Goal: Task Accomplishment & Management: Manage account settings

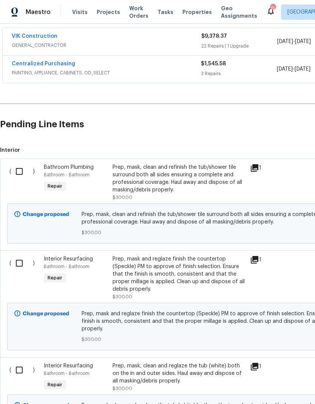
scroll to position [141, 0]
click at [15, 168] on input "checkbox" at bounding box center [22, 171] width 22 height 16
checkbox input "true"
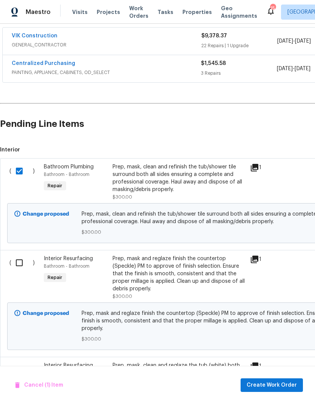
click at [18, 266] on input "checkbox" at bounding box center [22, 263] width 22 height 16
checkbox input "true"
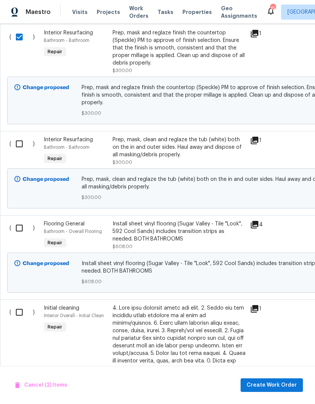
scroll to position [367, 0]
click at [20, 144] on input "checkbox" at bounding box center [22, 144] width 22 height 16
checkbox input "true"
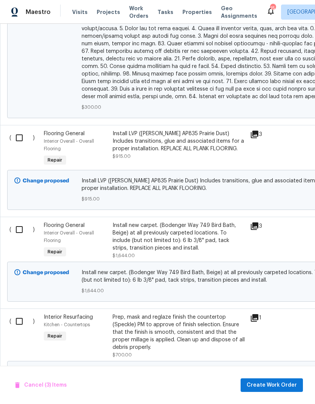
scroll to position [889, 0]
click at [19, 314] on input "checkbox" at bounding box center [22, 322] width 22 height 16
checkbox input "true"
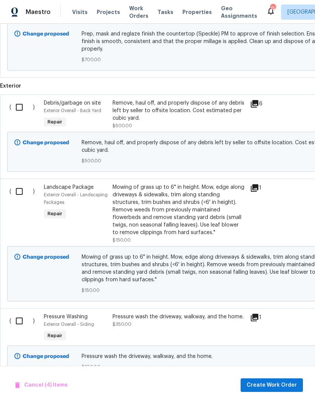
scroll to position [1226, 0]
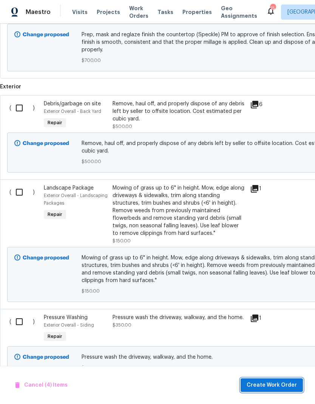
click at [286, 388] on span "Create Work Order" at bounding box center [271, 384] width 50 height 9
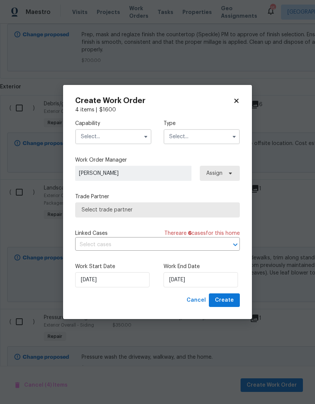
click at [132, 135] on input "text" at bounding box center [113, 136] width 76 height 15
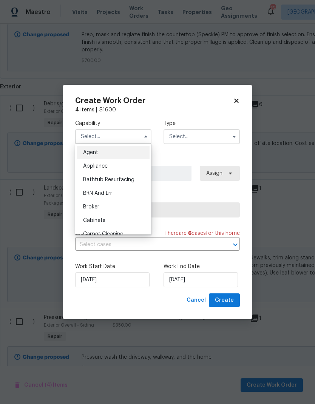
scroll to position [0, 0]
click at [129, 180] on span "Bathtub Resurfacing" at bounding box center [108, 179] width 51 height 5
type input "Bathtub Resurfacing"
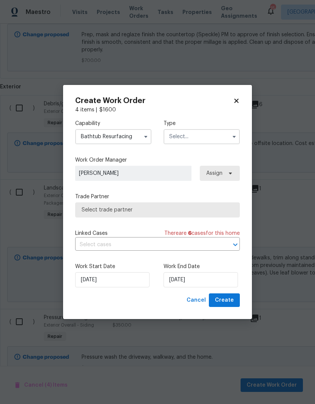
click at [206, 134] on input "text" at bounding box center [201, 136] width 76 height 15
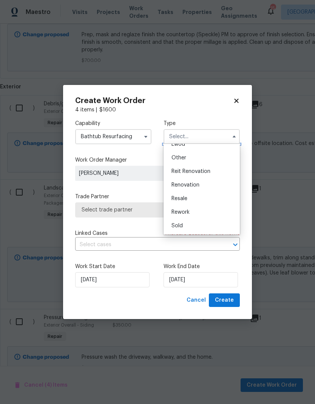
scroll to position [90, 0]
click at [200, 186] on div "Renovation" at bounding box center [201, 185] width 72 height 14
type input "Renovation"
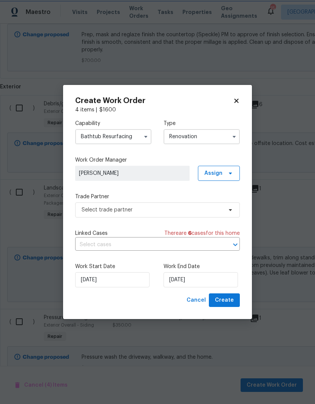
scroll to position [0, 0]
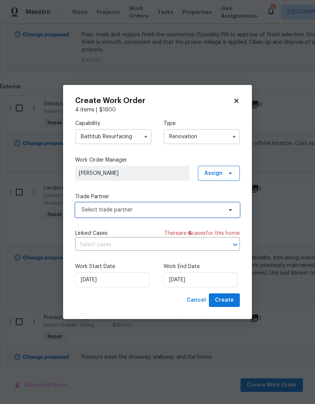
click at [234, 207] on span "Select trade partner" at bounding box center [157, 209] width 164 height 15
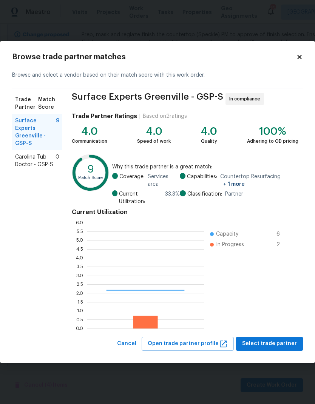
scroll to position [106, 117]
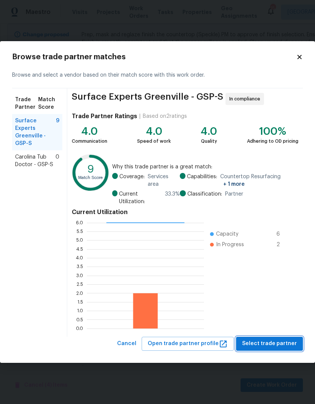
click at [286, 343] on span "Select trade partner" at bounding box center [269, 343] width 55 height 9
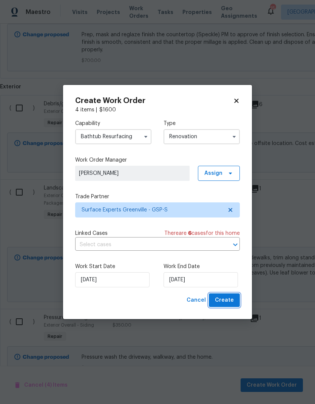
click at [228, 302] on span "Create" at bounding box center [224, 299] width 19 height 9
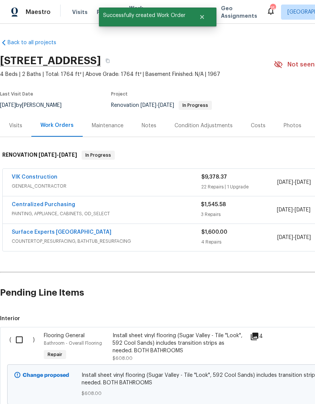
scroll to position [0, 0]
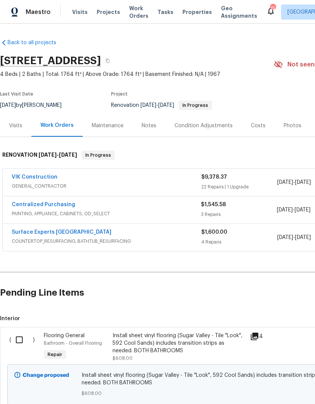
click at [70, 231] on link "Surface Experts Greenville" at bounding box center [62, 231] width 100 height 5
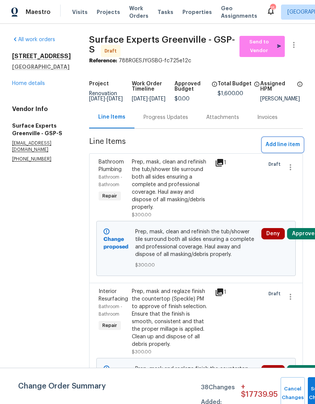
click at [288, 149] on span "Add line item" at bounding box center [282, 144] width 34 height 9
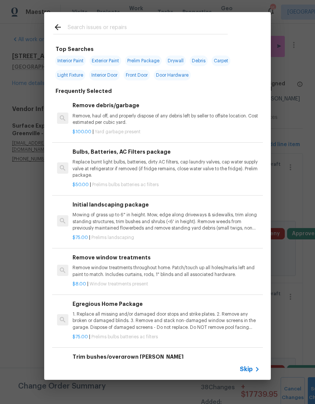
click at [157, 23] on input "text" at bounding box center [148, 28] width 160 height 11
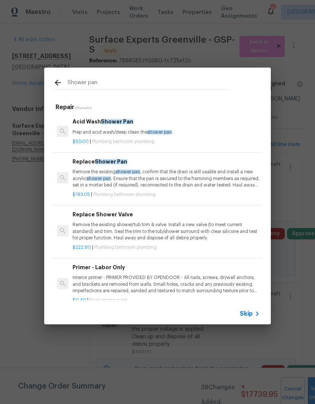
type input "Shower pan"
click at [57, 81] on icon at bounding box center [58, 83] width 6 height 6
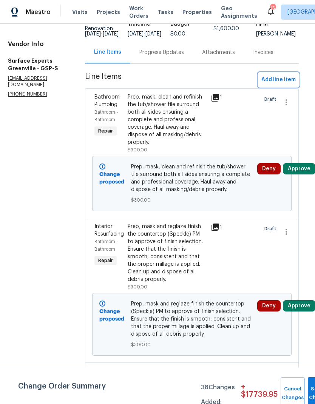
scroll to position [65, 4]
click at [307, 388] on button "Submit Changes" at bounding box center [319, 393] width 24 height 32
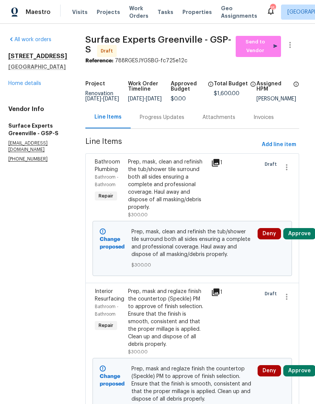
scroll to position [0, 4]
click at [22, 78] on div "10 Ashwood Ave Greenville, SC 29607 Home details" at bounding box center [37, 69] width 59 height 35
click at [23, 85] on link "Home details" at bounding box center [24, 83] width 33 height 5
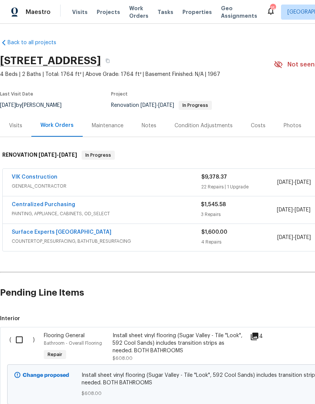
click at [42, 175] on link "VIK Construction" at bounding box center [35, 176] width 46 height 5
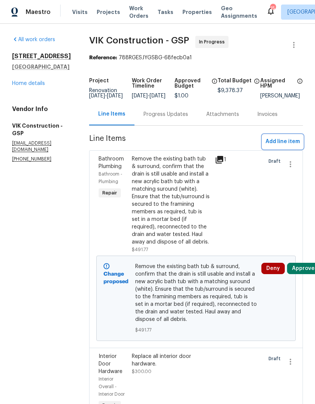
click at [285, 146] on span "Add line item" at bounding box center [282, 141] width 34 height 9
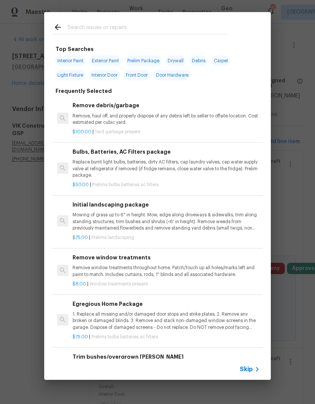
click at [189, 25] on input "text" at bounding box center [148, 28] width 160 height 11
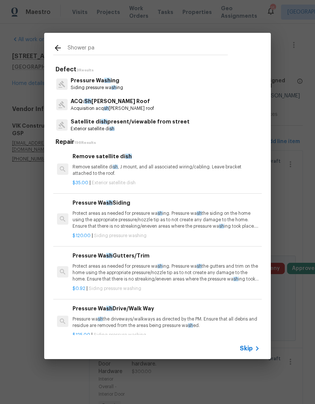
type input "Shower pan"
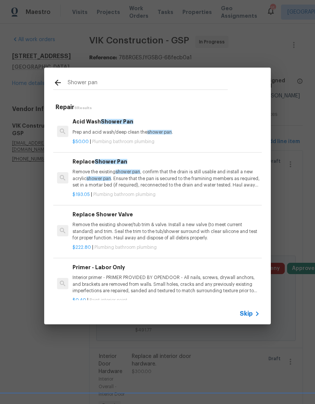
click at [83, 173] on p "Remove the existing shower pan , confirm that the drain is still usable and ins…" at bounding box center [165, 178] width 187 height 19
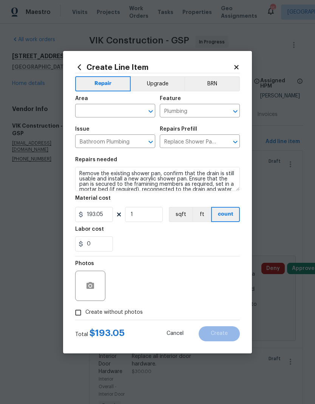
click at [98, 111] on input "text" at bounding box center [104, 112] width 59 height 12
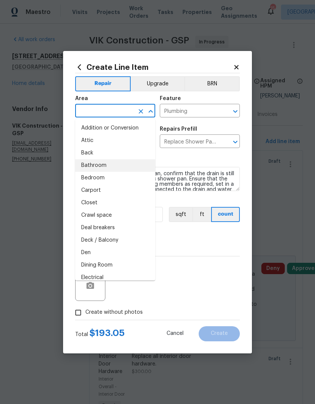
click at [88, 170] on li "Bathroom" at bounding box center [115, 165] width 80 height 12
type input "Bathroom"
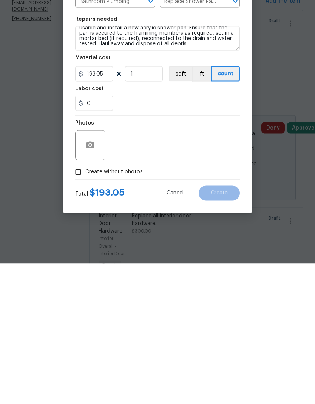
scroll to position [11, 0]
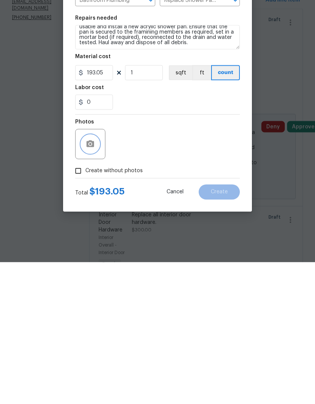
click at [89, 282] on icon "button" at bounding box center [90, 285] width 8 height 7
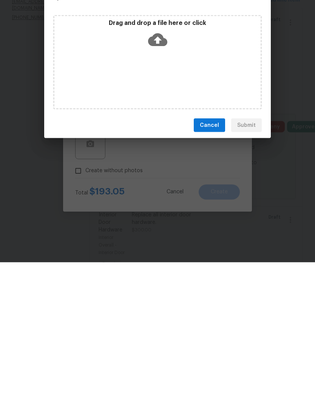
scroll to position [30, 0]
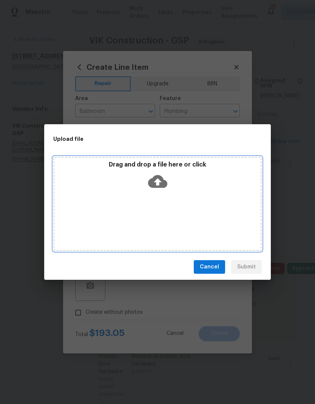
click at [160, 181] on icon at bounding box center [157, 181] width 19 height 19
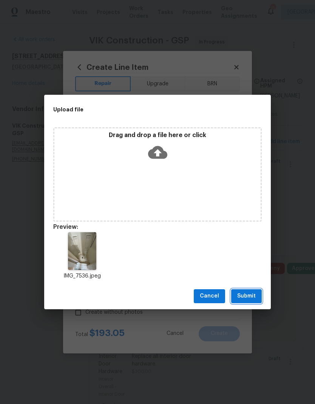
click at [253, 297] on span "Submit" at bounding box center [246, 295] width 18 height 9
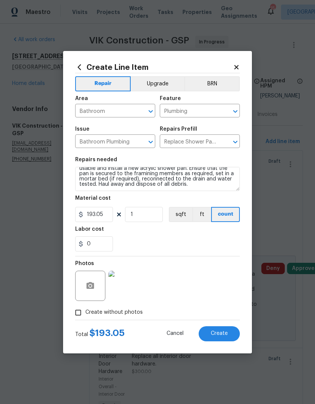
click at [213, 336] on span "Create" at bounding box center [219, 333] width 17 height 6
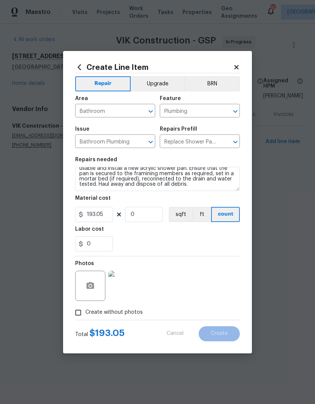
scroll to position [0, 0]
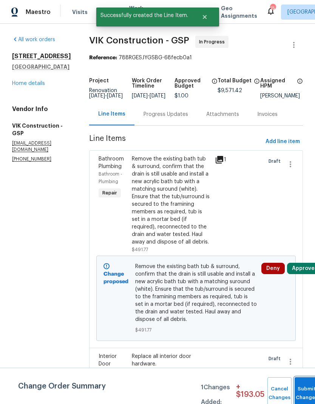
click at [307, 385] on button "Submit Changes" at bounding box center [306, 393] width 24 height 32
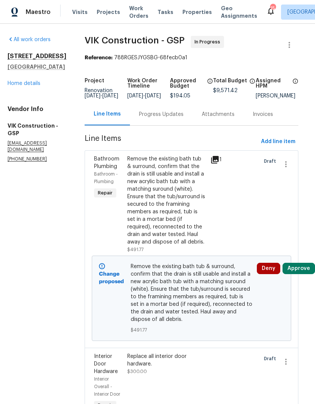
scroll to position [2, 0]
click at [287, 42] on icon "button" at bounding box center [288, 44] width 9 height 9
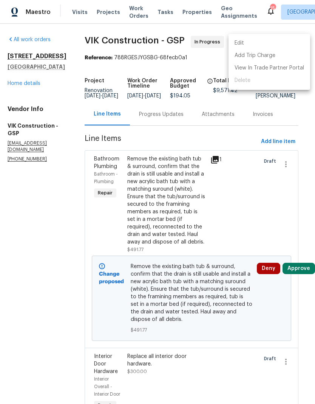
click at [255, 46] on li "Edit" at bounding box center [268, 43] width 81 height 12
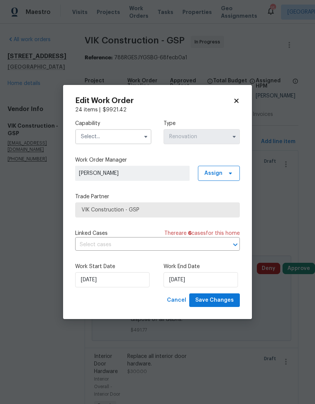
click at [138, 135] on input "text" at bounding box center [113, 136] width 76 height 15
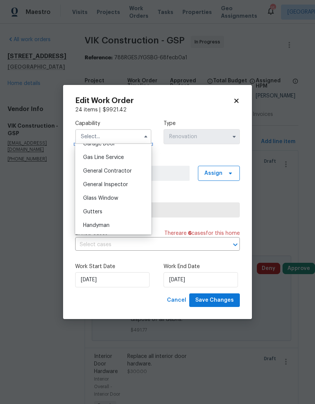
scroll to position [341, 0]
click at [125, 171] on span "General Contractor" at bounding box center [107, 171] width 49 height 5
type input "General Contractor"
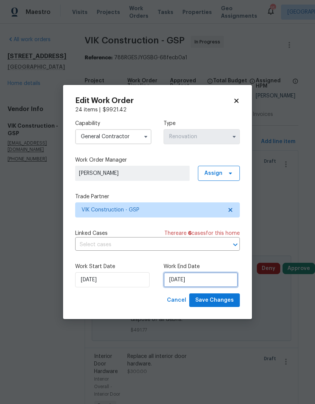
click at [188, 281] on input "[DATE]" at bounding box center [200, 279] width 74 height 15
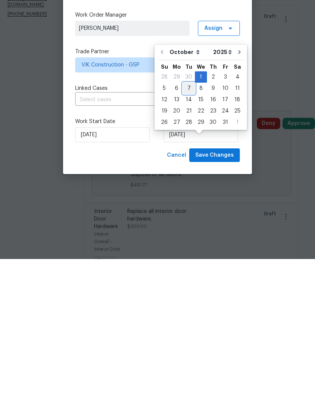
click at [186, 228] on div "7" at bounding box center [189, 233] width 12 height 11
type input "[DATE]"
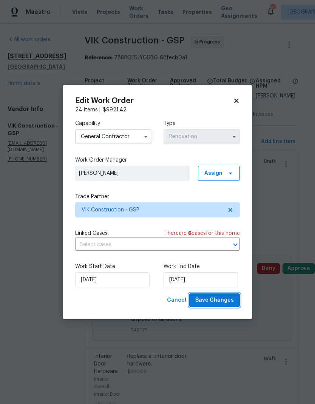
click at [220, 303] on span "Save Changes" at bounding box center [214, 299] width 38 height 9
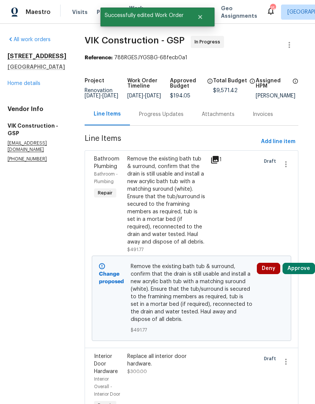
click at [179, 111] on div "Progress Updates" at bounding box center [161, 115] width 45 height 8
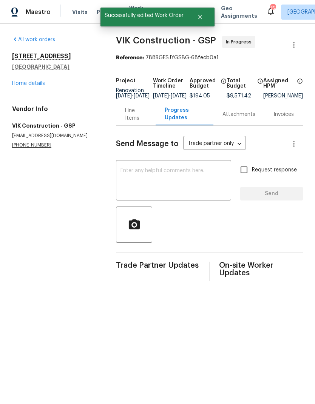
click at [164, 178] on textarea at bounding box center [173, 181] width 106 height 26
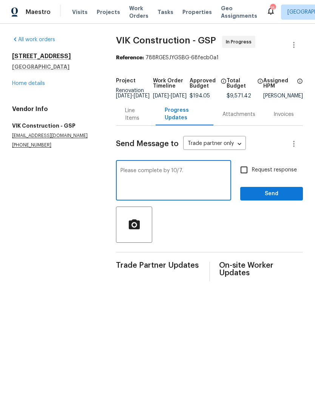
type textarea "Please complete by 10/7."
click at [247, 176] on input "Request response" at bounding box center [244, 170] width 16 height 16
checkbox input "true"
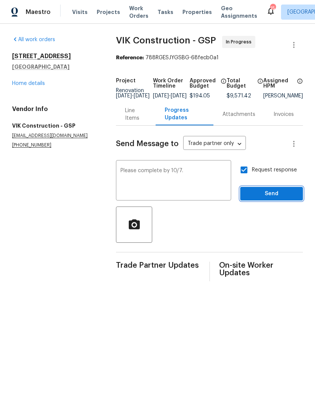
click at [283, 201] on button "Send" at bounding box center [271, 194] width 63 height 14
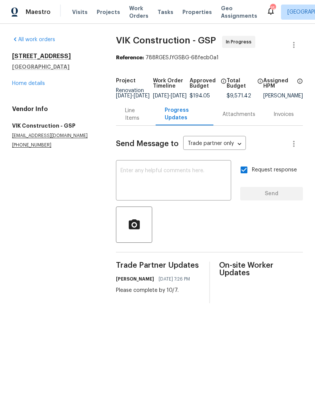
click at [39, 81] on link "Home details" at bounding box center [28, 83] width 33 height 5
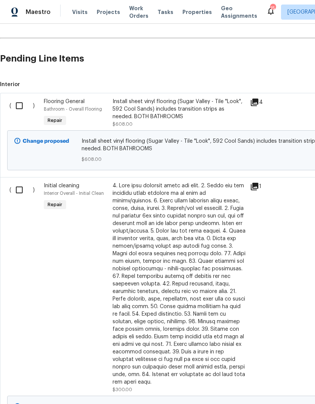
scroll to position [235, 0]
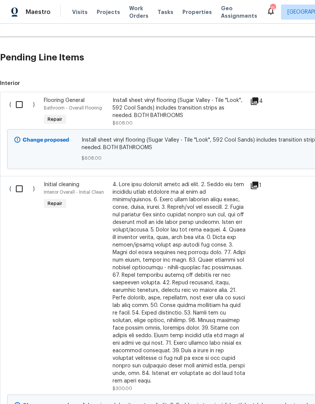
click at [20, 104] on input "checkbox" at bounding box center [22, 105] width 22 height 16
checkbox input "true"
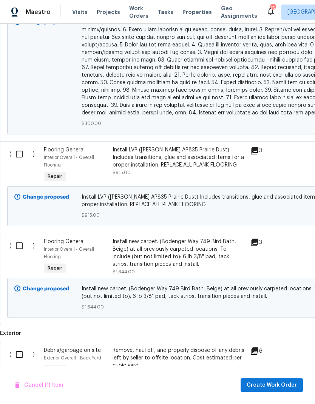
scroll to position [619, 0]
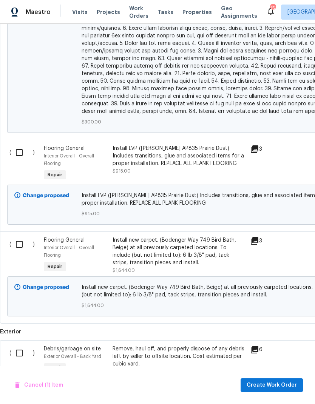
click at [18, 144] on input "checkbox" at bounding box center [22, 152] width 22 height 16
checkbox input "true"
click at [16, 236] on input "checkbox" at bounding box center [22, 244] width 22 height 16
checkbox input "true"
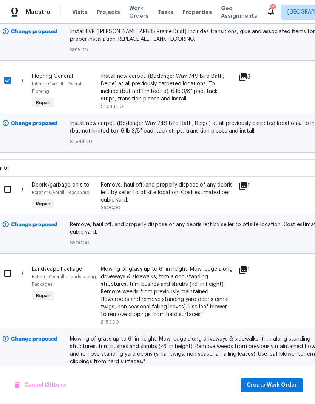
scroll to position [784, 12]
click at [277, 383] on span "Create Work Order" at bounding box center [271, 384] width 50 height 9
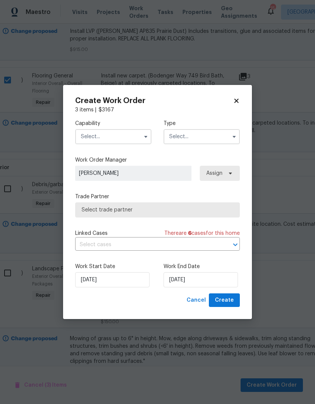
click at [131, 137] on input "text" at bounding box center [113, 136] width 76 height 15
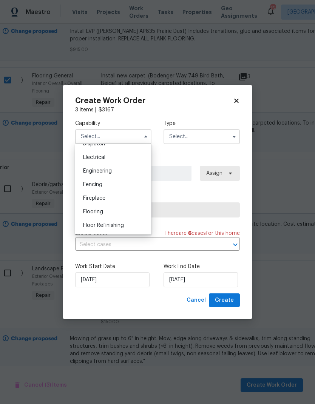
scroll to position [235, 0]
click at [103, 209] on span "Flooring" at bounding box center [93, 210] width 20 height 5
type input "Flooring"
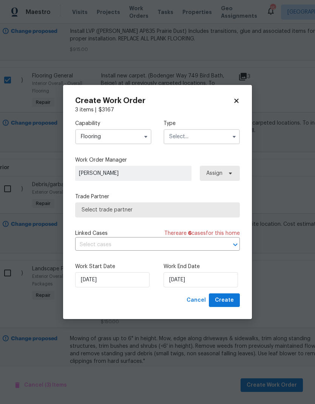
click at [225, 135] on input "text" at bounding box center [201, 136] width 76 height 15
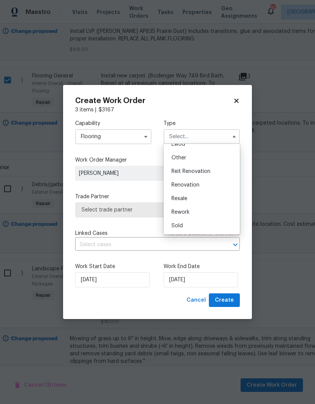
scroll to position [90, 0]
click at [195, 184] on span "Renovation" at bounding box center [185, 184] width 28 height 5
type input "Renovation"
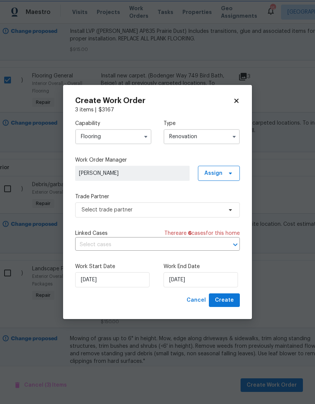
scroll to position [0, 0]
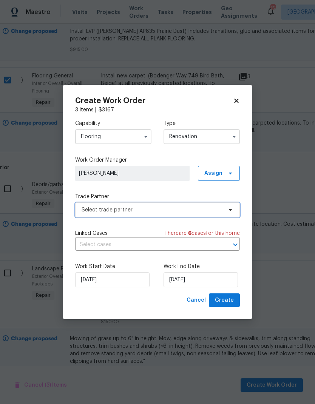
click at [223, 212] on span "Select trade partner" at bounding box center [157, 209] width 164 height 15
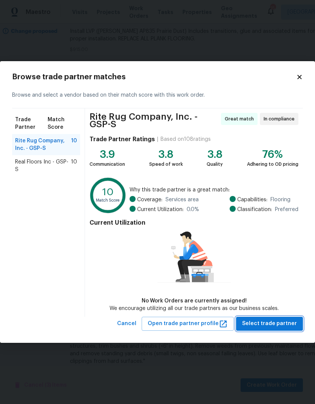
click at [273, 324] on span "Select trade partner" at bounding box center [269, 323] width 55 height 9
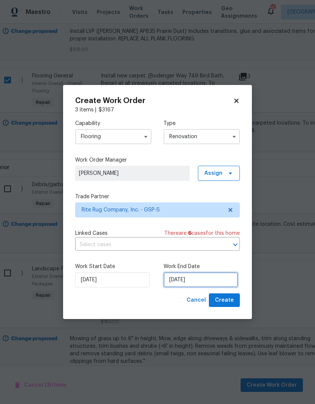
click at [186, 280] on input "[DATE]" at bounding box center [200, 279] width 74 height 15
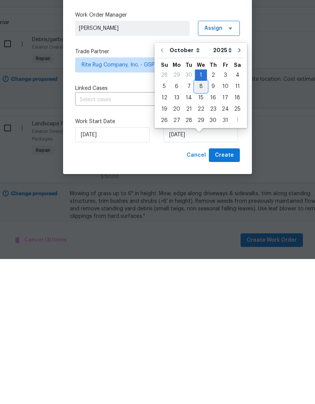
click at [200, 226] on div "8" at bounding box center [201, 231] width 12 height 11
type input "[DATE]"
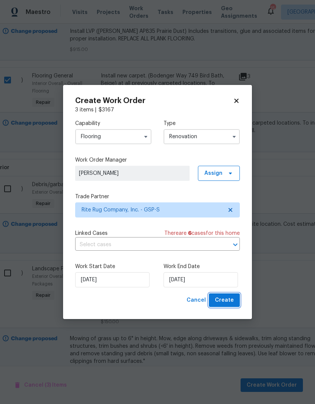
click at [225, 298] on span "Create" at bounding box center [224, 299] width 19 height 9
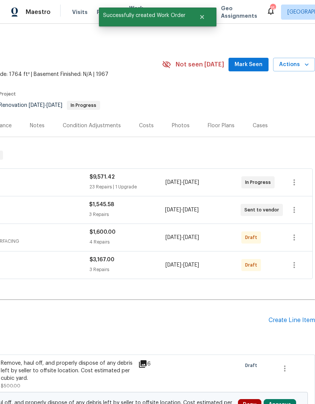
scroll to position [0, 112]
click at [295, 260] on icon "button" at bounding box center [293, 264] width 9 height 9
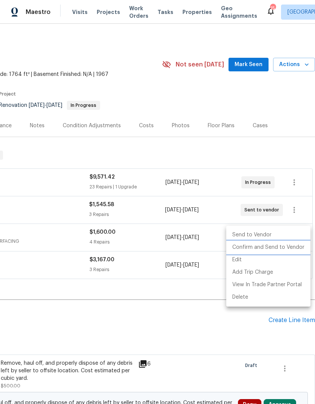
click at [272, 248] on li "Confirm and Send to Vendor" at bounding box center [268, 247] width 84 height 12
click at [183, 269] on div at bounding box center [157, 202] width 315 height 404
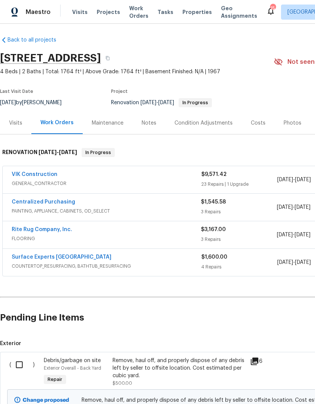
scroll to position [3, 0]
click at [31, 227] on link "Rite Rug Company, Inc." at bounding box center [42, 229] width 60 height 5
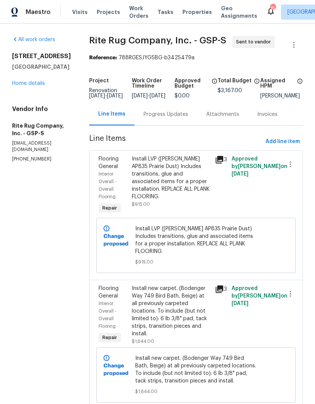
click at [170, 116] on div "Progress Updates" at bounding box center [165, 115] width 45 height 8
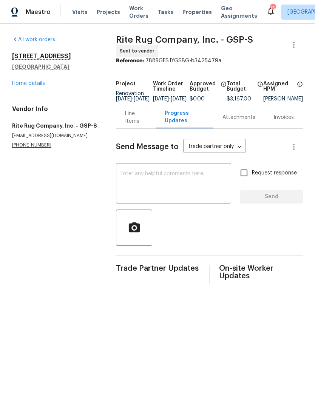
click at [169, 181] on textarea at bounding box center [173, 184] width 106 height 26
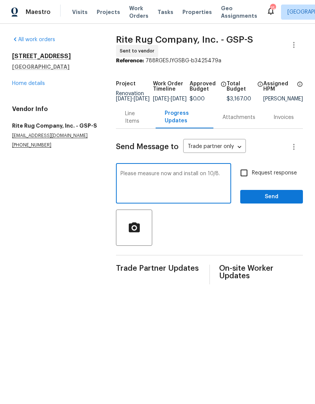
type textarea "Please measure now and install on 10/8."
click at [245, 175] on input "Request response" at bounding box center [244, 173] width 16 height 16
checkbox input "true"
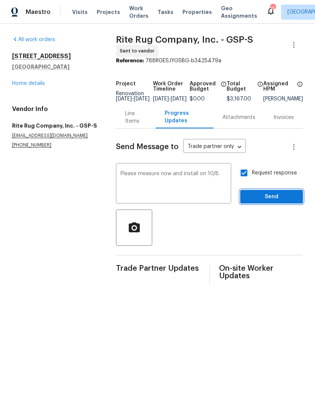
click at [268, 204] on button "Send" at bounding box center [271, 197] width 63 height 14
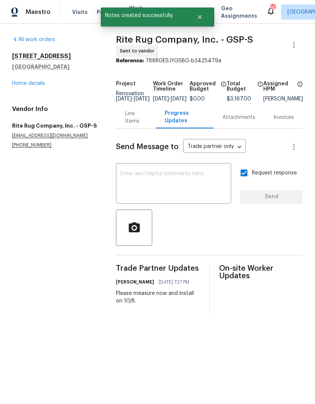
click at [21, 84] on link "Home details" at bounding box center [28, 83] width 33 height 5
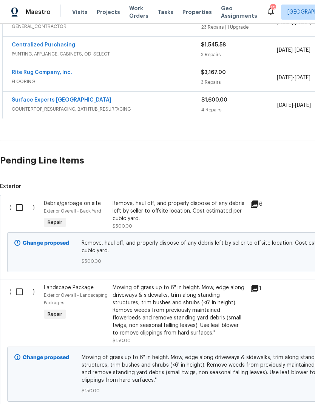
scroll to position [160, 0]
click at [22, 208] on input "checkbox" at bounding box center [22, 208] width 22 height 16
checkbox input "true"
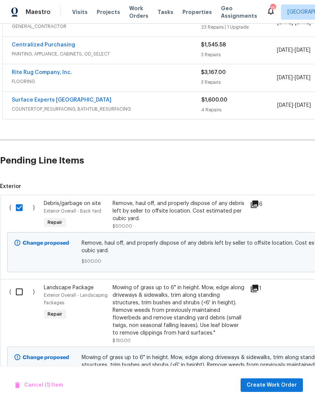
click at [19, 291] on input "checkbox" at bounding box center [22, 292] width 22 height 16
checkbox input "true"
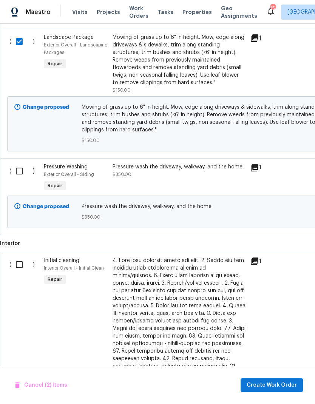
scroll to position [410, 0]
click at [25, 172] on input "checkbox" at bounding box center [22, 171] width 22 height 16
checkbox input "true"
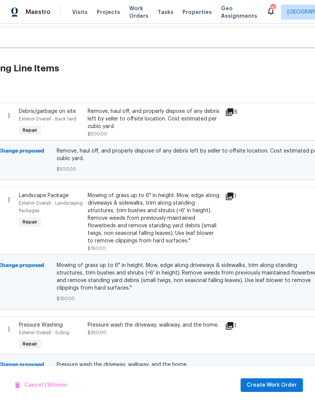
scroll to position [256, 26]
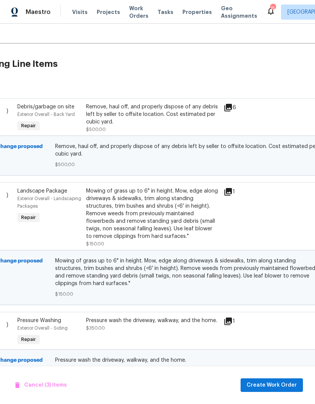
click at [277, 385] on span "Create Work Order" at bounding box center [271, 384] width 50 height 9
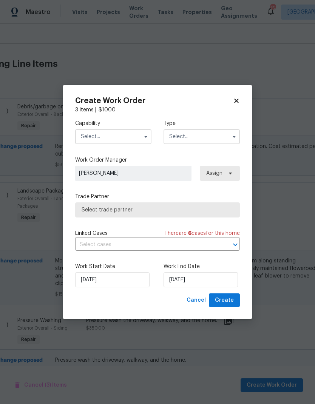
click at [132, 134] on input "text" at bounding box center [113, 136] width 76 height 15
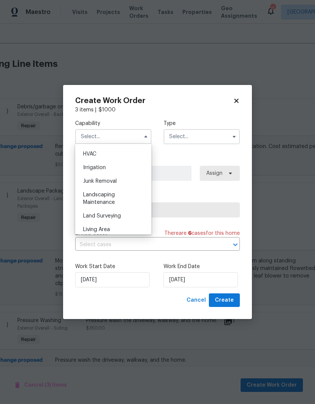
scroll to position [459, 0]
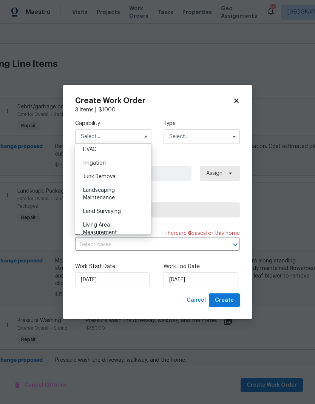
click at [105, 195] on span "Landscaping Maintenance" at bounding box center [99, 194] width 32 height 13
type input "Landscaping Maintenance"
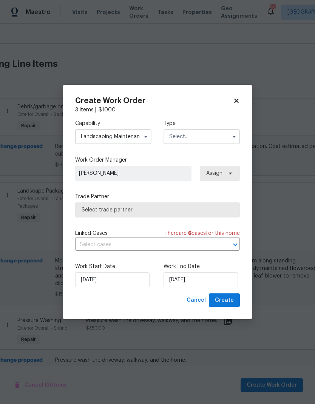
click at [217, 135] on input "text" at bounding box center [201, 136] width 76 height 15
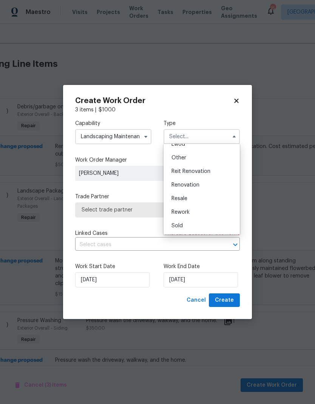
scroll to position [90, 0]
click at [194, 183] on span "Renovation" at bounding box center [185, 184] width 28 height 5
type input "Renovation"
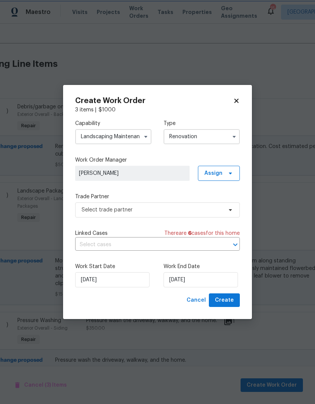
scroll to position [0, 0]
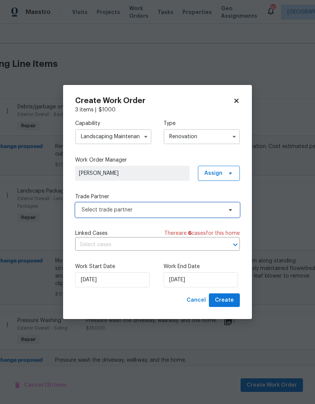
click at [226, 213] on span "Select trade partner" at bounding box center [157, 209] width 164 height 15
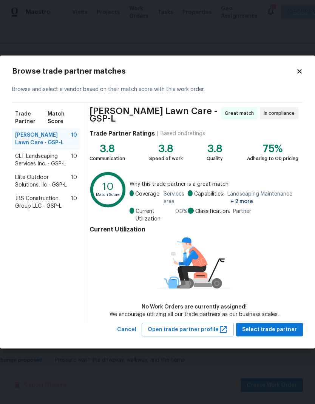
click at [58, 186] on span "Elite Outdoor Solutions, llc - GSP-L" at bounding box center [43, 181] width 56 height 15
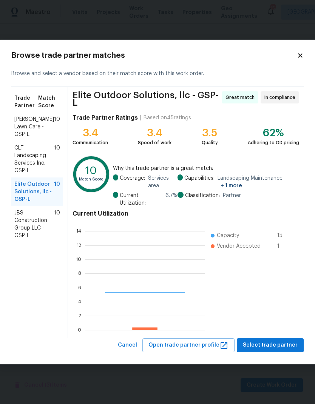
scroll to position [106, 120]
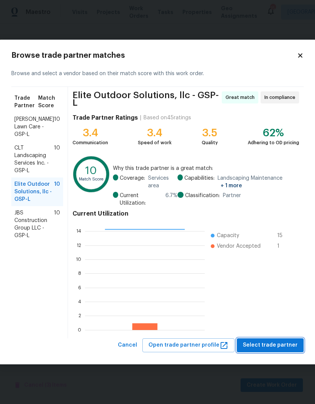
click at [280, 344] on span "Select trade partner" at bounding box center [270, 344] width 55 height 9
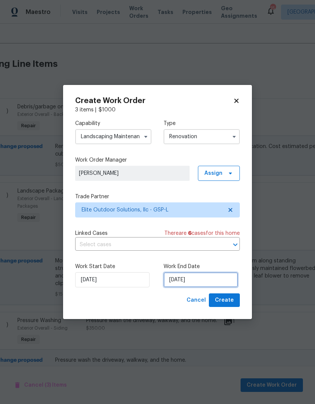
click at [188, 284] on input "[DATE]" at bounding box center [200, 279] width 74 height 15
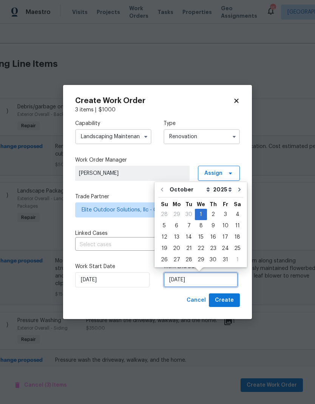
scroll to position [6, 0]
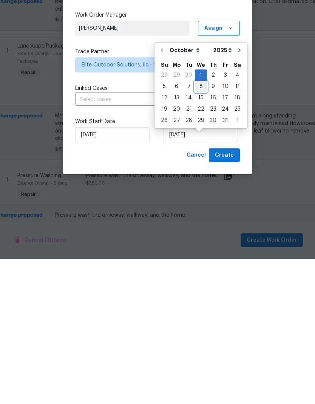
click at [200, 226] on div "8" at bounding box center [201, 231] width 12 height 11
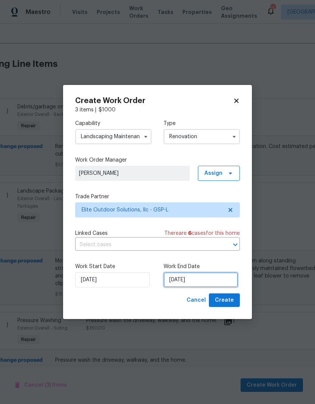
click at [188, 280] on input "[DATE]" at bounding box center [200, 279] width 74 height 15
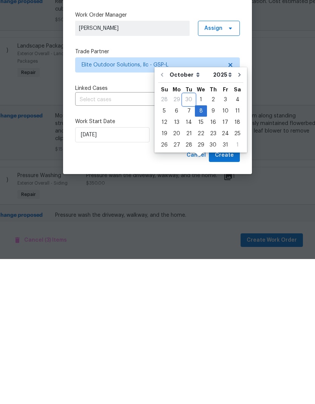
click at [189, 239] on div "30" at bounding box center [189, 244] width 12 height 11
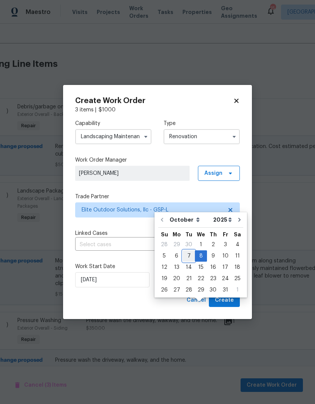
click at [188, 251] on div "7" at bounding box center [189, 256] width 12 height 11
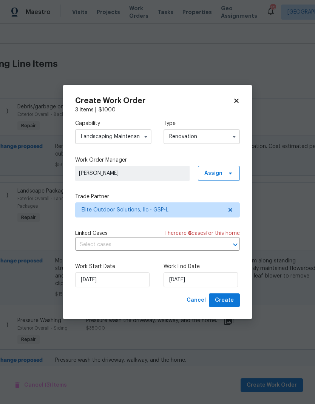
type input "[DATE]"
click at [230, 299] on span "Create" at bounding box center [224, 299] width 19 height 9
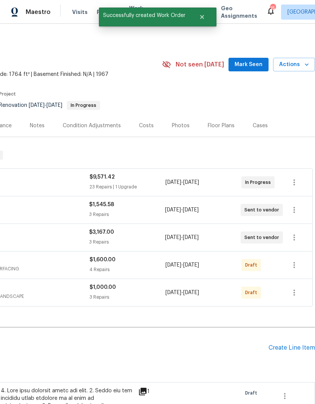
scroll to position [0, 112]
click at [294, 289] on icon "button" at bounding box center [294, 292] width 2 height 6
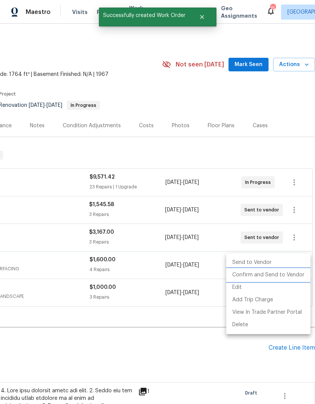
click at [280, 273] on li "Confirm and Send to Vendor" at bounding box center [268, 275] width 84 height 12
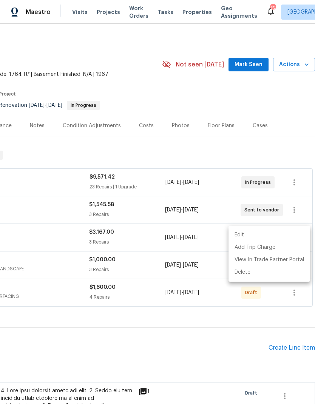
click at [168, 294] on div at bounding box center [157, 202] width 315 height 404
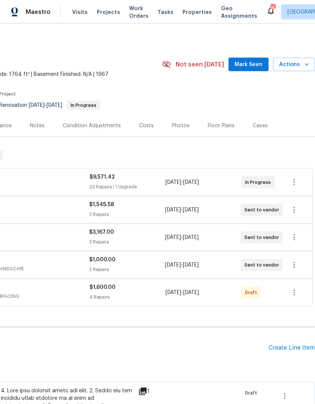
click at [190, 298] on div "Back to all projects 10 Ashwood Ave, Greenville, SC 29607 4 Beds | 2 Baths | To…" at bounding box center [101, 385] width 426 height 704
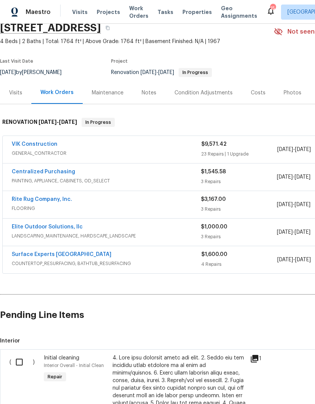
scroll to position [35, 0]
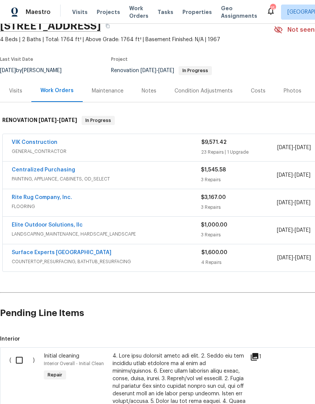
click at [28, 222] on link "Elite Outdoor Solutions, llc" at bounding box center [47, 224] width 71 height 5
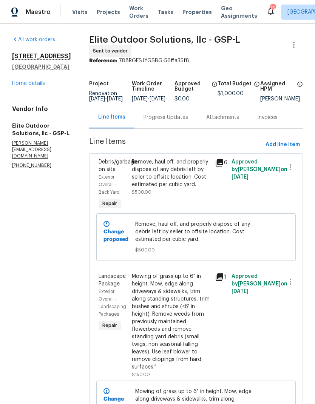
click at [155, 117] on div "Progress Updates" at bounding box center [165, 118] width 45 height 8
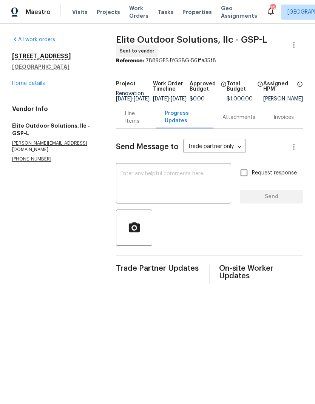
click at [160, 179] on textarea at bounding box center [173, 184] width 106 height 26
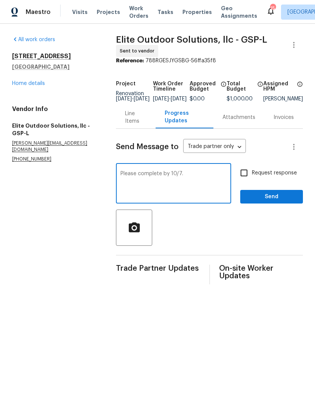
type textarea "Please complete by 10/7."
click at [243, 176] on input "Request response" at bounding box center [244, 173] width 16 height 16
checkbox input "true"
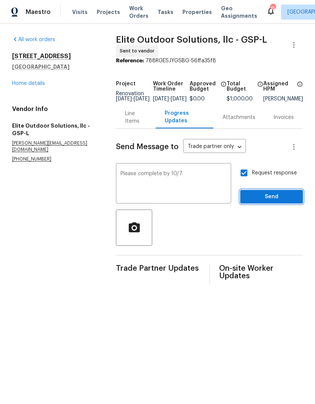
click at [271, 201] on span "Send" at bounding box center [271, 196] width 51 height 9
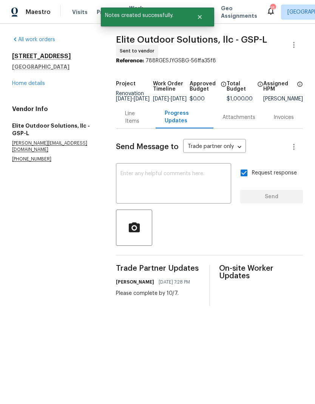
click at [36, 86] on link "Home details" at bounding box center [28, 83] width 33 height 5
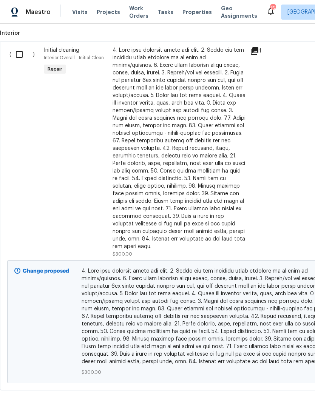
scroll to position [340, 0]
click at [240, 115] on div at bounding box center [178, 148] width 133 height 204
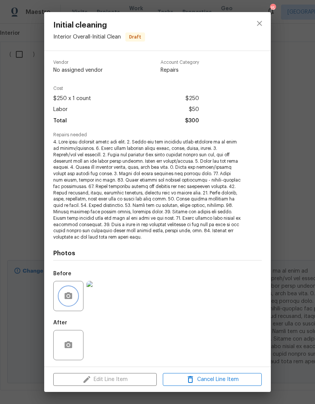
click at [68, 287] on button "button" at bounding box center [68, 296] width 18 height 18
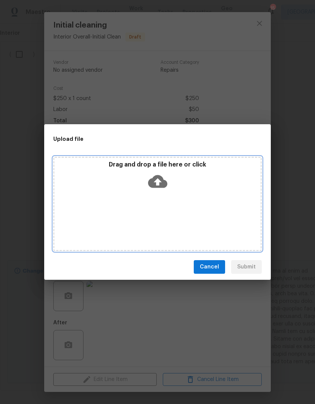
click at [159, 181] on icon at bounding box center [157, 181] width 19 height 19
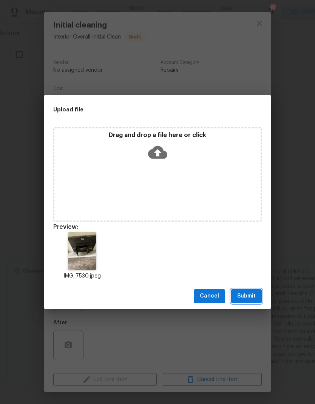
click at [250, 296] on span "Submit" at bounding box center [246, 295] width 18 height 9
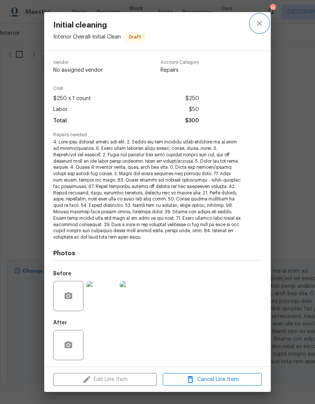
click at [259, 21] on icon "close" at bounding box center [259, 23] width 9 height 9
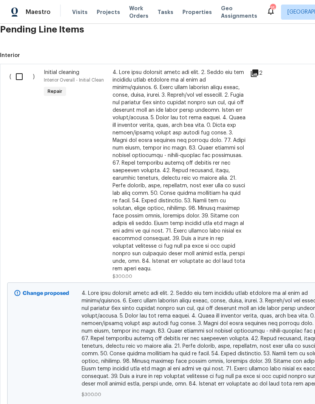
scroll to position [317, 0]
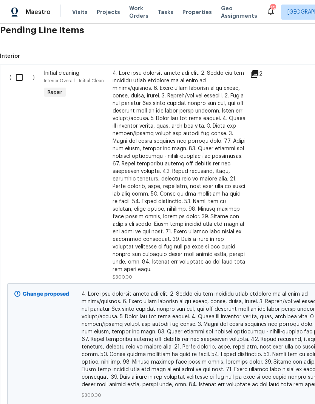
click at [17, 77] on input "checkbox" at bounding box center [22, 77] width 22 height 16
checkbox input "true"
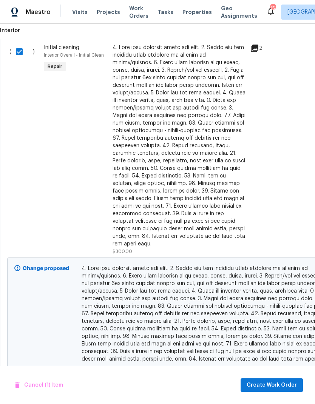
scroll to position [341, 0]
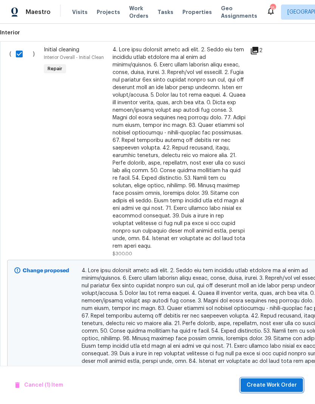
click at [277, 386] on span "Create Work Order" at bounding box center [271, 384] width 50 height 9
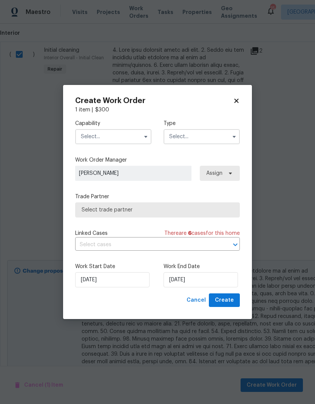
click at [133, 129] on input "text" at bounding box center [113, 136] width 76 height 15
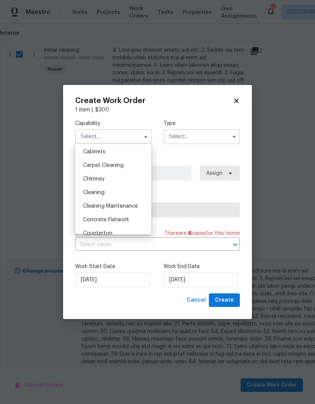
scroll to position [70, 0]
click at [103, 194] on span "Cleaning" at bounding box center [94, 191] width 22 height 5
type input "Cleaning"
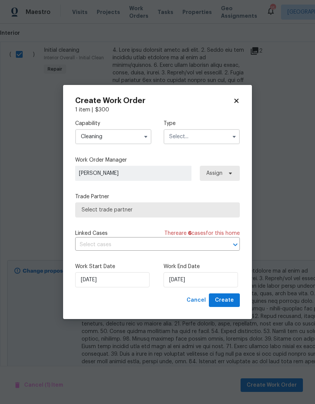
click at [218, 134] on input "text" at bounding box center [201, 136] width 76 height 15
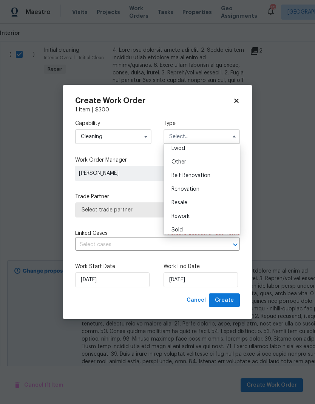
scroll to position [90, 0]
click at [192, 188] on div "Renovation" at bounding box center [201, 185] width 72 height 14
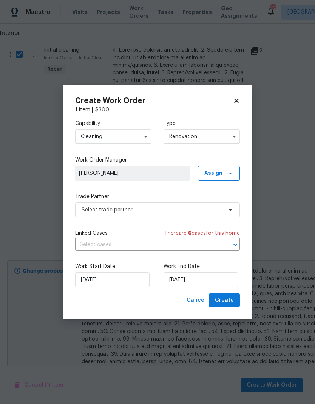
type input "Renovation"
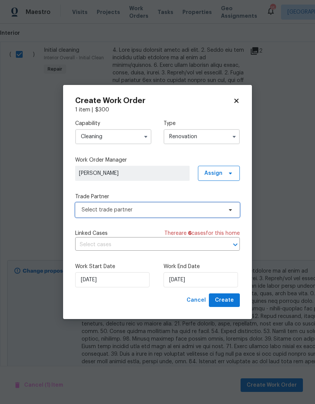
click at [212, 210] on span "Select trade partner" at bounding box center [151, 210] width 141 height 8
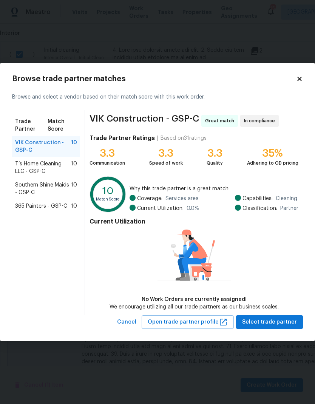
click at [30, 166] on span "T’s Home Cleaning LLC - GSP-C" at bounding box center [43, 167] width 56 height 15
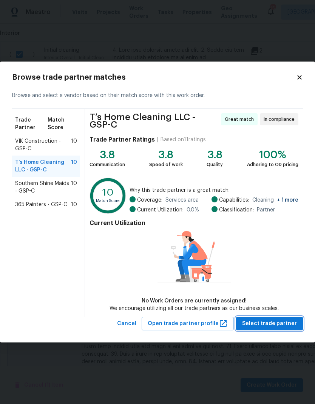
click at [277, 319] on span "Select trade partner" at bounding box center [269, 323] width 55 height 9
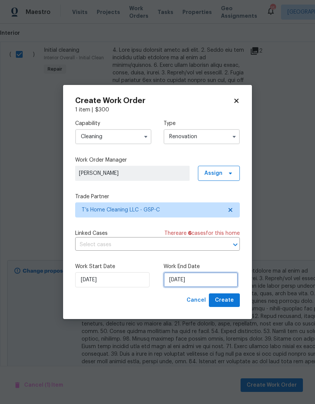
click at [190, 275] on input "[DATE]" at bounding box center [200, 279] width 74 height 15
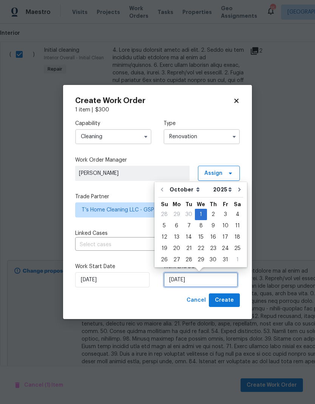
scroll to position [6, 0]
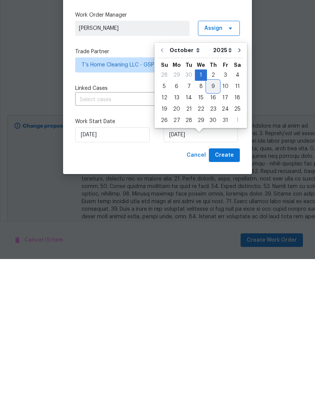
click at [211, 226] on div "9" at bounding box center [213, 231] width 12 height 11
type input "[DATE]"
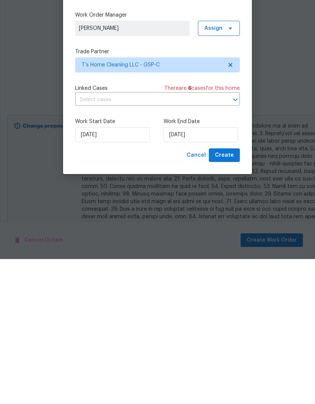
scroll to position [30, 0]
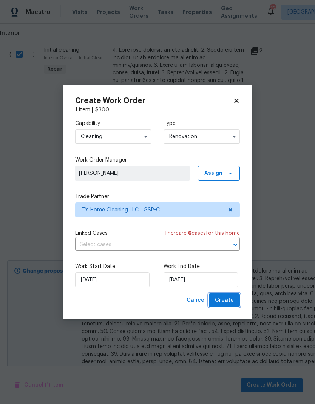
click at [228, 303] on span "Create" at bounding box center [224, 299] width 19 height 9
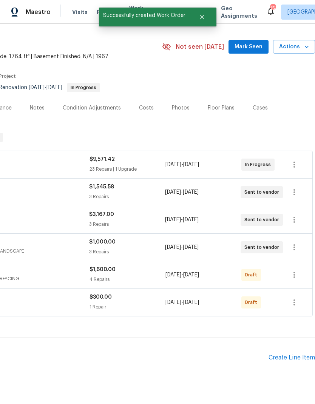
scroll to position [17, 112]
click at [294, 298] on icon "button" at bounding box center [293, 302] width 9 height 9
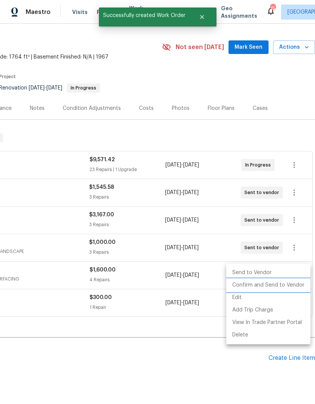
click at [286, 285] on li "Confirm and Send to Vendor" at bounding box center [268, 285] width 84 height 12
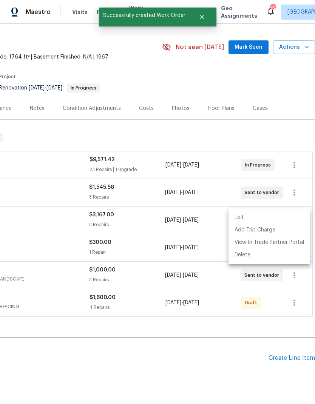
click at [245, 105] on div at bounding box center [157, 202] width 315 height 404
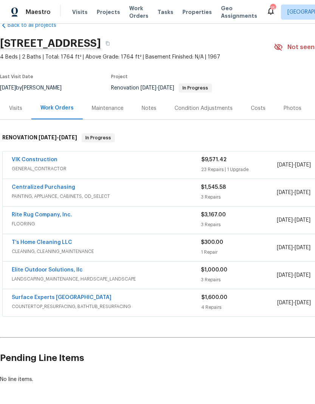
scroll to position [17, 0]
click at [58, 240] on link "T’s Home Cleaning LLC" at bounding box center [42, 242] width 60 height 5
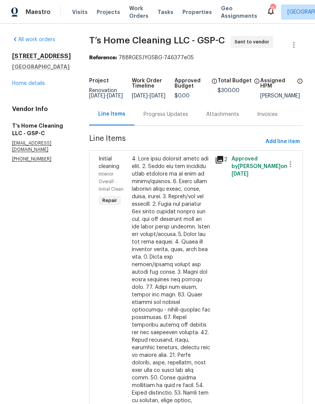
click at [179, 110] on div "Progress Updates" at bounding box center [165, 114] width 63 height 22
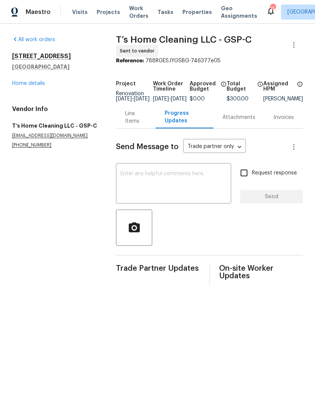
click at [168, 183] on textarea at bounding box center [173, 184] width 106 height 26
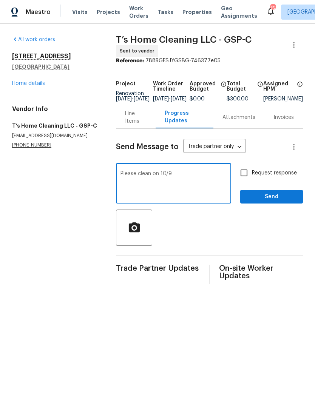
type textarea "Please clean on 10/9."
click at [243, 180] on input "Request response" at bounding box center [244, 173] width 16 height 16
checkbox input "true"
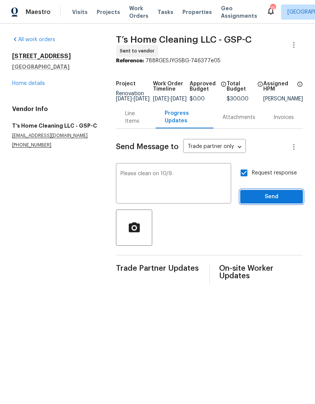
click at [260, 204] on button "Send" at bounding box center [271, 197] width 63 height 14
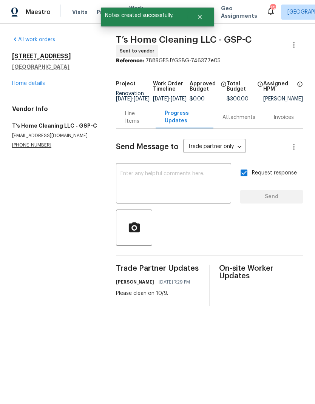
click at [28, 84] on link "Home details" at bounding box center [28, 83] width 33 height 5
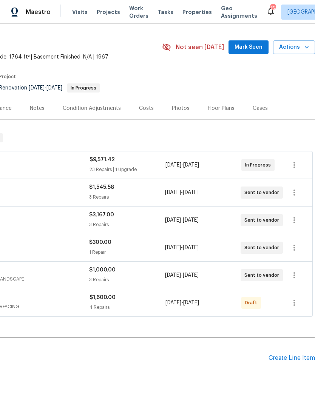
scroll to position [17, 112]
click at [294, 304] on icon "button" at bounding box center [293, 302] width 9 height 9
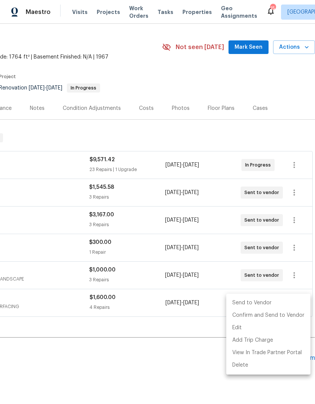
click at [188, 330] on div at bounding box center [157, 202] width 315 height 404
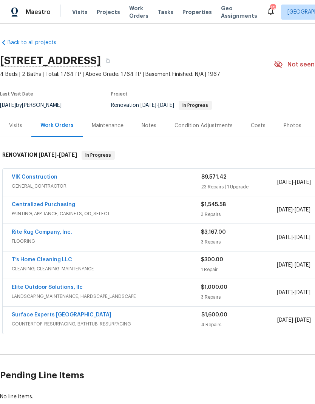
scroll to position [0, 0]
click at [66, 317] on link "Surface Experts [GEOGRAPHIC_DATA]" at bounding box center [62, 314] width 100 height 5
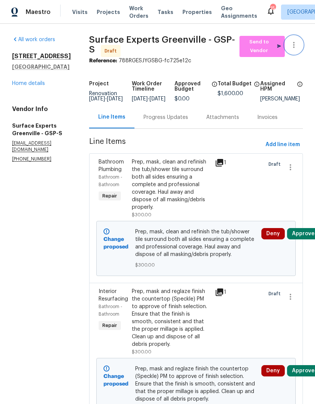
click at [293, 46] on icon "button" at bounding box center [293, 44] width 9 height 9
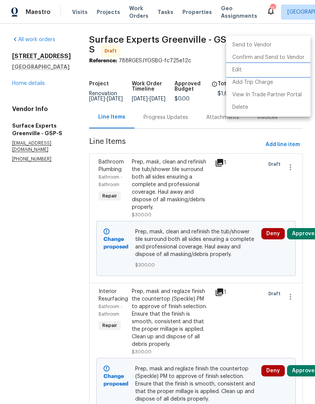
click at [241, 71] on li "Edit" at bounding box center [268, 70] width 84 height 12
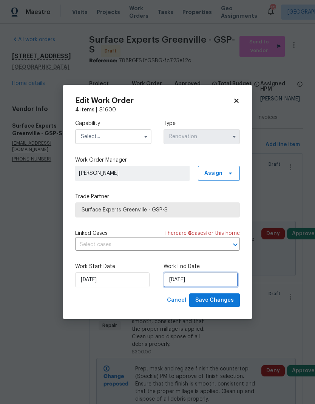
click at [184, 283] on input "[DATE]" at bounding box center [200, 279] width 74 height 15
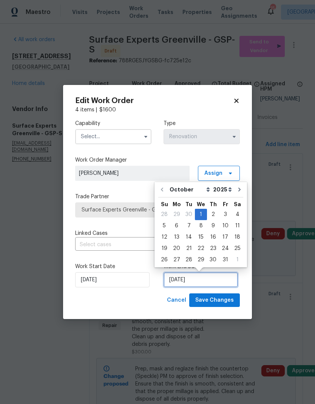
scroll to position [6, 0]
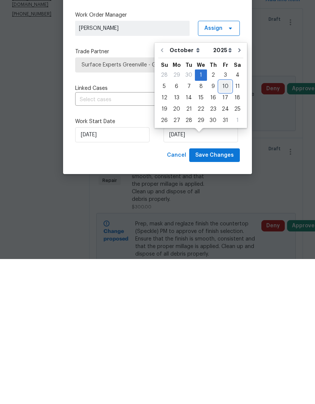
click at [221, 226] on div "10" at bounding box center [225, 231] width 12 height 11
type input "[DATE]"
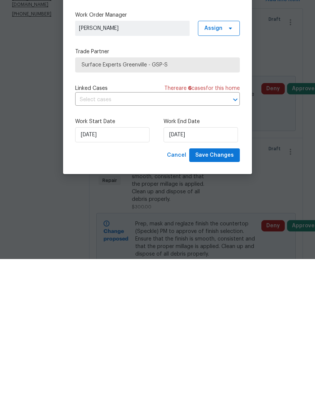
scroll to position [30, 0]
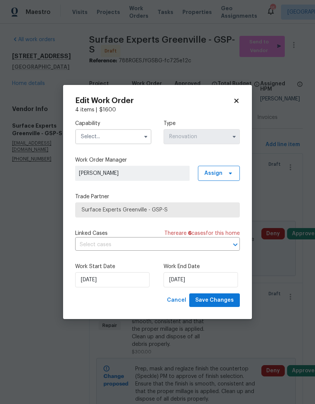
click at [139, 132] on input "text" at bounding box center [113, 136] width 76 height 15
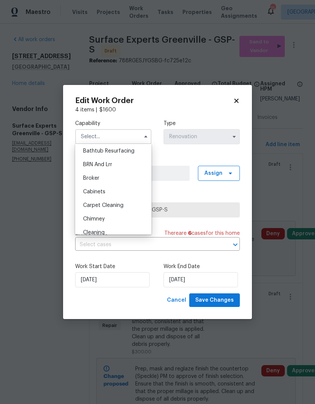
click at [129, 154] on div "Bathtub Resurfacing" at bounding box center [113, 151] width 72 height 14
type input "Bathtub Resurfacing"
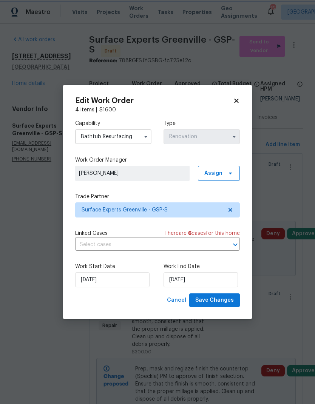
scroll to position [14, 0]
click at [218, 301] on span "Save Changes" at bounding box center [214, 299] width 38 height 9
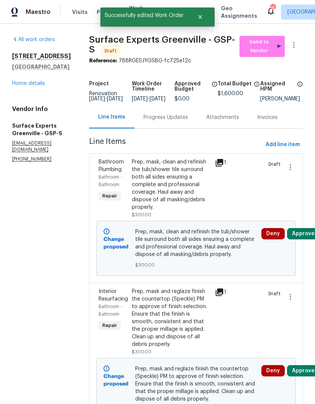
click at [181, 114] on div "Progress Updates" at bounding box center [165, 118] width 45 height 8
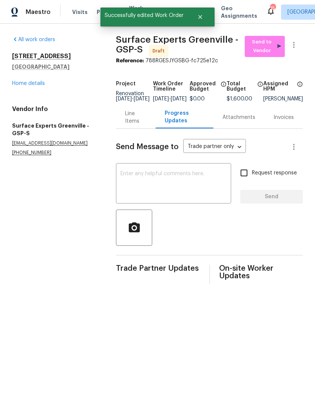
click at [172, 194] on textarea at bounding box center [173, 184] width 106 height 26
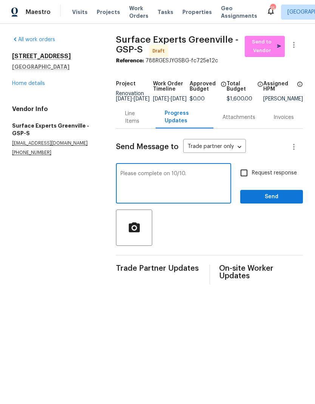
type textarea "Please complete on 10/10."
click at [240, 179] on input "Request response" at bounding box center [244, 173] width 16 height 16
checkbox input "true"
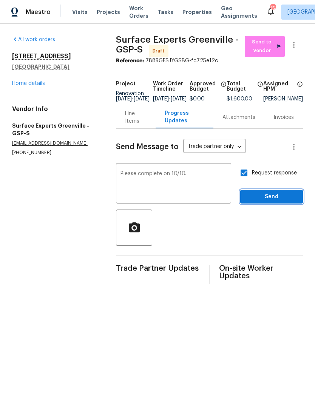
click at [284, 201] on span "Send" at bounding box center [271, 196] width 51 height 9
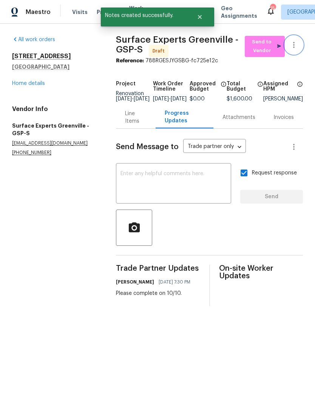
click at [295, 42] on icon "button" at bounding box center [293, 44] width 9 height 9
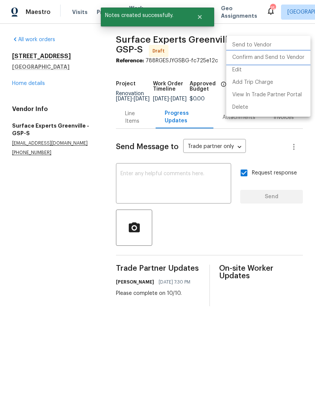
click at [292, 55] on li "Confirm and Send to Vendor" at bounding box center [268, 57] width 84 height 12
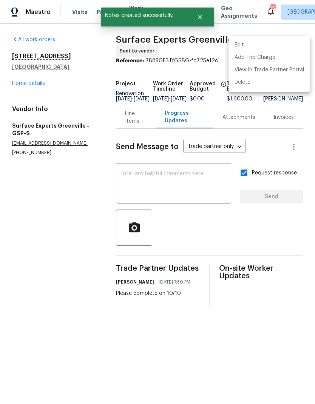
click at [22, 86] on div at bounding box center [157, 202] width 315 height 404
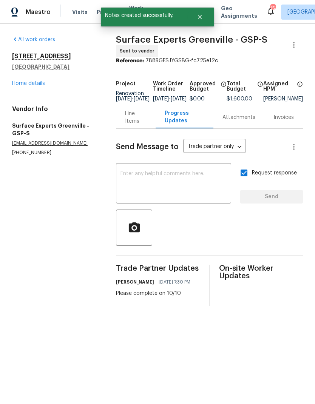
click at [22, 82] on link "Home details" at bounding box center [28, 83] width 33 height 5
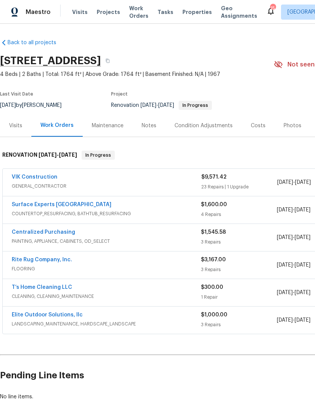
click at [257, 120] on div "Costs" at bounding box center [257, 125] width 33 height 22
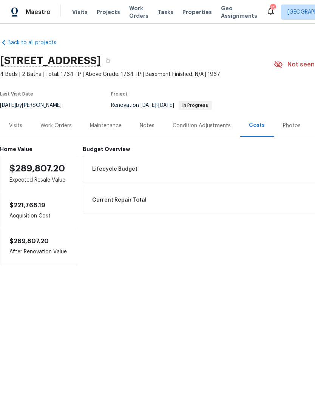
click at [59, 126] on div "Work Orders" at bounding box center [55, 126] width 31 height 8
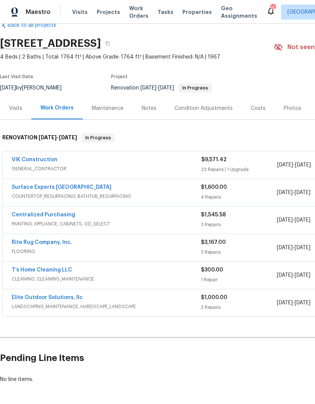
scroll to position [17, 0]
click at [65, 298] on link "Elite Outdoor Solutions, llc" at bounding box center [47, 297] width 71 height 5
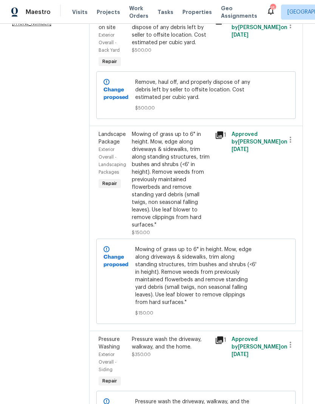
scroll to position [141, 0]
click at [156, 338] on div "Pressure wash the driveway, walkway, and the home. $350.00" at bounding box center [171, 347] width 78 height 23
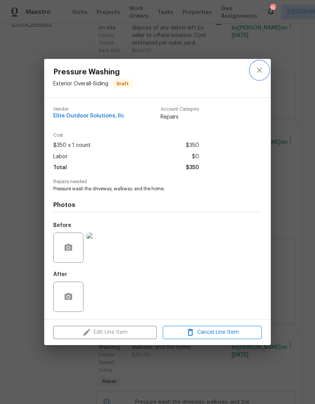
click at [261, 66] on icon "close" at bounding box center [259, 70] width 9 height 9
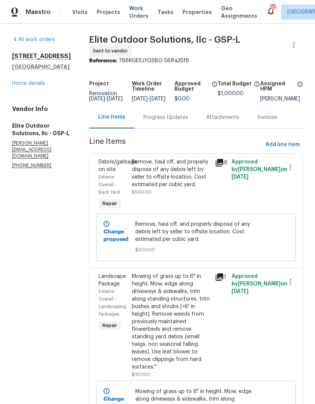
scroll to position [0, 0]
click at [35, 86] on link "Home details" at bounding box center [28, 83] width 33 height 5
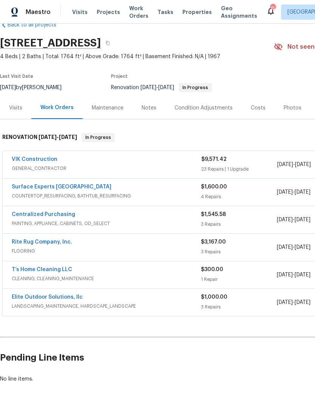
scroll to position [17, 0]
click at [65, 298] on link "Elite Outdoor Solutions, llc" at bounding box center [47, 297] width 71 height 5
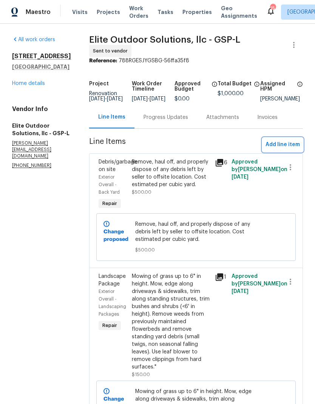
click at [284, 144] on span "Add line item" at bounding box center [282, 144] width 34 height 9
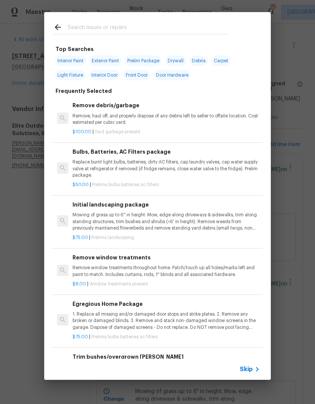
click at [164, 23] on input "text" at bounding box center [148, 28] width 160 height 11
type input "Pressure"
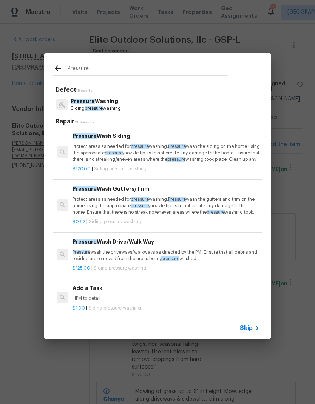
click at [84, 107] on p "Siding pressure washing" at bounding box center [96, 108] width 50 height 6
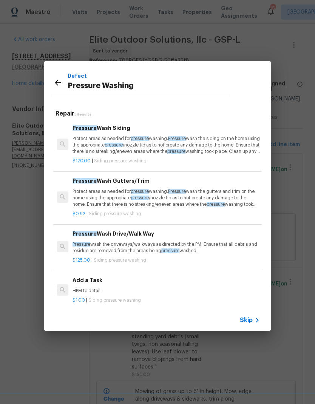
click at [125, 287] on p "HPM to detail" at bounding box center [165, 290] width 187 height 6
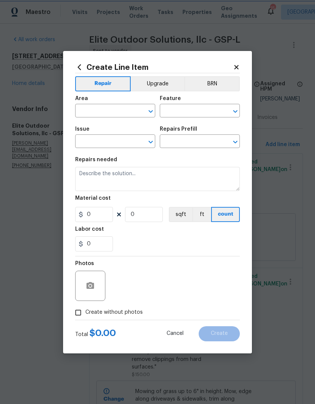
type input "Siding"
type input "Pressure Washing"
type input "Add a Task $1.00"
type textarea "HPM to detail"
type input "1"
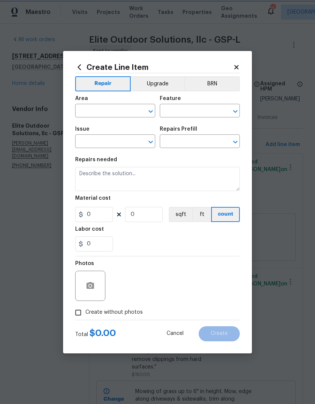
type input "1"
click at [128, 109] on input "text" at bounding box center [104, 112] width 59 height 12
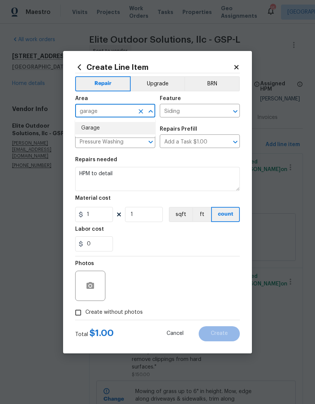
click at [127, 128] on li "Garage" at bounding box center [115, 128] width 80 height 12
type input "Garage"
click at [138, 177] on textarea "HPM to detail" at bounding box center [157, 179] width 164 height 24
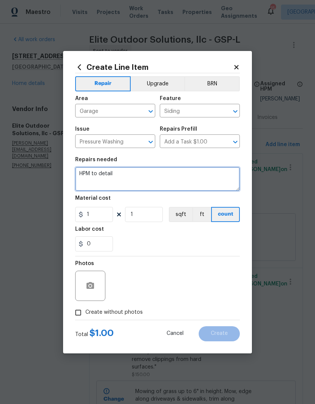
click at [138, 177] on textarea "HPM to detail" at bounding box center [157, 179] width 164 height 24
click at [121, 173] on textarea "HPM to detail" at bounding box center [157, 179] width 164 height 24
click at [117, 173] on textarea "HPM to detail" at bounding box center [157, 179] width 164 height 24
type textarea "p"
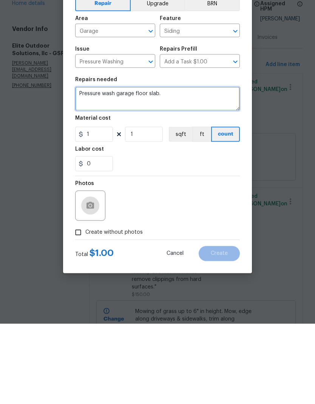
type textarea "Pressure wash garage floor slab."
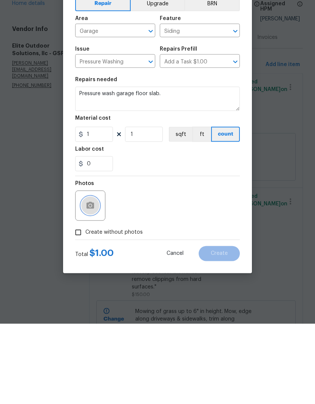
scroll to position [30, 0]
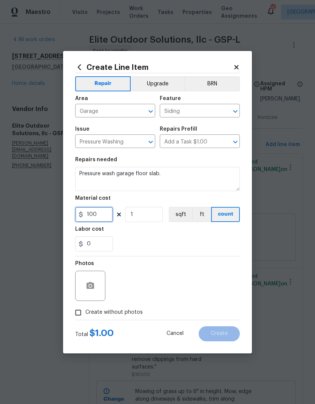
type input "100"
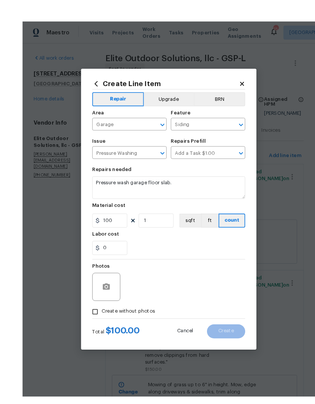
scroll to position [25, 0]
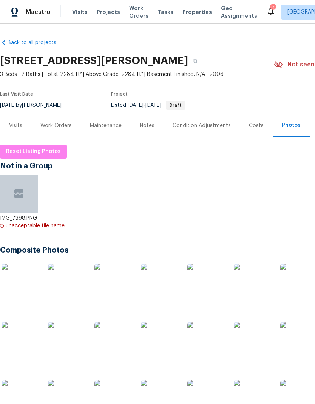
click at [129, 10] on span "Work Orders" at bounding box center [138, 12] width 19 height 15
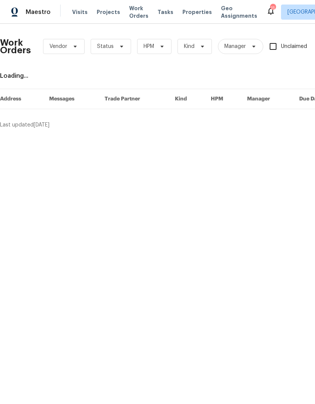
click at [106, 12] on span "Projects" at bounding box center [108, 12] width 23 height 8
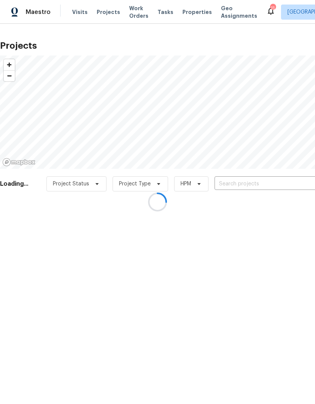
click at [237, 184] on div at bounding box center [157, 202] width 315 height 404
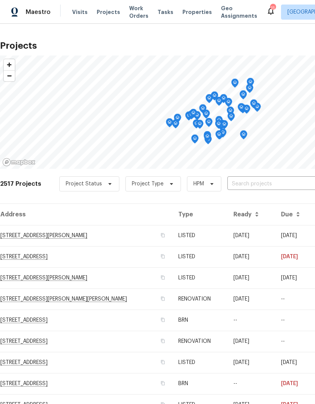
click at [262, 184] on input "text" at bounding box center [270, 184] width 86 height 12
type input "208 mason"
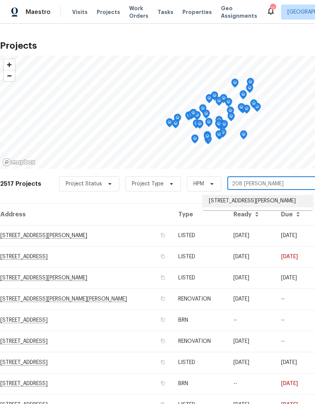
click at [249, 206] on li "208 Mason Rd, Boiling Springs, SC 29316" at bounding box center [258, 201] width 110 height 12
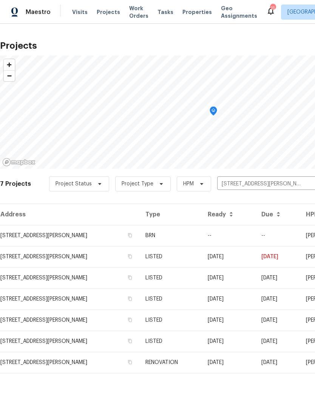
click at [24, 239] on td "208 Mason Rd, Boiling Springs, SC 29316" at bounding box center [69, 235] width 139 height 21
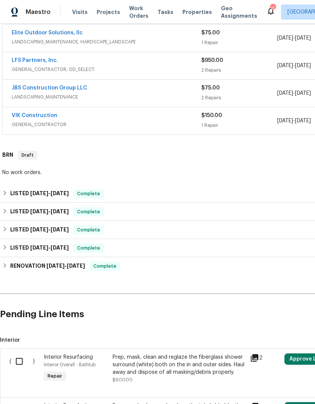
scroll to position [144, 0]
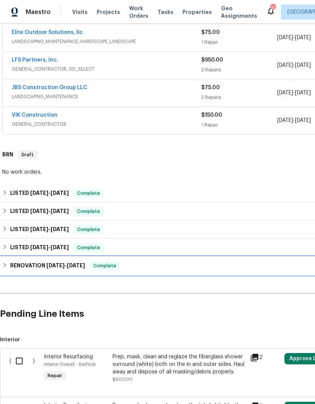
click at [22, 268] on h6 "RENOVATION 7/3/25 - 7/23/25" at bounding box center [47, 265] width 75 height 9
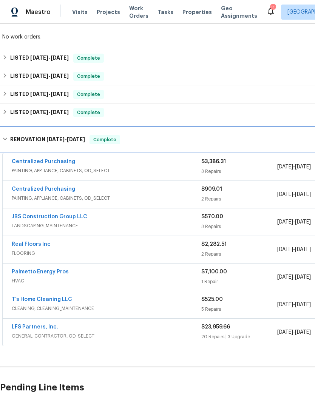
scroll to position [280, 0]
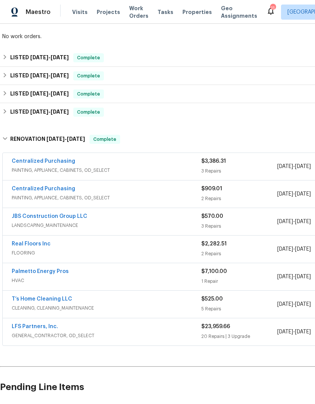
click at [21, 328] on link "LFS Partners, Inc." at bounding box center [35, 326] width 46 height 5
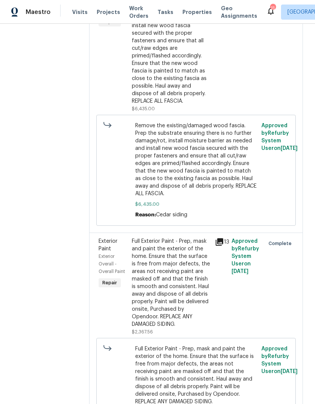
scroll to position [469, 0]
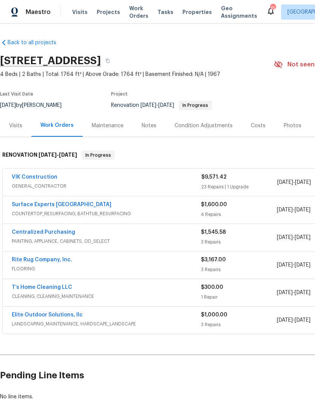
click at [66, 313] on link "Elite Outdoor Solutions, llc" at bounding box center [47, 314] width 71 height 5
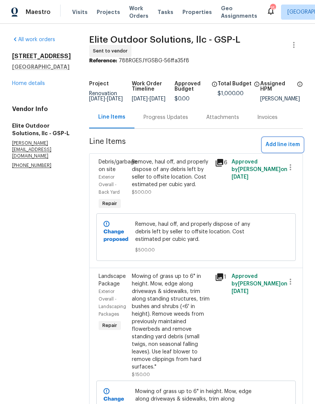
click at [278, 148] on span "Add line item" at bounding box center [282, 144] width 34 height 9
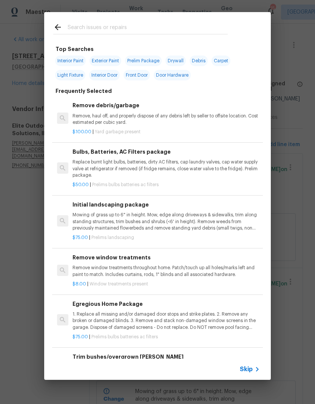
click at [161, 23] on input "text" at bounding box center [148, 28] width 160 height 11
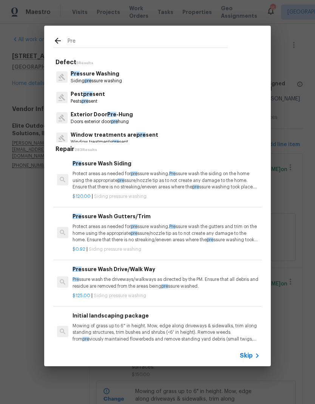
type input "Pre"
click at [129, 76] on div "Pre ssure Washing Siding pre ssure washing" at bounding box center [157, 77] width 208 height 20
click at [121, 76] on p "Pre ssure Washing" at bounding box center [96, 74] width 51 height 8
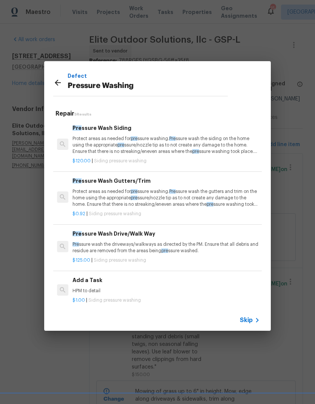
click at [114, 287] on p "HPM to detail" at bounding box center [165, 290] width 187 height 6
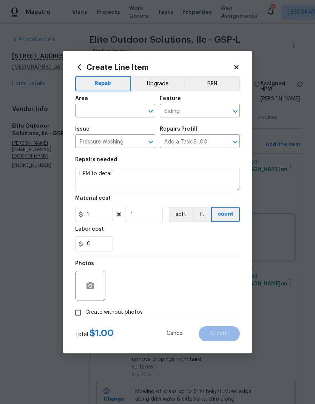
click at [126, 107] on input "text" at bounding box center [104, 112] width 59 height 12
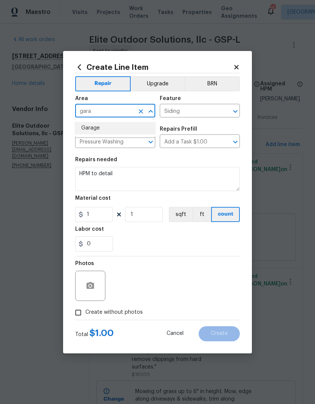
click at [122, 127] on li "Garage" at bounding box center [115, 128] width 80 height 12
type input "Garage"
click at [107, 174] on textarea "HPM to detail" at bounding box center [157, 179] width 164 height 24
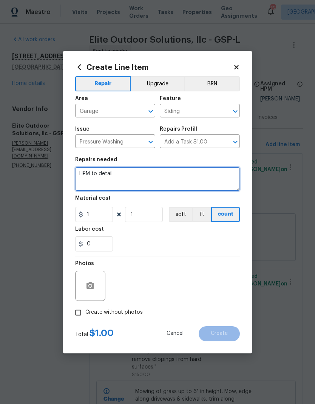
click at [106, 174] on textarea "HPM to detail" at bounding box center [157, 179] width 164 height 24
click at [104, 177] on textarea "HPM to detail" at bounding box center [157, 179] width 164 height 24
paste textarea "Pressure wash garage floor slab."
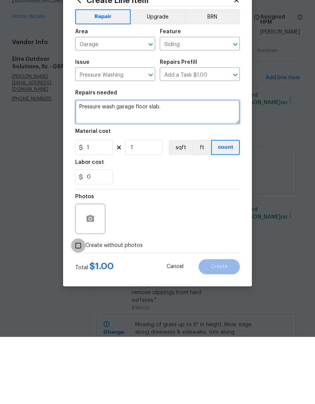
type textarea "Pressure wash garage floor slab."
click at [78, 305] on input "Create without photos" at bounding box center [78, 312] width 14 height 14
checkbox input "true"
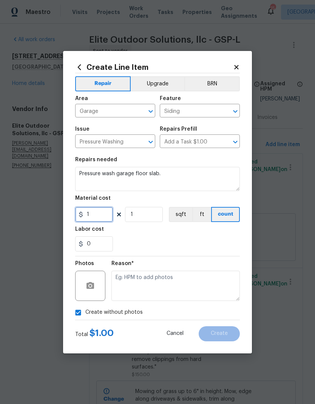
click at [101, 217] on input "1" at bounding box center [94, 214] width 38 height 15
type input "100"
click at [203, 254] on section "Repairs needed Pressure wash garage floor slab. Material cost 100 1 sqft ft cou…" at bounding box center [157, 203] width 164 height 103
click at [177, 284] on textarea at bounding box center [175, 286] width 128 height 30
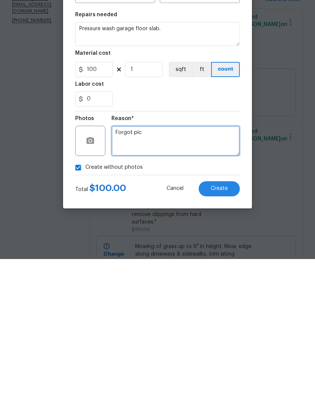
type textarea "Forgot pic"
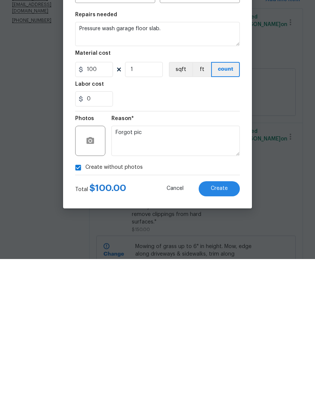
click at [218, 326] on button "Create" at bounding box center [218, 333] width 41 height 15
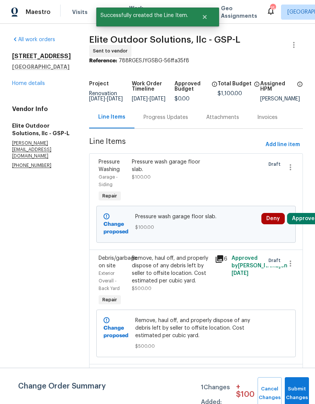
scroll to position [0, 0]
click at [296, 398] on span "Submit Changes" at bounding box center [296, 392] width 17 height 17
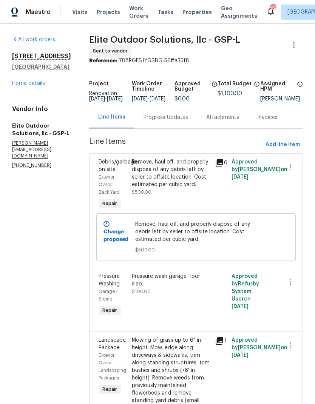
click at [31, 86] on link "Home details" at bounding box center [28, 83] width 33 height 5
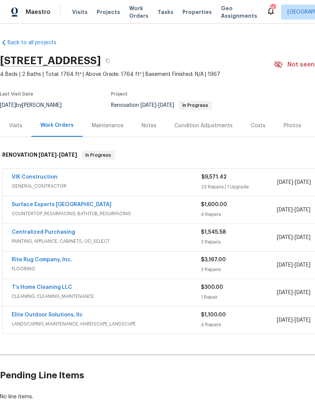
click at [32, 178] on link "VIK Construction" at bounding box center [35, 176] width 46 height 5
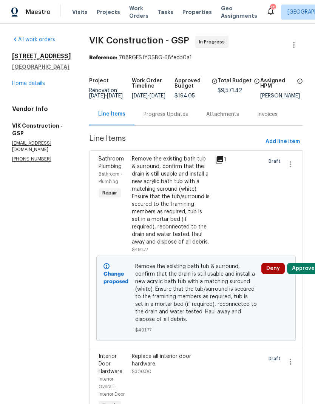
click at [286, 143] on span "Add line item" at bounding box center [282, 141] width 34 height 9
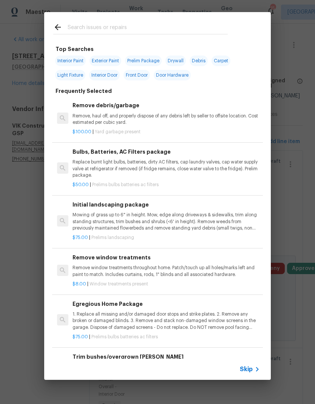
click at [73, 20] on div at bounding box center [140, 27] width 192 height 30
click at [79, 25] on input "text" at bounding box center [148, 28] width 160 height 11
type input "Interior paint"
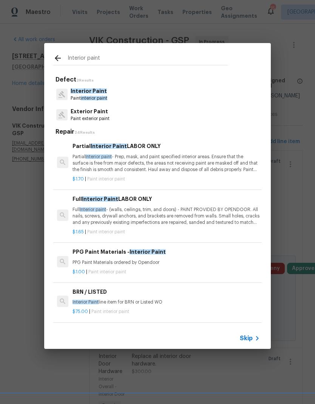
click at [80, 88] on span "Interior Paint" at bounding box center [89, 90] width 36 height 5
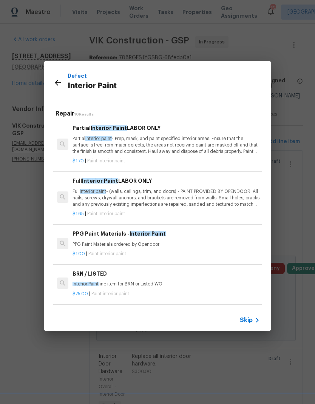
click at [214, 140] on p "Partial Interior paint - Prep, mask, and paint specified interior areas. Ensure…" at bounding box center [165, 144] width 187 height 19
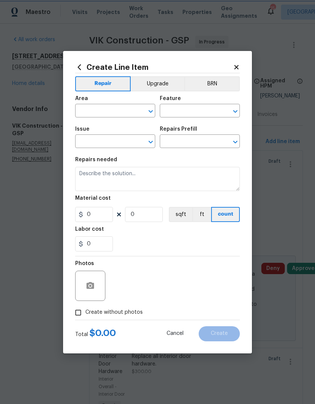
type input "Overall Paint"
type input "Interior Paint"
type input "Partial Interior Paint LABOR ONLY $1.70"
type textarea "Partial Interior paint - Prep, mask, and paint specified interior areas. Ensure…"
type input "1.7"
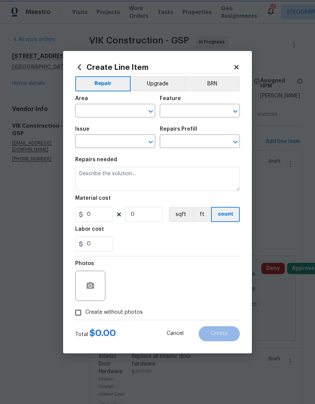
type input "1"
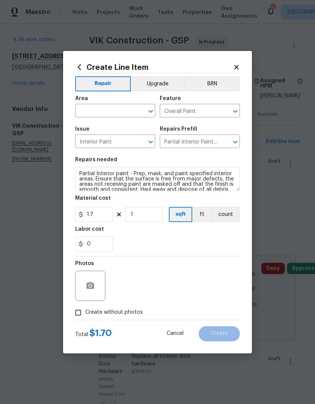
click at [100, 108] on input "text" at bounding box center [104, 112] width 59 height 12
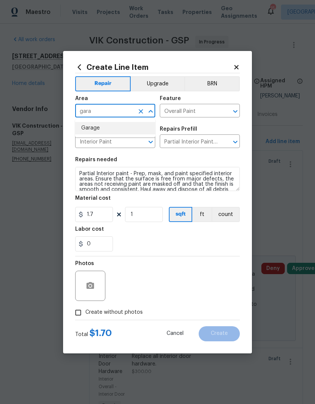
click at [132, 126] on li "Garage" at bounding box center [115, 128] width 80 height 12
type input "Garage"
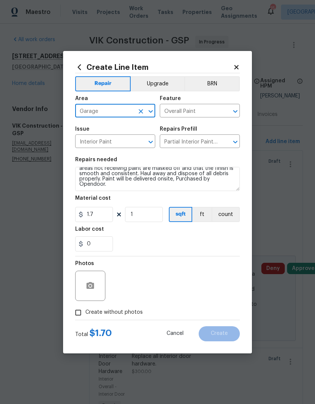
scroll to position [16, 0]
click at [136, 215] on input "1" at bounding box center [144, 214] width 38 height 15
click at [134, 217] on input "1" at bounding box center [144, 214] width 38 height 15
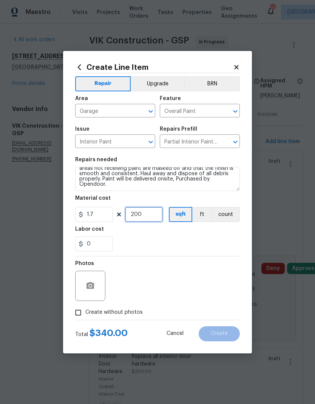
type input "200"
click at [209, 246] on div "0" at bounding box center [157, 243] width 164 height 15
click at [91, 285] on icon "button" at bounding box center [90, 285] width 9 height 9
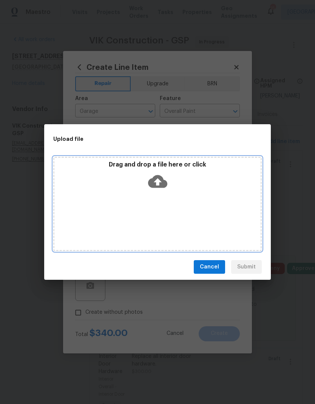
click at [160, 182] on icon at bounding box center [157, 181] width 19 height 19
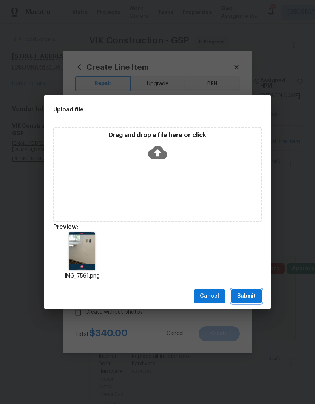
click at [255, 300] on span "Submit" at bounding box center [246, 295] width 18 height 9
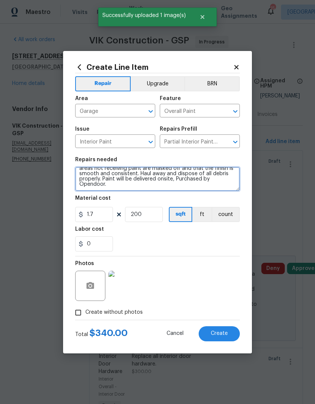
click at [122, 185] on textarea "Partial Interior paint - Prep, mask, and paint specified interior areas. Ensure…" at bounding box center [157, 179] width 164 height 24
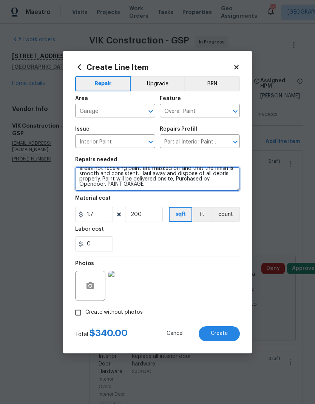
type textarea "Partial Interior paint - Prep, mask, and paint specified interior areas. Ensure…"
click at [208, 238] on div "0" at bounding box center [157, 243] width 164 height 15
click at [228, 337] on button "Create" at bounding box center [218, 333] width 41 height 15
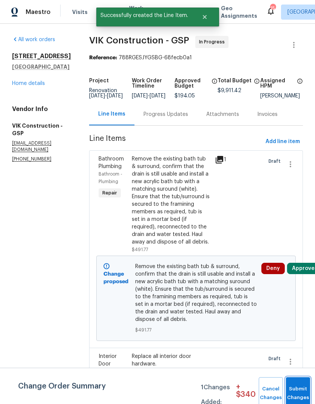
click at [295, 392] on span "Submit Changes" at bounding box center [297, 392] width 17 height 17
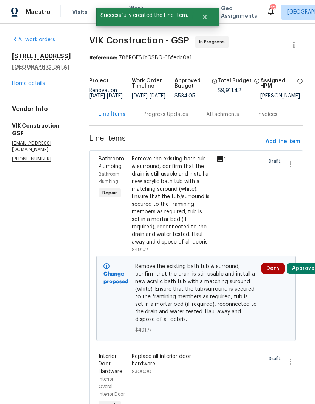
click at [301, 274] on button "Approve" at bounding box center [303, 268] width 32 height 11
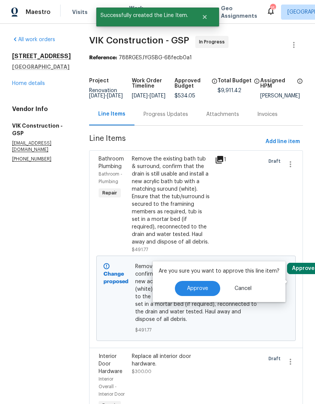
click at [200, 286] on span "Approve" at bounding box center [197, 289] width 21 height 6
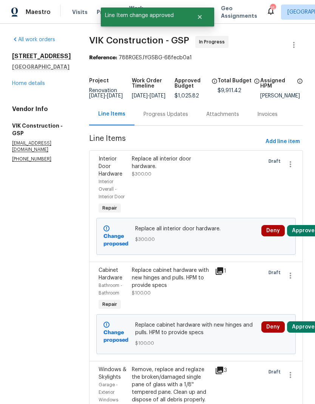
click at [307, 236] on button "Approve" at bounding box center [303, 230] width 32 height 11
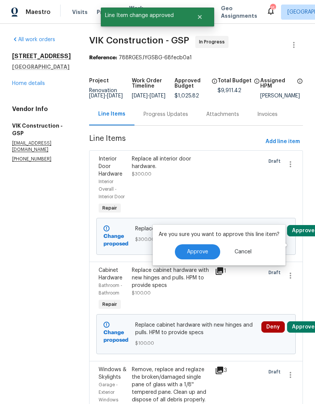
click at [202, 249] on span "Approve" at bounding box center [197, 252] width 21 height 6
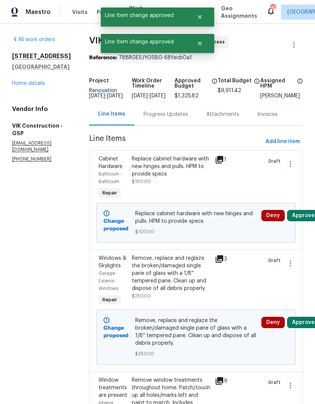
click at [303, 221] on button "Approve" at bounding box center [303, 215] width 32 height 11
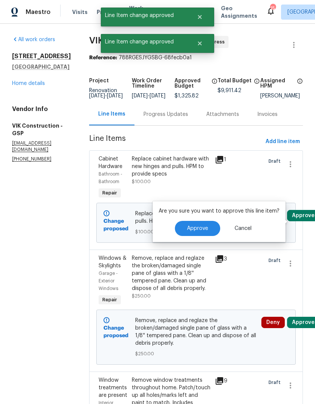
click at [204, 226] on span "Approve" at bounding box center [197, 229] width 21 height 6
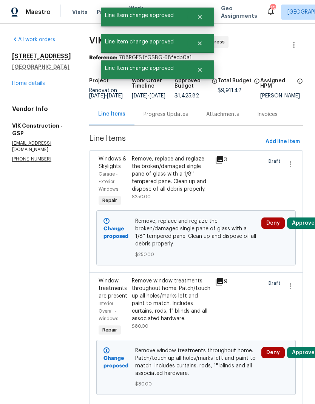
click at [306, 229] on button "Approve" at bounding box center [303, 222] width 32 height 11
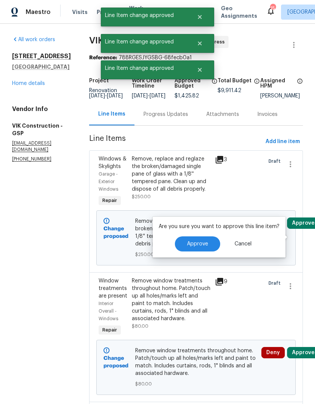
click at [208, 241] on button "Approve" at bounding box center [197, 243] width 45 height 15
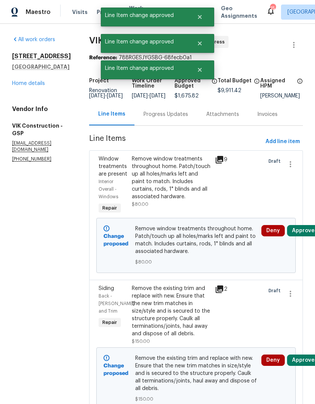
click at [305, 236] on button "Approve" at bounding box center [303, 230] width 32 height 11
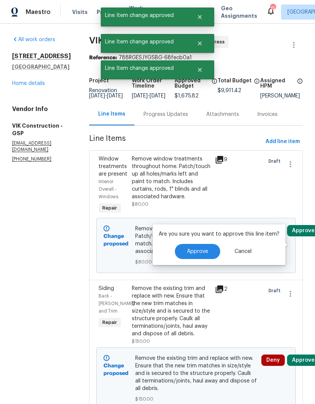
click at [202, 251] on span "Approve" at bounding box center [197, 252] width 21 height 6
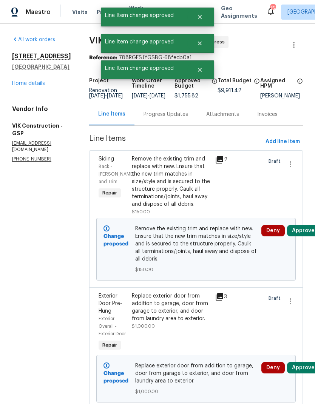
click at [304, 236] on button "Approve" at bounding box center [303, 230] width 32 height 11
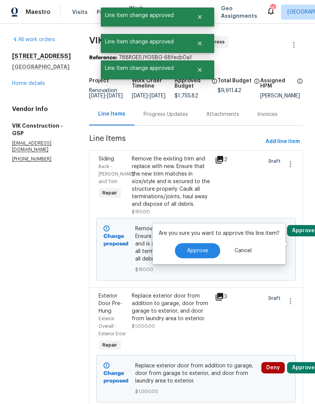
click at [200, 251] on span "Approve" at bounding box center [197, 251] width 21 height 6
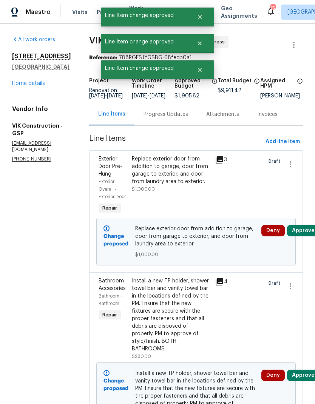
click at [306, 236] on button "Approve" at bounding box center [303, 230] width 32 height 11
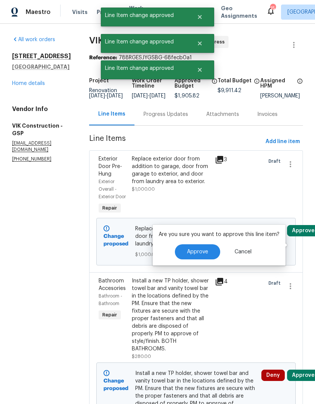
click at [195, 253] on span "Approve" at bounding box center [197, 252] width 21 height 6
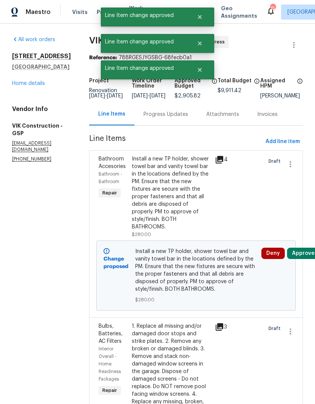
click at [302, 256] on button "Approve" at bounding box center [303, 252] width 32 height 11
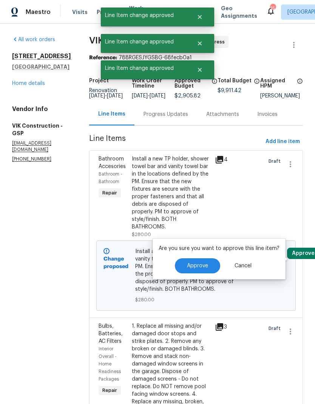
click at [197, 270] on button "Approve" at bounding box center [197, 265] width 45 height 15
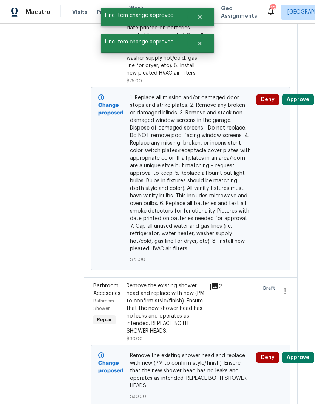
scroll to position [324, 5]
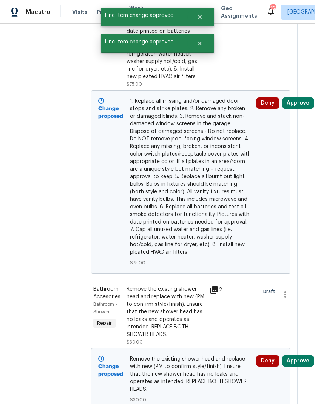
click at [301, 109] on button "Approve" at bounding box center [297, 102] width 32 height 11
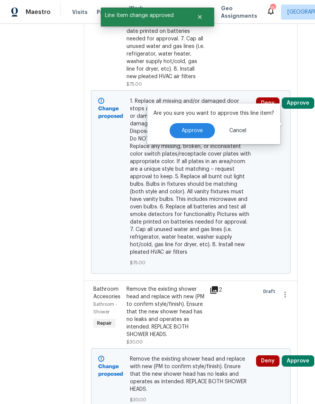
click at [188, 135] on button "Approve" at bounding box center [191, 130] width 45 height 15
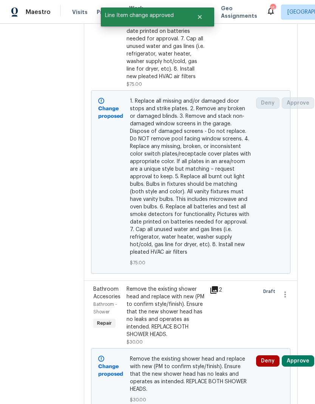
scroll to position [0, 0]
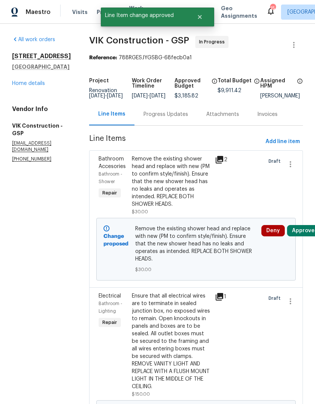
click at [306, 236] on button "Approve" at bounding box center [303, 230] width 32 height 11
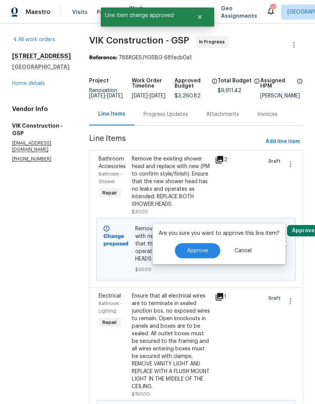
click at [188, 251] on span "Approve" at bounding box center [197, 251] width 21 height 6
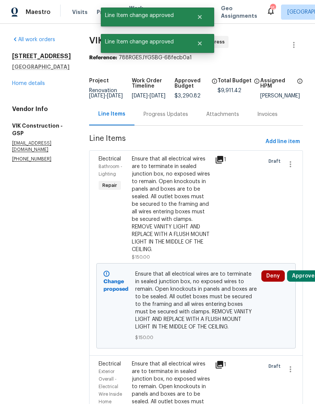
click at [305, 281] on button "Approve" at bounding box center [303, 275] width 32 height 11
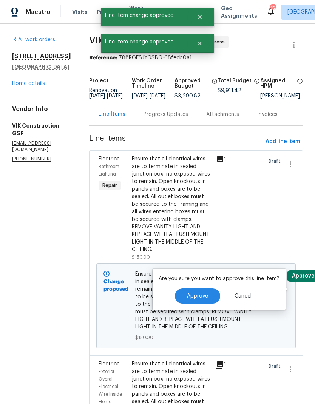
click at [189, 298] on span "Approve" at bounding box center [197, 296] width 21 height 6
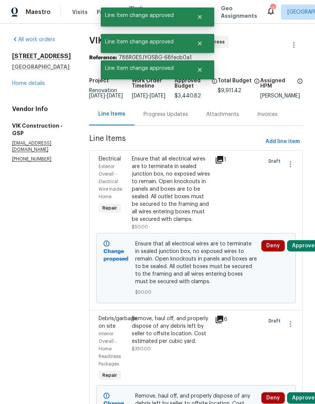
click at [306, 251] on button "Approve" at bounding box center [303, 245] width 32 height 11
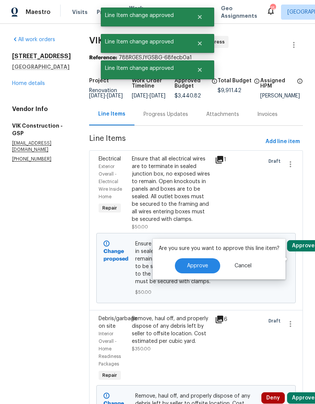
click at [192, 269] on button "Approve" at bounding box center [197, 265] width 45 height 15
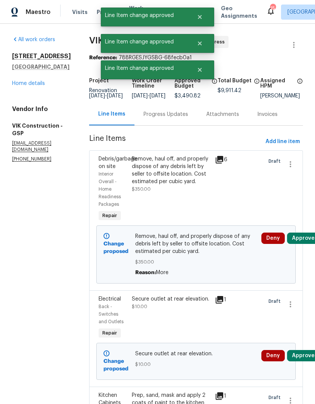
click at [304, 244] on button "Approve" at bounding box center [303, 237] width 32 height 11
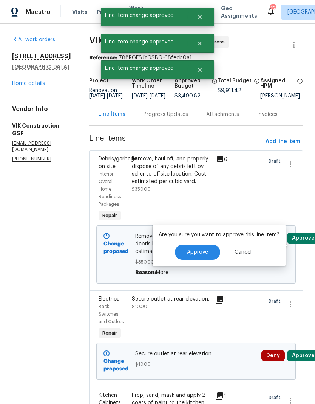
click at [186, 246] on button "Approve" at bounding box center [197, 251] width 45 height 15
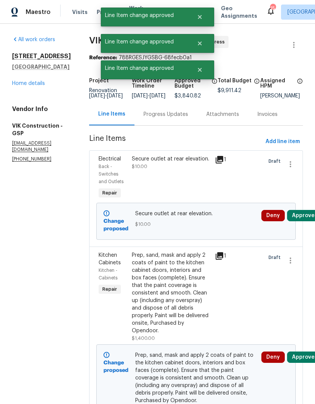
click at [304, 219] on button "Approve" at bounding box center [303, 215] width 32 height 11
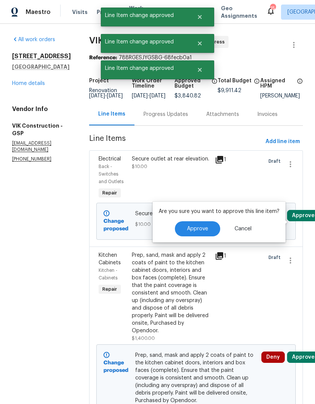
click at [187, 229] on span "Approve" at bounding box center [197, 229] width 21 height 6
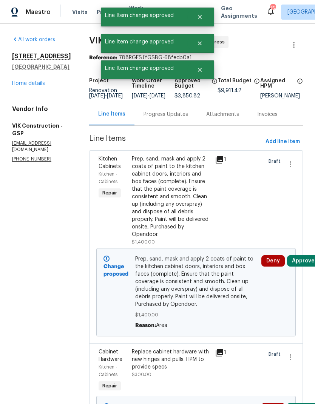
click at [305, 266] on button "Approve" at bounding box center [303, 260] width 32 height 11
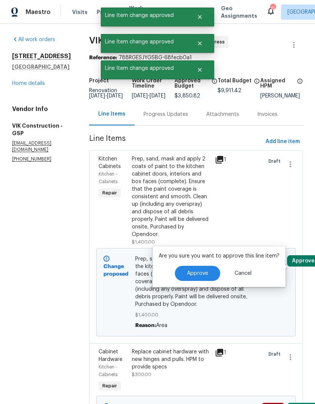
click at [192, 268] on button "Approve" at bounding box center [197, 273] width 45 height 15
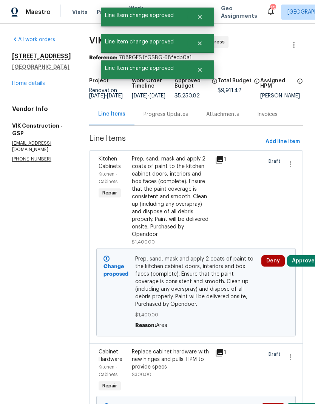
click at [307, 265] on button "Approve" at bounding box center [303, 260] width 32 height 11
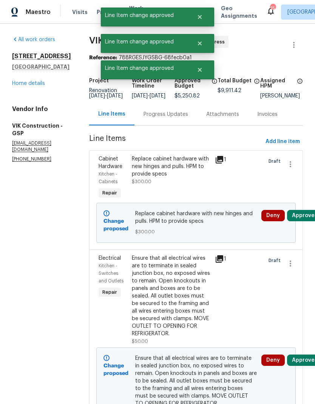
click at [307, 219] on button "Approve" at bounding box center [303, 215] width 32 height 11
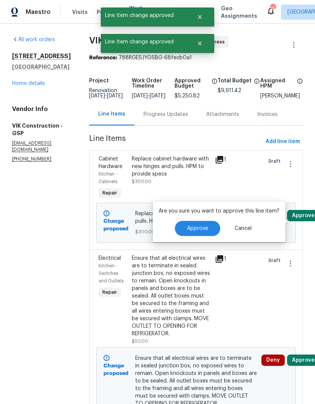
click at [192, 230] on span "Approve" at bounding box center [197, 229] width 21 height 6
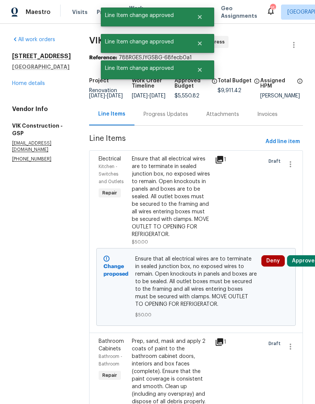
click at [309, 266] on button "Approve" at bounding box center [303, 260] width 32 height 11
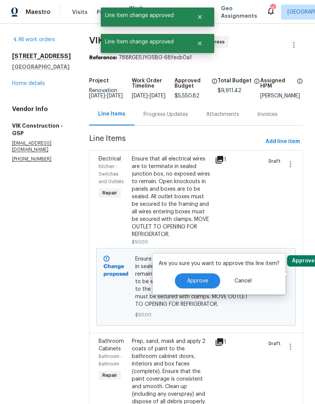
click at [192, 281] on span "Approve" at bounding box center [197, 281] width 21 height 6
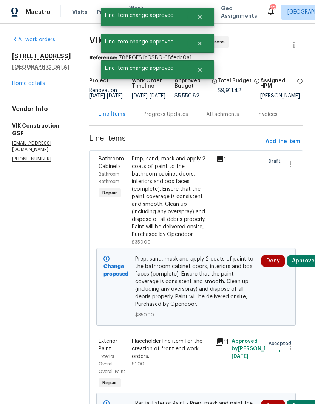
click at [307, 266] on button "Approve" at bounding box center [303, 260] width 32 height 11
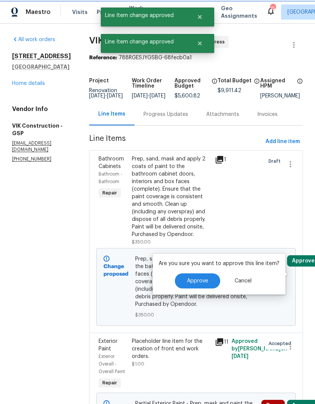
click at [194, 278] on span "Approve" at bounding box center [197, 281] width 21 height 6
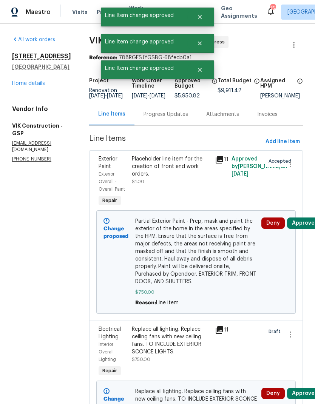
click at [304, 229] on button "Approve" at bounding box center [303, 222] width 32 height 11
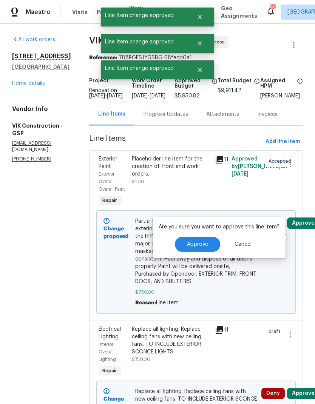
click at [200, 250] on button "Approve" at bounding box center [197, 244] width 45 height 15
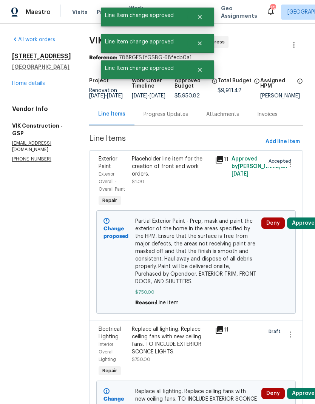
click at [306, 229] on button "Approve" at bounding box center [303, 222] width 32 height 11
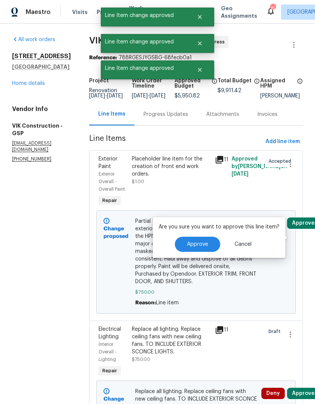
click at [191, 244] on span "Approve" at bounding box center [197, 244] width 21 height 6
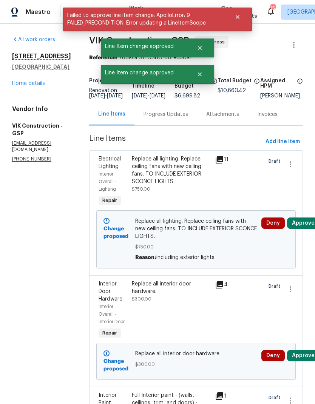
click at [308, 229] on button "Approve" at bounding box center [303, 222] width 32 height 11
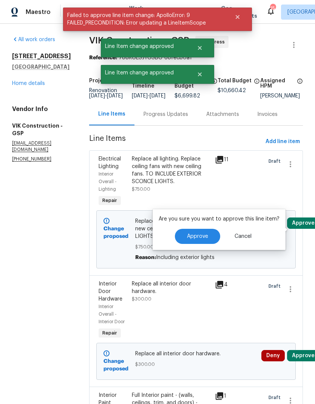
click at [191, 238] on span "Approve" at bounding box center [197, 237] width 21 height 6
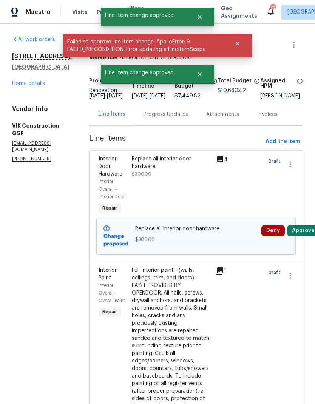
click at [309, 236] on button "Approve" at bounding box center [303, 230] width 32 height 11
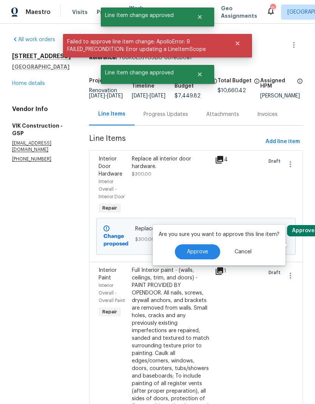
click at [192, 251] on span "Approve" at bounding box center [197, 252] width 21 height 6
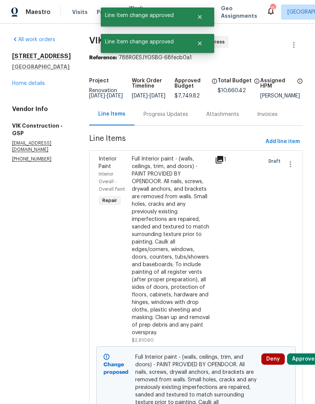
click at [305, 364] on button "Approve" at bounding box center [303, 358] width 32 height 11
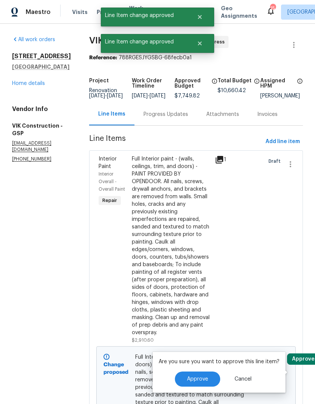
click at [204, 378] on span "Approve" at bounding box center [197, 379] width 21 height 6
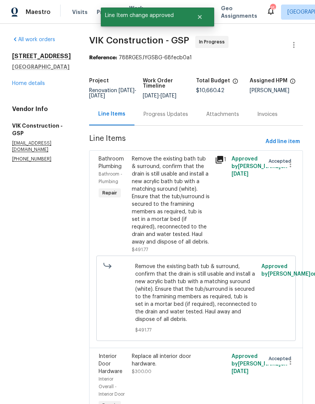
click at [21, 84] on link "Home details" at bounding box center [28, 83] width 33 height 5
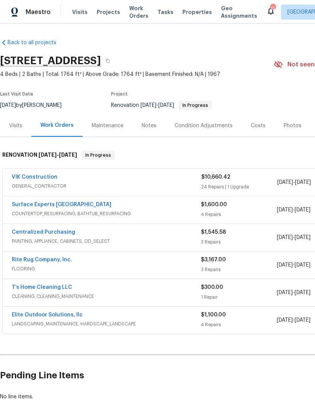
click at [153, 130] on div "Notes" at bounding box center [148, 125] width 33 height 22
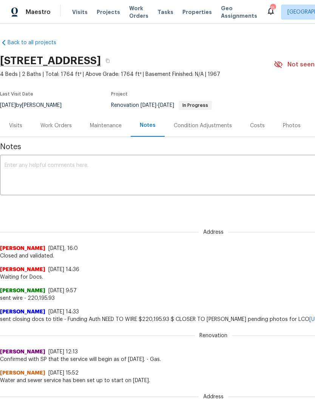
click at [147, 171] on textarea at bounding box center [213, 176] width 417 height 26
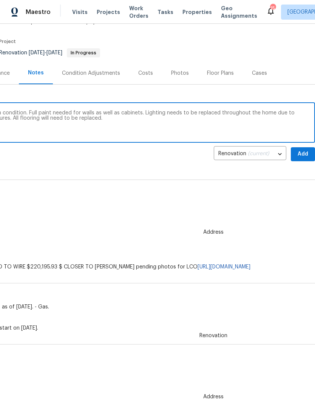
scroll to position [52, 112]
type textarea "D1W: All utilities are active. Home is in rough condition. Full paint needed fo…"
click at [303, 153] on span "Add" at bounding box center [303, 153] width 12 height 9
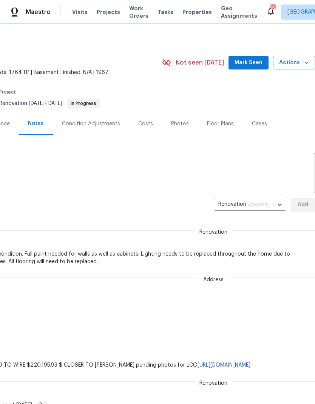
scroll to position [2, 115]
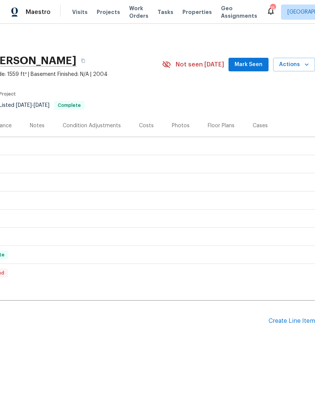
scroll to position [0, 112]
click at [292, 321] on div "Create Line Item" at bounding box center [291, 320] width 46 height 7
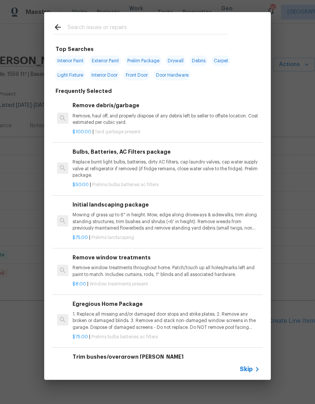
click at [80, 19] on div at bounding box center [140, 27] width 192 height 30
click at [81, 23] on input "text" at bounding box center [148, 28] width 160 height 11
type input "Door"
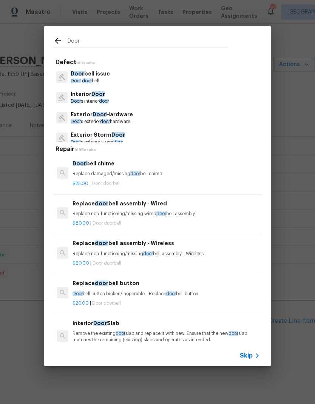
scroll to position [0, 0]
click at [84, 99] on p "Door s interior door" at bounding box center [90, 101] width 38 height 6
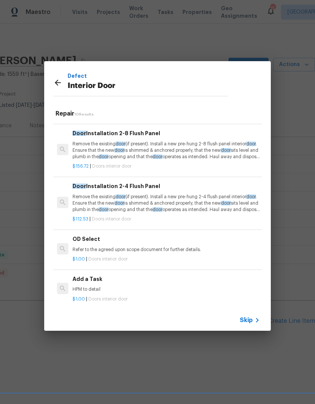
scroll to position [305, 0]
click at [61, 80] on icon at bounding box center [57, 82] width 9 height 9
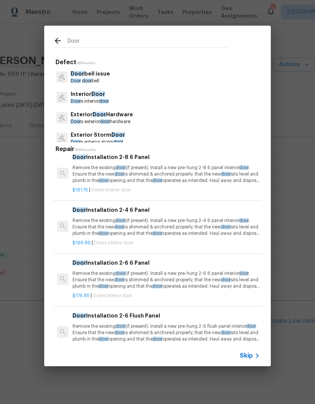
click at [78, 37] on input "Door" at bounding box center [148, 41] width 160 height 11
click at [72, 40] on input "Door" at bounding box center [148, 41] width 160 height 11
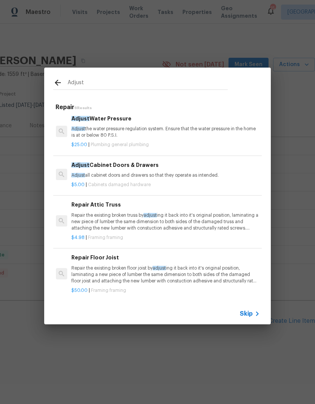
scroll to position [82, 1]
click at [76, 78] on input "Adjust" at bounding box center [148, 83] width 160 height 11
click at [75, 78] on div "Adjust" at bounding box center [140, 83] width 174 height 11
click at [74, 83] on input "Adjust" at bounding box center [148, 83] width 160 height 11
click at [75, 83] on input "Adjust" at bounding box center [148, 83] width 160 height 11
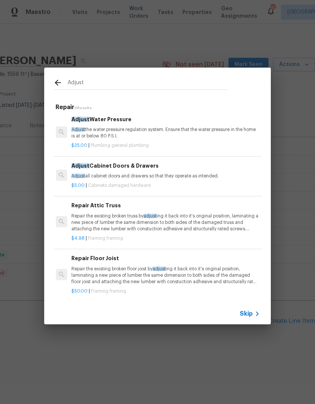
click at [75, 83] on input "Adjust" at bounding box center [148, 83] width 160 height 11
type input "Door"
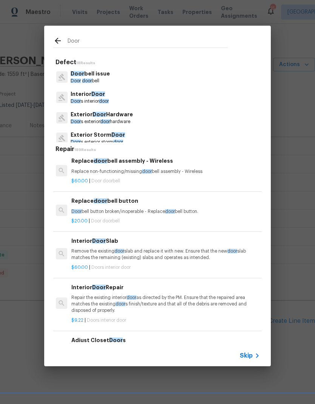
click at [80, 97] on p "Interior Door" at bounding box center [90, 94] width 38 height 8
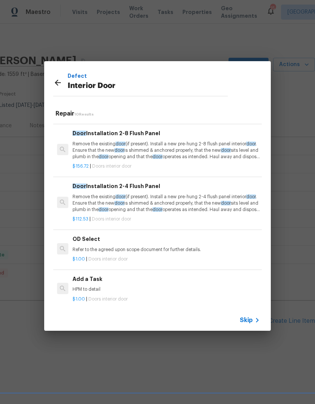
scroll to position [305, 0]
click at [60, 86] on icon at bounding box center [57, 82] width 9 height 9
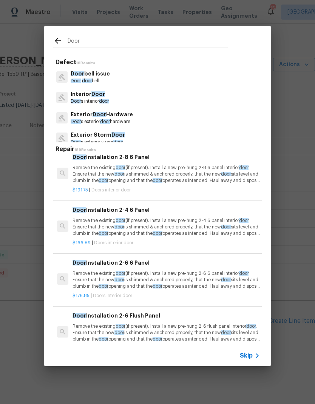
click at [79, 37] on input "Door" at bounding box center [148, 41] width 160 height 11
type input "Exterior Door"
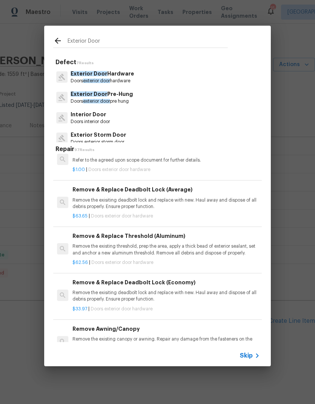
scroll to position [0, 0]
click at [86, 93] on span "Exterior Door" at bounding box center [89, 93] width 37 height 5
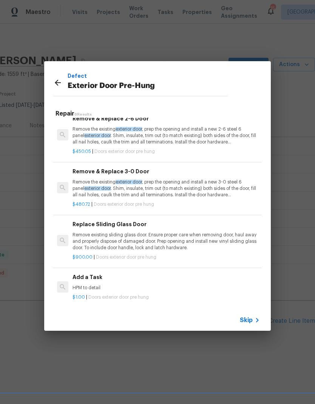
scroll to position [114, 0]
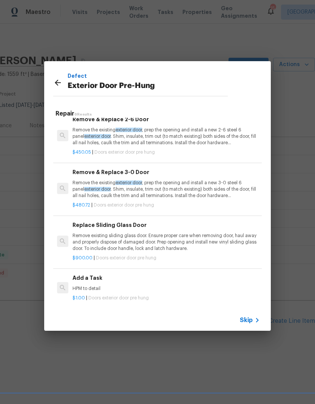
click at [134, 287] on p "HPM to detail" at bounding box center [165, 288] width 187 height 6
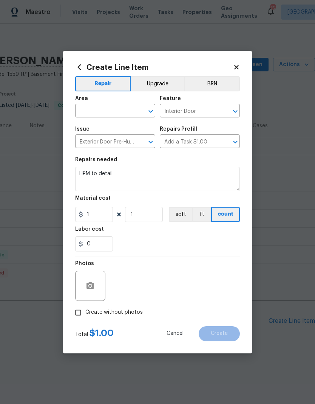
click at [134, 287] on div "Photos" at bounding box center [157, 280] width 164 height 49
click at [133, 111] on input "text" at bounding box center [104, 112] width 59 height 12
click at [91, 126] on li "Dining Room" at bounding box center [115, 128] width 80 height 12
type input "Dining Room"
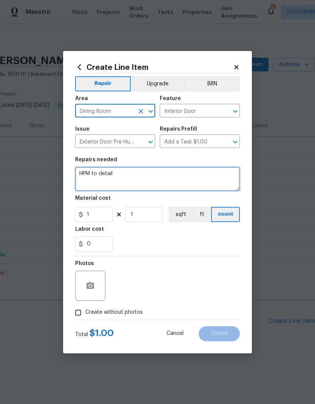
click at [95, 176] on textarea "HPM to detail" at bounding box center [157, 179] width 164 height 24
click at [96, 169] on textarea "HPM to detail" at bounding box center [157, 179] width 164 height 24
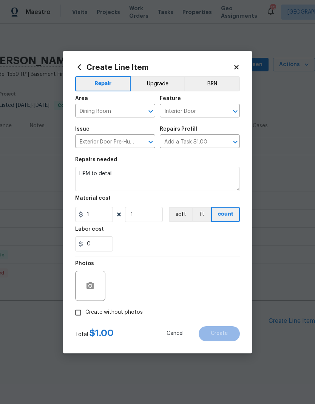
click at [98, 165] on div "Repairs needed" at bounding box center [157, 162] width 164 height 10
click at [91, 174] on textarea "HPM to detail" at bounding box center [157, 179] width 164 height 24
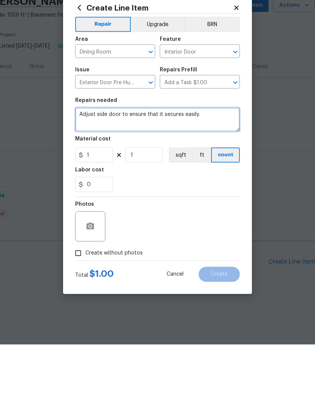
type textarea "Adjust side door to ensure that it secures easily."
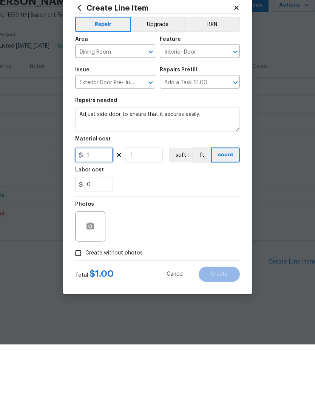
click at [89, 207] on input "1" at bounding box center [94, 214] width 38 height 15
type input "100"
click at [206, 236] on div "0" at bounding box center [157, 243] width 164 height 15
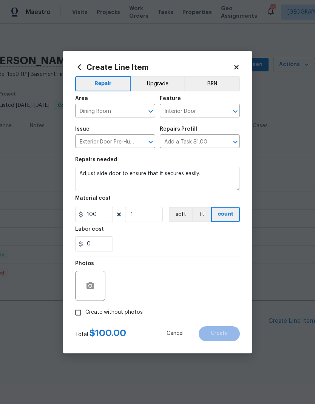
click at [80, 314] on input "Create without photos" at bounding box center [78, 312] width 14 height 14
checkbox input "true"
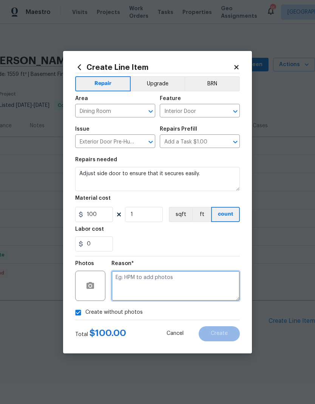
click at [183, 293] on textarea at bounding box center [175, 286] width 128 height 30
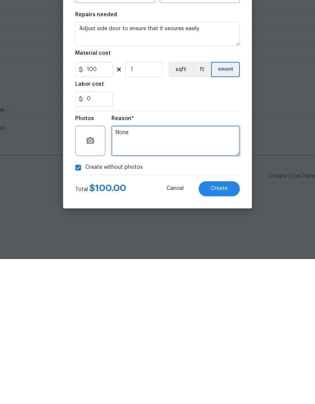
type textarea "None"
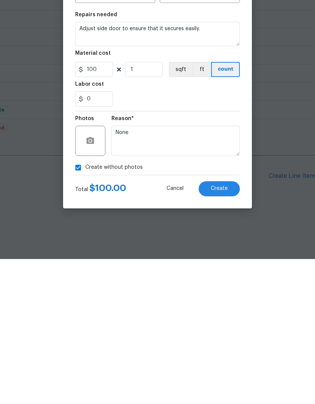
click at [220, 326] on button "Create" at bounding box center [218, 333] width 41 height 15
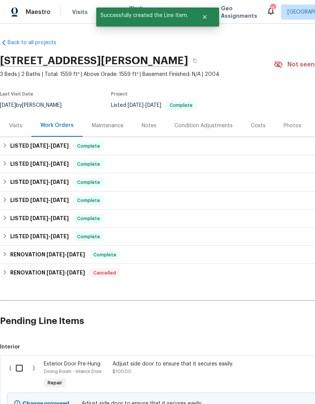
scroll to position [0, 0]
click at [21, 360] on input "checkbox" at bounding box center [22, 368] width 22 height 16
checkbox input "true"
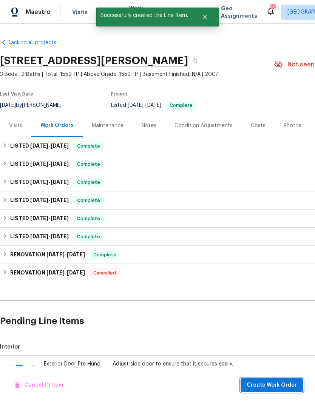
click at [280, 382] on span "Create Work Order" at bounding box center [271, 384] width 50 height 9
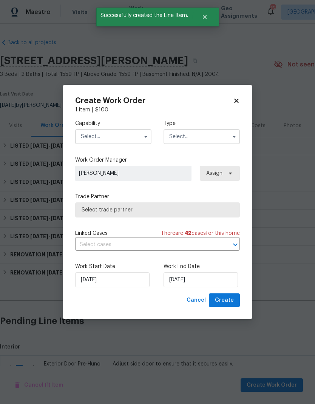
click at [135, 135] on input "text" at bounding box center [113, 136] width 76 height 15
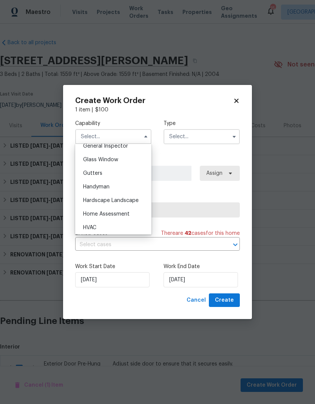
scroll to position [394, 0]
click at [112, 173] on div "Handyman" at bounding box center [113, 174] width 72 height 14
type input "Handyman"
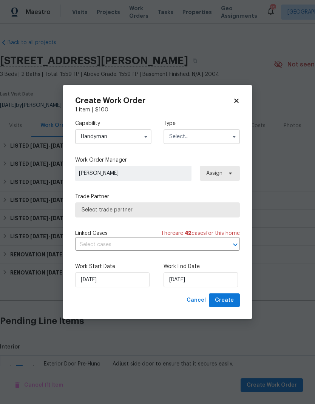
click at [218, 134] on input "text" at bounding box center [201, 136] width 76 height 15
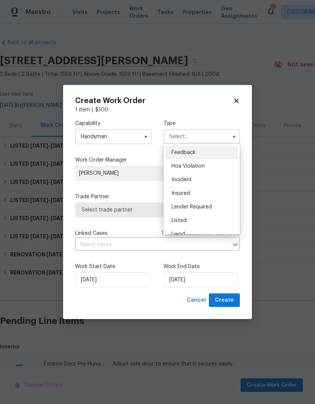
click at [183, 220] on span "Listed" at bounding box center [178, 220] width 15 height 5
type input "Listed"
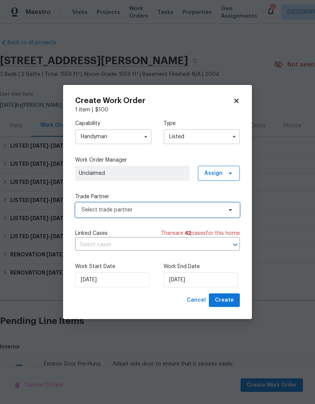
click at [213, 213] on span "Select trade partner" at bounding box center [157, 209] width 164 height 15
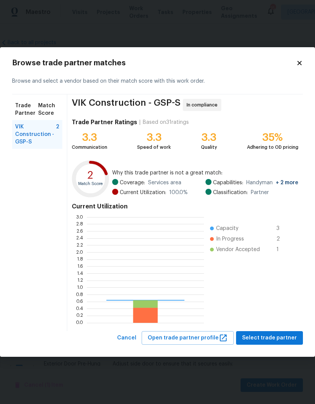
scroll to position [106, 117]
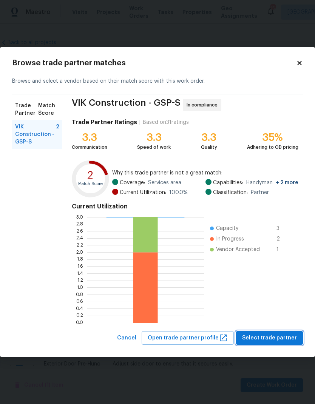
click at [283, 336] on span "Select trade partner" at bounding box center [269, 337] width 55 height 9
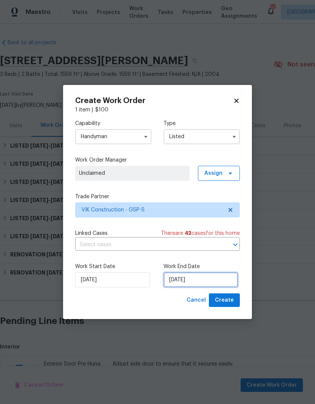
click at [192, 279] on input "[DATE]" at bounding box center [200, 279] width 74 height 15
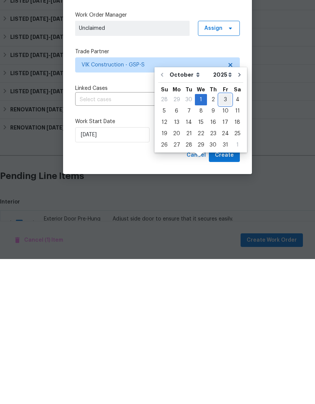
click at [223, 239] on div "3" at bounding box center [225, 244] width 12 height 11
type input "[DATE]"
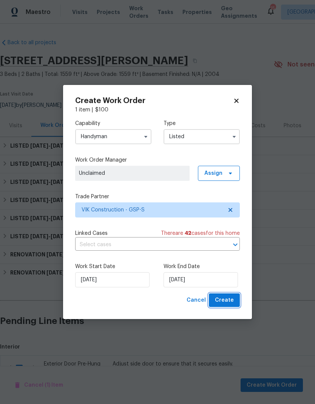
click at [226, 301] on span "Create" at bounding box center [224, 299] width 19 height 9
checkbox input "false"
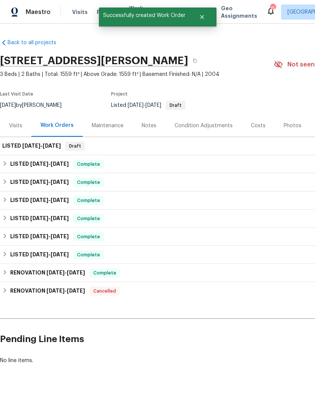
scroll to position [0, 0]
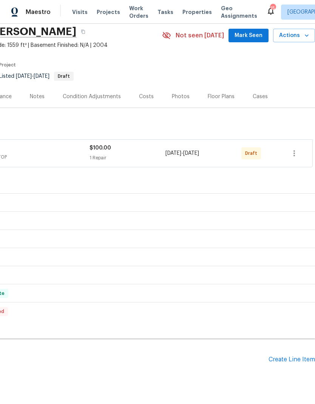
scroll to position [29, 112]
click at [294, 159] on button "button" at bounding box center [294, 153] width 18 height 18
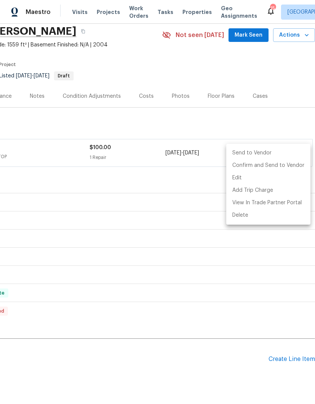
click at [272, 119] on div at bounding box center [157, 202] width 315 height 404
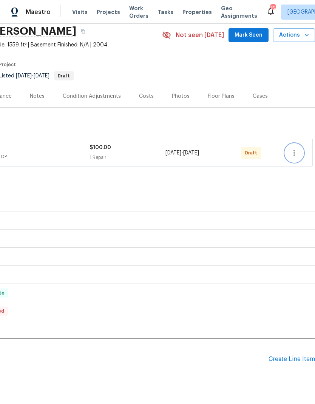
click at [292, 150] on icon "button" at bounding box center [293, 152] width 9 height 9
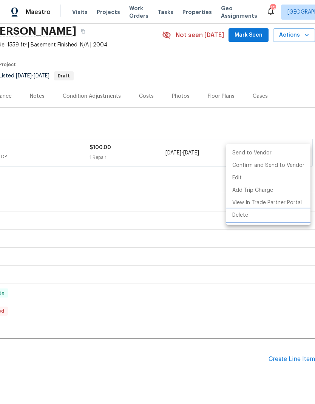
click at [244, 218] on li "Delete" at bounding box center [268, 215] width 84 height 12
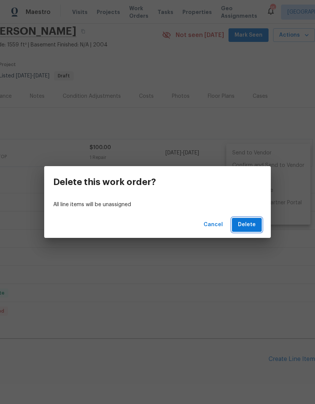
click at [247, 225] on span "Delete" at bounding box center [247, 224] width 18 height 9
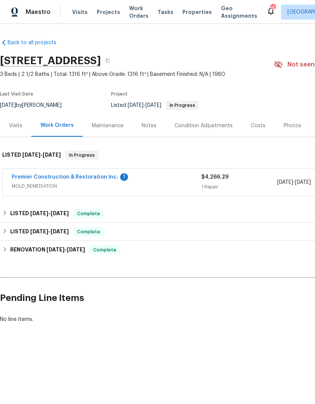
click at [51, 179] on link "Premier Construction & Restoration Inc." at bounding box center [65, 176] width 106 height 5
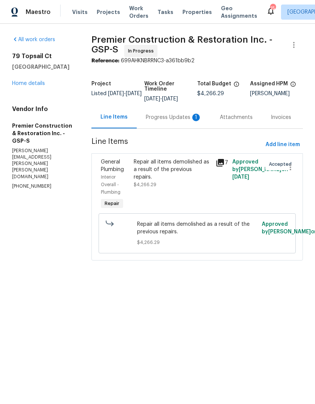
click at [186, 114] on div "Progress Updates 1" at bounding box center [174, 118] width 56 height 8
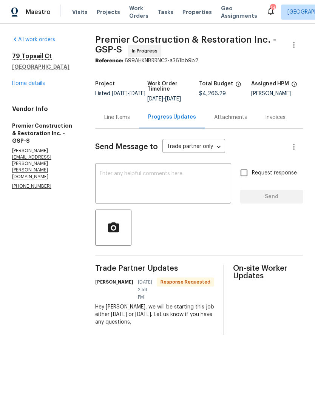
click at [189, 180] on textarea at bounding box center [163, 184] width 127 height 26
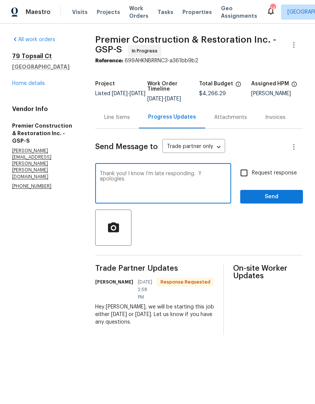
click at [201, 177] on textarea "Thank you! I know I’m late responding. Y apologies." at bounding box center [163, 184] width 127 height 26
type textarea "Thank you! I know I’m late responding. My apologies."
click at [244, 177] on input "Request response" at bounding box center [244, 173] width 16 height 16
checkbox input "true"
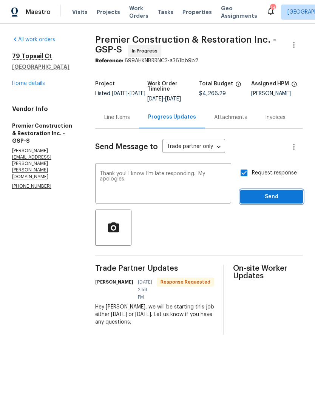
click at [275, 201] on span "Send" at bounding box center [271, 196] width 51 height 9
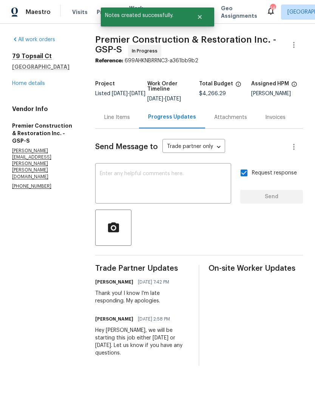
click at [20, 85] on link "Home details" at bounding box center [28, 83] width 33 height 5
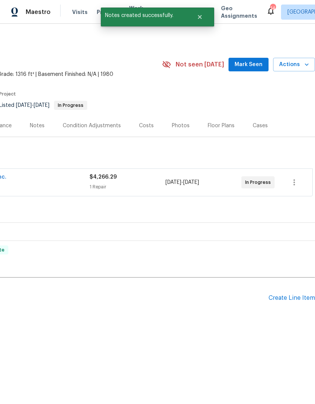
click at [293, 294] on div "Create Line Item" at bounding box center [291, 297] width 46 height 7
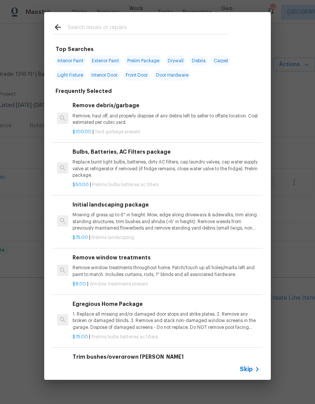
click at [81, 24] on input "text" at bounding box center [148, 28] width 160 height 11
type input "Init"
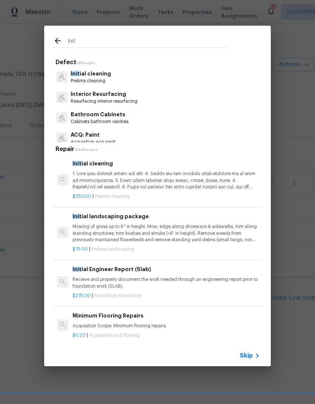
click at [84, 72] on p "Init ial cleaning" at bounding box center [91, 74] width 40 height 8
click at [83, 72] on div "Init Defect 18 Results Init ial cleaning Prelims cleaning Interior Resurfacing …" at bounding box center [157, 196] width 315 height 392
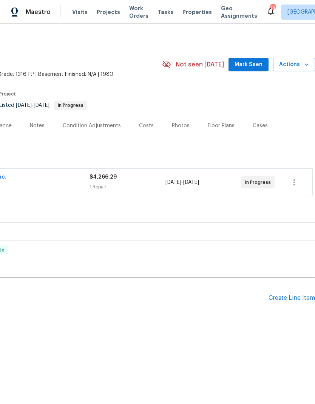
click at [290, 295] on div "Create Line Item" at bounding box center [291, 297] width 46 height 7
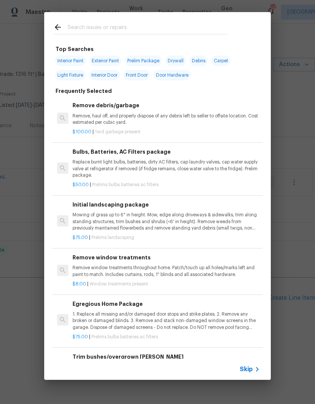
click at [206, 23] on input "text" at bounding box center [148, 28] width 160 height 11
type input "Init"
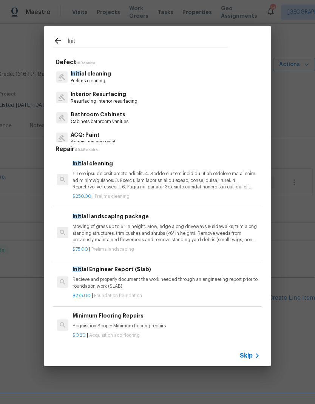
click at [84, 78] on p "Prelims cleaning" at bounding box center [91, 81] width 40 height 6
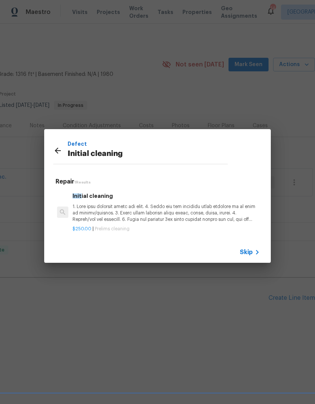
click at [98, 216] on p at bounding box center [165, 212] width 187 height 19
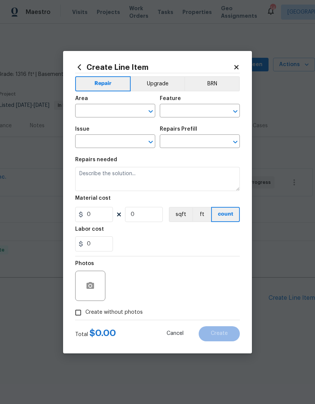
type input "Home Readiness Packages"
type input "Initial cleaning"
type input "Initial cleaning $250.00"
type textarea "1. Wipe down exterior doors and trim. 2. Clean out all exterior light fixtures …"
type input "250"
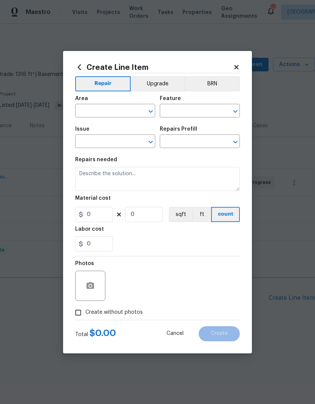
type input "1"
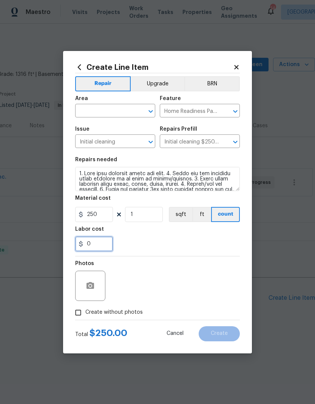
click at [91, 238] on input "0" at bounding box center [94, 243] width 38 height 15
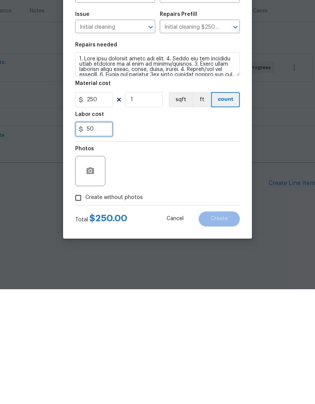
type input "50"
click at [196, 236] on div "50" at bounding box center [157, 243] width 164 height 15
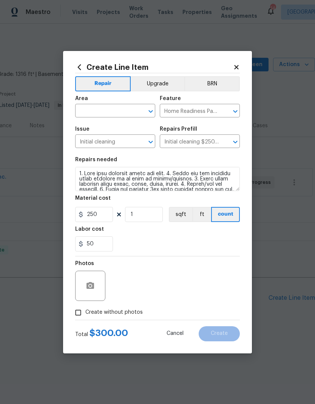
click at [76, 311] on input "Create without photos" at bounding box center [78, 312] width 14 height 14
checkbox input "true"
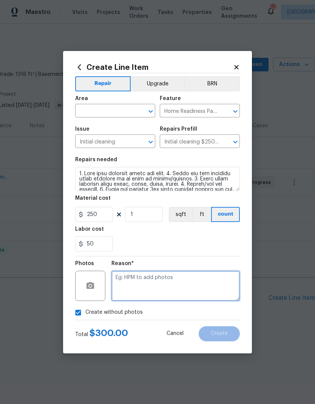
click at [178, 280] on textarea at bounding box center [175, 286] width 128 height 30
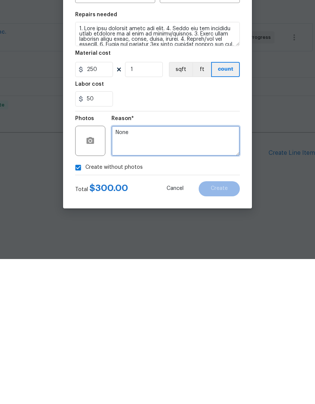
type textarea "None"
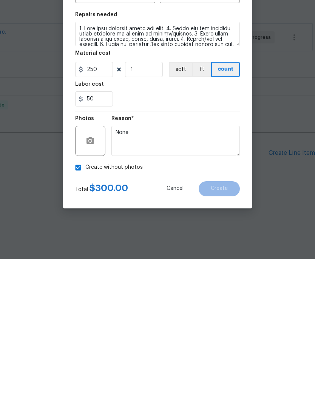
click at [205, 152] on section "Repairs needed Material cost 250 1 sqft ft count Labor cost 50" at bounding box center [157, 203] width 164 height 103
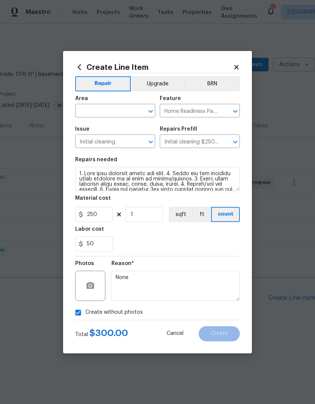
click at [95, 112] on input "text" at bounding box center [104, 112] width 59 height 12
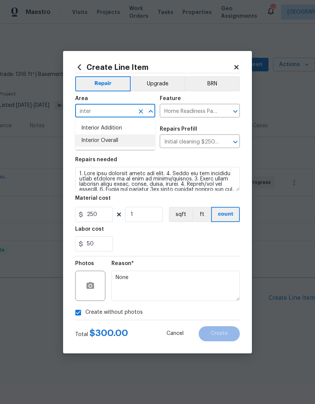
click at [93, 139] on li "Interior Overall" at bounding box center [115, 140] width 80 height 12
type input "Interior Overall"
click at [205, 111] on input "Home Readiness Packages" at bounding box center [189, 112] width 59 height 12
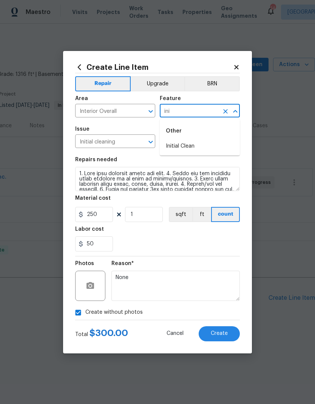
click at [191, 148] on li "Initial Clean" at bounding box center [200, 146] width 80 height 12
type input "Initial Clean"
click at [191, 148] on input "Initial cleaning $250.00" at bounding box center [189, 142] width 59 height 12
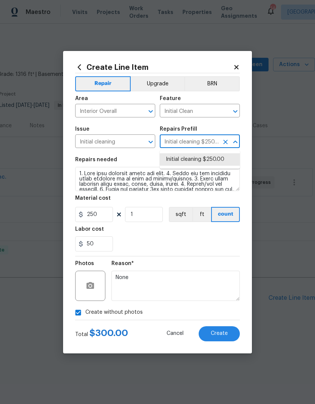
click at [221, 246] on div "50" at bounding box center [157, 243] width 164 height 15
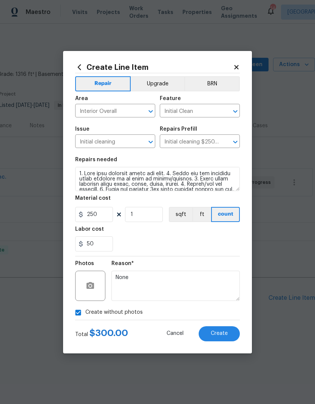
click at [224, 339] on button "Create" at bounding box center [218, 333] width 41 height 15
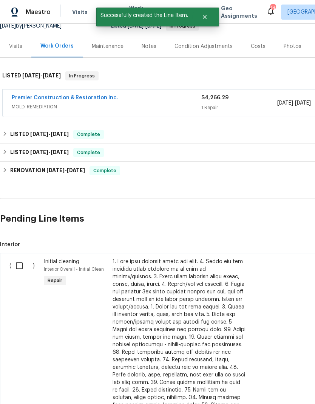
scroll to position [79, 0]
click at [15, 265] on input "checkbox" at bounding box center [22, 266] width 22 height 16
checkbox input "true"
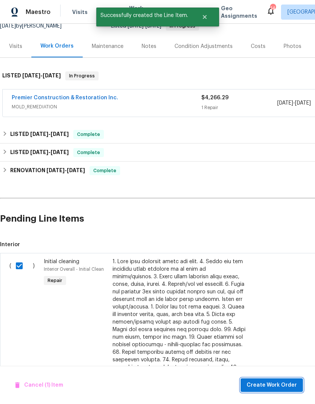
click at [279, 380] on span "Create Work Order" at bounding box center [271, 384] width 50 height 9
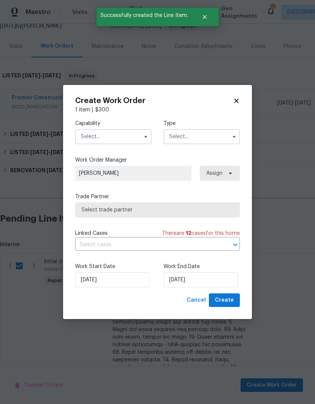
click at [136, 129] on input "text" at bounding box center [113, 136] width 76 height 15
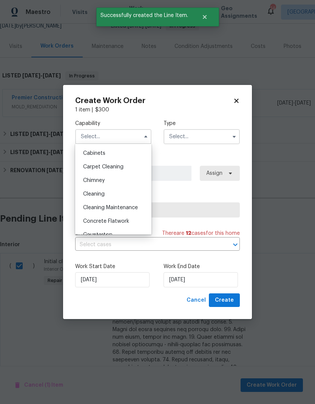
scroll to position [66, 0]
click at [99, 198] on div "Cleaning" at bounding box center [113, 195] width 72 height 14
type input "Cleaning"
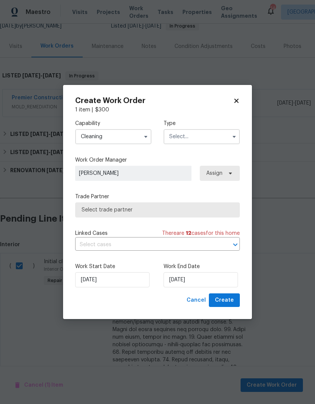
click at [218, 135] on input "text" at bounding box center [201, 136] width 76 height 15
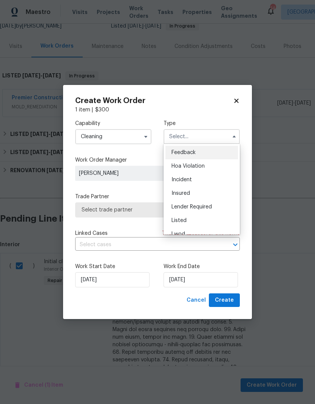
click at [183, 220] on span "Listed" at bounding box center [178, 220] width 15 height 5
type input "Listed"
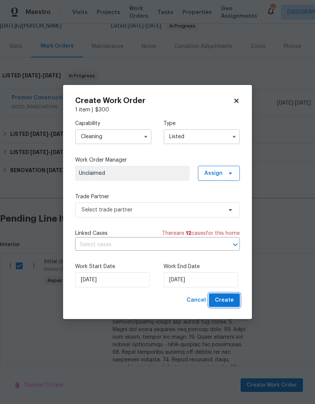
click at [232, 306] on button "Create" at bounding box center [224, 300] width 31 height 14
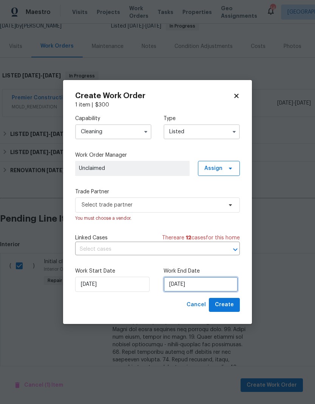
click at [195, 283] on input "[DATE]" at bounding box center [200, 284] width 74 height 15
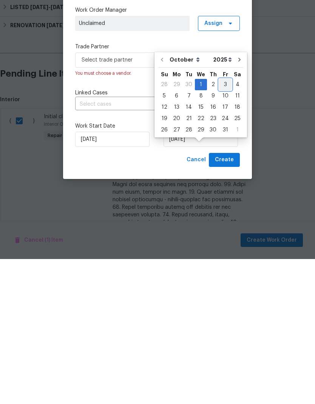
click at [222, 224] on div "3" at bounding box center [225, 229] width 12 height 11
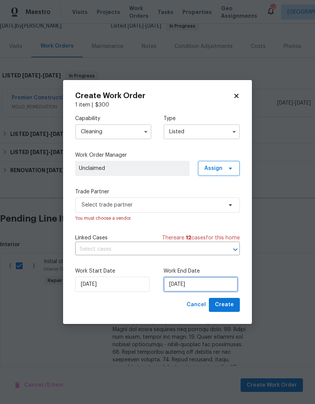
click at [189, 289] on input "[DATE]" at bounding box center [200, 284] width 74 height 15
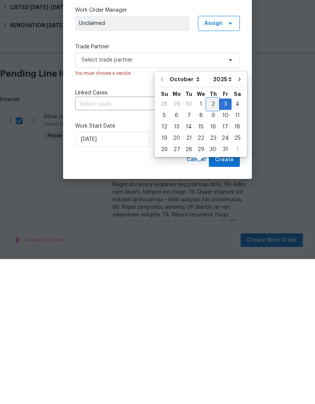
click at [211, 244] on div "2" at bounding box center [213, 249] width 12 height 11
type input "[DATE]"
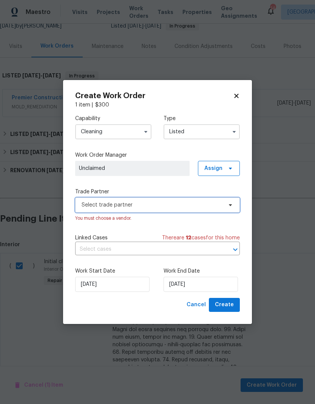
click at [192, 204] on span "Select trade partner" at bounding box center [151, 205] width 141 height 8
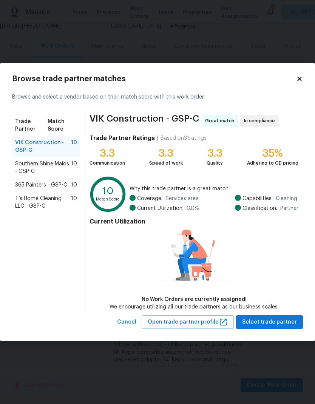
click at [27, 205] on span "T’s Home Cleaning LLC - GSP-C" at bounding box center [43, 202] width 56 height 15
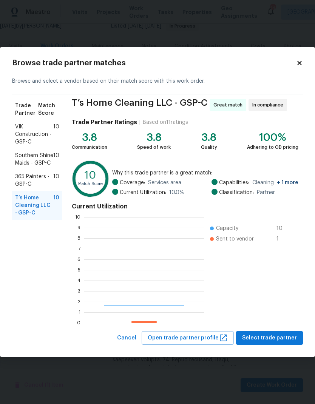
scroll to position [106, 120]
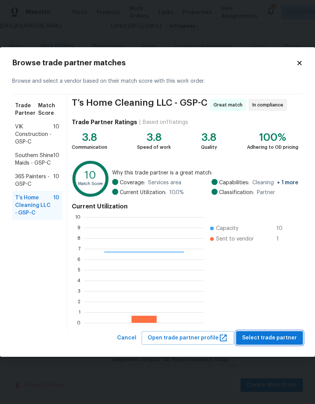
click at [281, 331] on button "Select trade partner" at bounding box center [269, 338] width 67 height 14
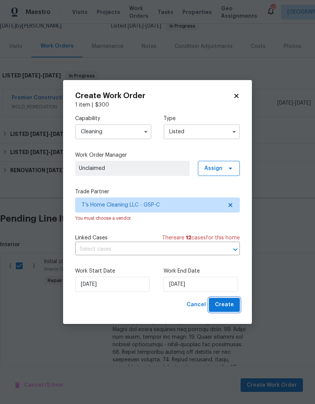
click at [229, 303] on span "Create" at bounding box center [224, 304] width 19 height 9
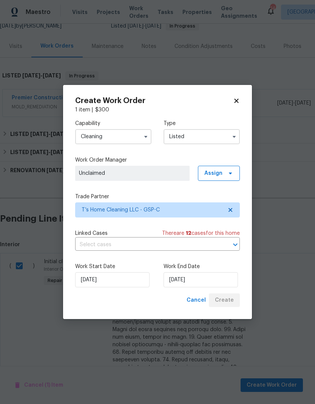
checkbox input "false"
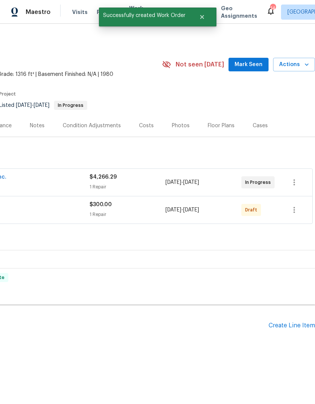
scroll to position [0, 112]
click at [296, 206] on icon "button" at bounding box center [293, 209] width 9 height 9
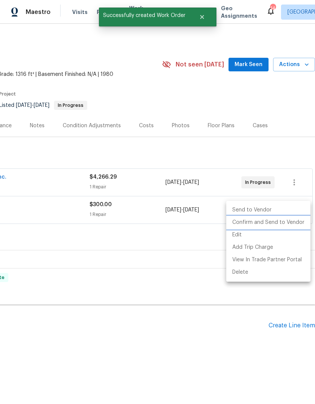
click at [280, 224] on li "Confirm and Send to Vendor" at bounding box center [268, 222] width 84 height 12
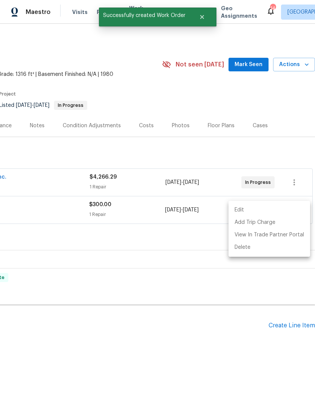
click at [254, 156] on div at bounding box center [157, 202] width 315 height 404
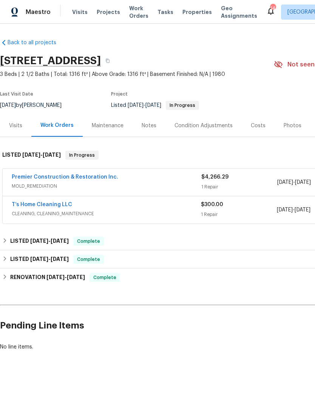
scroll to position [0, 0]
click at [30, 205] on link "T’s Home Cleaning LLC" at bounding box center [42, 204] width 60 height 5
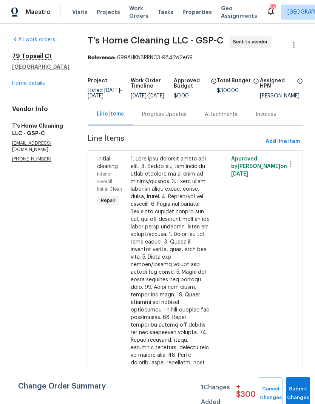
click at [183, 118] on div "Progress Updates" at bounding box center [164, 115] width 45 height 8
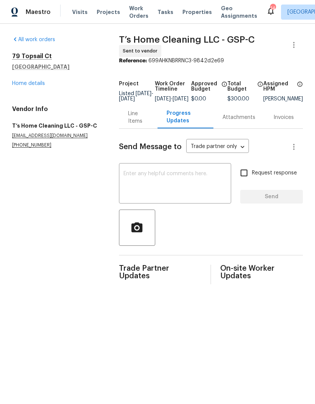
click at [186, 182] on textarea at bounding box center [174, 184] width 103 height 26
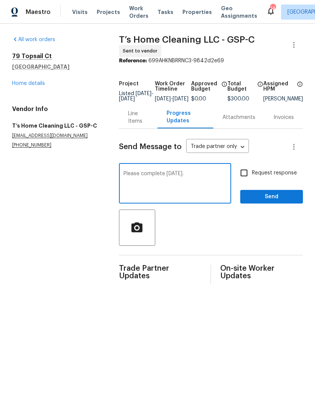
type textarea "Please complete tomorrow."
click at [249, 171] on input "Request response" at bounding box center [244, 173] width 16 height 16
checkbox input "true"
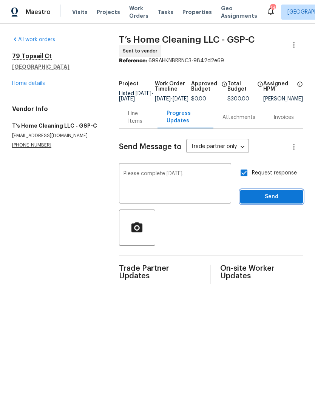
click at [272, 201] on span "Send" at bounding box center [271, 196] width 51 height 9
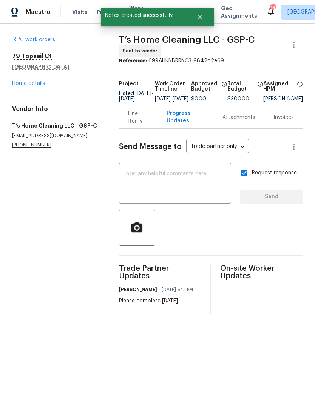
click at [24, 84] on link "Home details" at bounding box center [28, 83] width 33 height 5
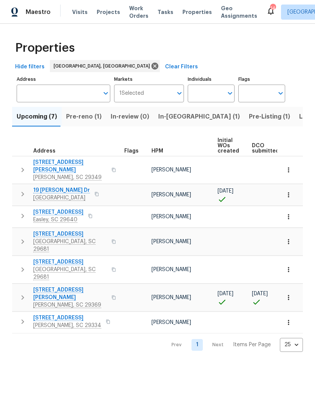
click at [129, 8] on span "Work Orders" at bounding box center [138, 12] width 19 height 15
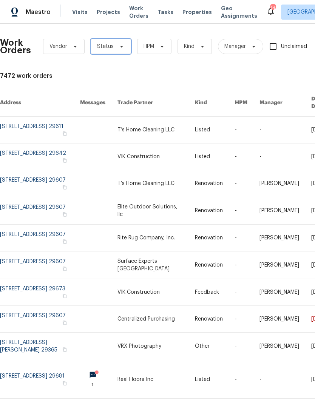
click at [116, 49] on span at bounding box center [120, 46] width 8 height 6
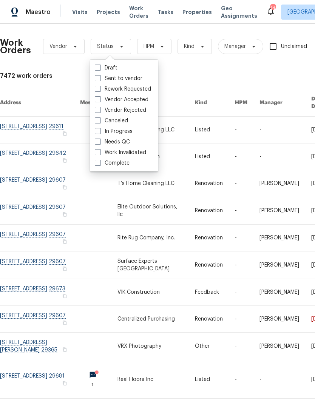
click at [100, 141] on span at bounding box center [98, 141] width 6 height 6
click at [100, 141] on input "Needs QC" at bounding box center [97, 140] width 5 height 5
checkbox input "true"
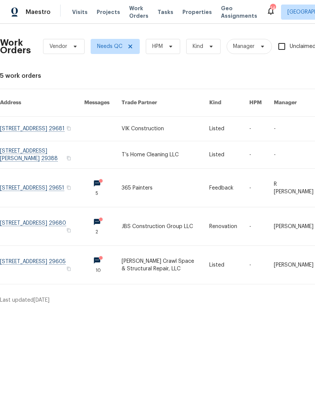
click at [45, 119] on link at bounding box center [42, 129] width 84 height 24
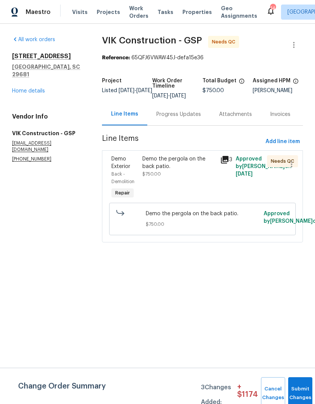
click at [169, 178] on div "Demo the pergola on the back patio. $750.00" at bounding box center [178, 166] width 73 height 23
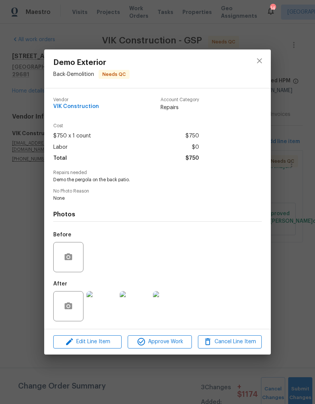
click at [103, 304] on img at bounding box center [101, 306] width 30 height 30
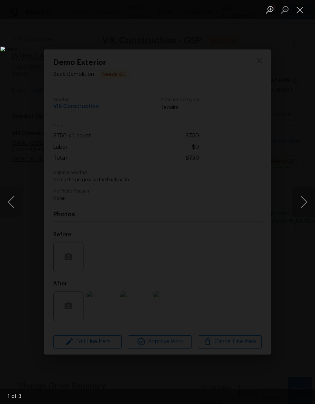
click at [297, 8] on button "Close lightbox" at bounding box center [299, 9] width 15 height 13
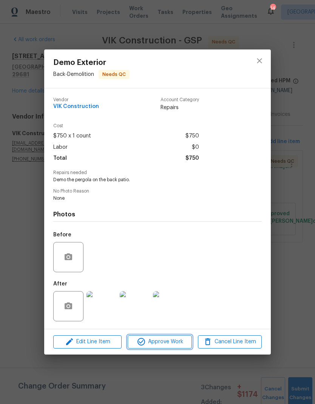
click at [175, 344] on span "Approve Work" at bounding box center [159, 341] width 59 height 9
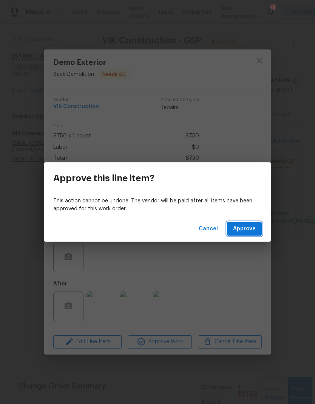
click at [252, 228] on span "Approve" at bounding box center [244, 228] width 23 height 9
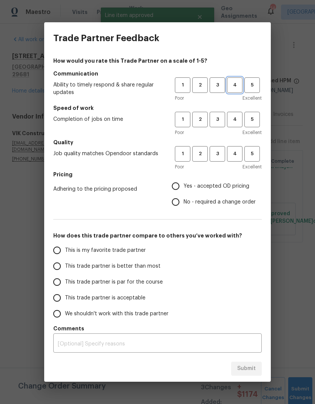
click at [236, 81] on span "4" at bounding box center [234, 85] width 14 height 9
click at [240, 151] on span "4" at bounding box center [234, 153] width 14 height 9
click at [240, 120] on span "4" at bounding box center [234, 119] width 14 height 9
click at [175, 190] on input "Yes - accepted OD pricing" at bounding box center [176, 186] width 16 height 16
radio input "true"
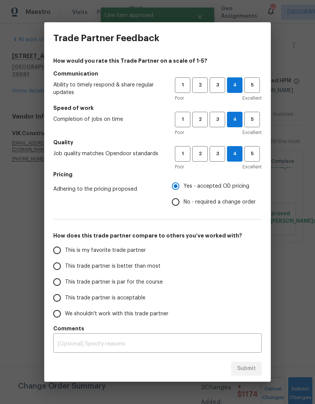
click at [54, 268] on input "This trade partner is better than most" at bounding box center [57, 266] width 16 height 16
click at [251, 367] on span "Submit" at bounding box center [246, 368] width 18 height 9
radio input "true"
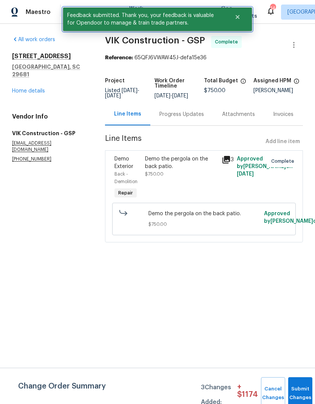
click at [238, 21] on button "Close" at bounding box center [237, 16] width 25 height 15
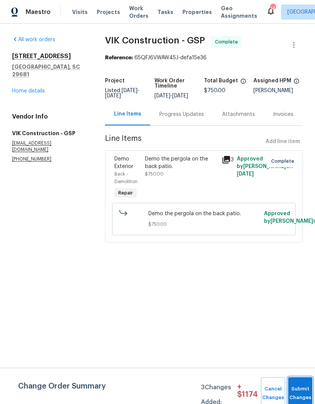
click at [300, 384] on button "Submit Changes" at bounding box center [300, 393] width 24 height 32
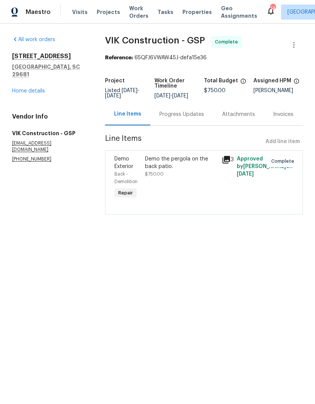
click at [130, 9] on span "Work Orders" at bounding box center [138, 12] width 19 height 15
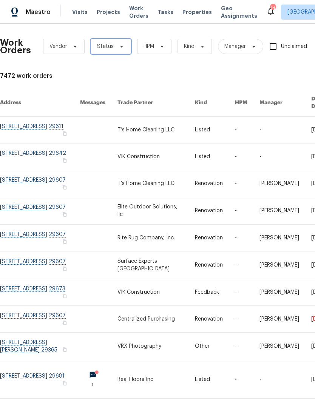
click at [120, 45] on icon at bounding box center [121, 46] width 6 height 6
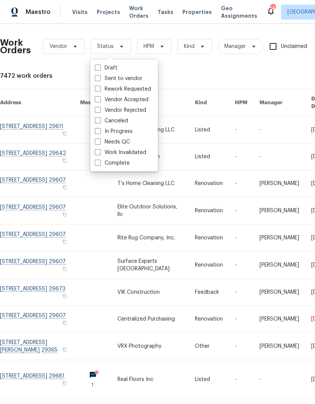
click at [99, 144] on span at bounding box center [98, 141] width 6 height 6
click at [99, 143] on input "Needs QC" at bounding box center [97, 140] width 5 height 5
checkbox input "true"
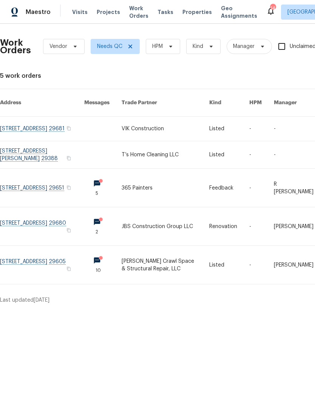
click at [136, 152] on link at bounding box center [165, 154] width 88 height 27
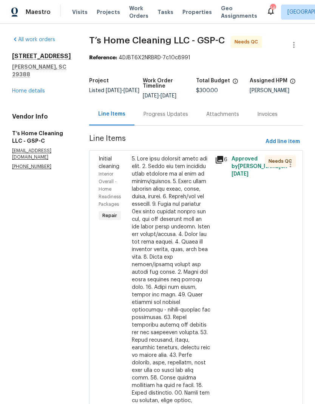
click at [172, 199] on div at bounding box center [171, 336] width 78 height 362
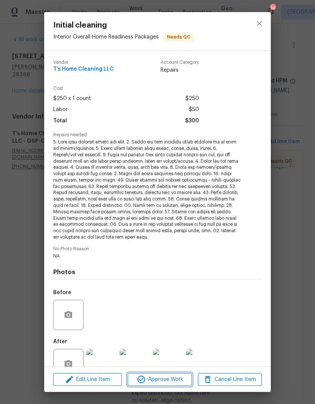
click at [173, 378] on span "Approve Work" at bounding box center [159, 379] width 59 height 9
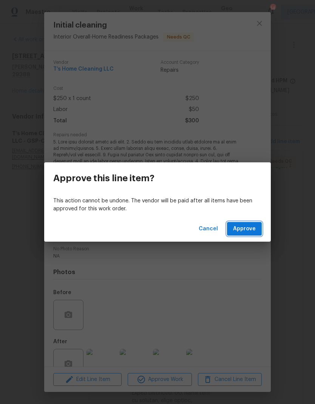
click at [251, 225] on span "Approve" at bounding box center [244, 228] width 23 height 9
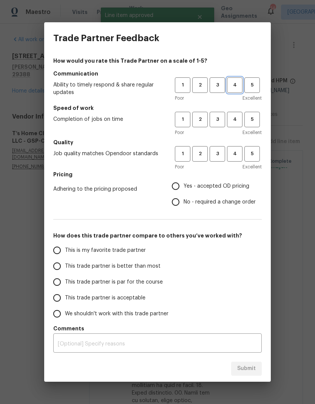
click at [234, 85] on span "4" at bounding box center [234, 85] width 14 height 9
click at [238, 121] on span "4" at bounding box center [234, 119] width 14 height 9
click at [240, 151] on span "4" at bounding box center [234, 153] width 14 height 9
click at [169, 182] on input "Yes - accepted OD pricing" at bounding box center [176, 186] width 16 height 16
radio input "true"
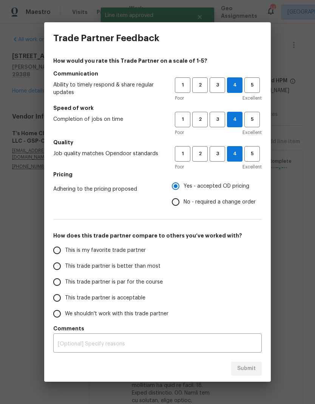
click at [53, 269] on input "This trade partner is better than most" at bounding box center [57, 266] width 16 height 16
click at [250, 368] on span "Submit" at bounding box center [246, 368] width 18 height 9
radio input "true"
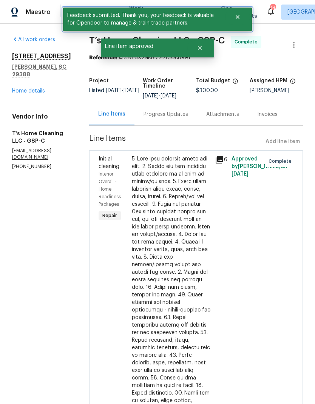
click at [237, 13] on button "Close" at bounding box center [237, 16] width 25 height 15
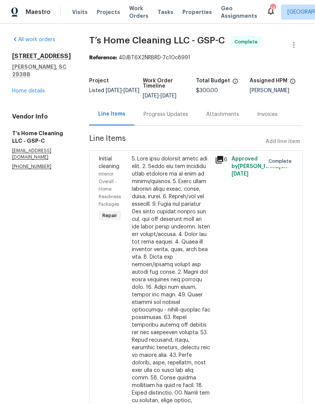
click at [132, 11] on span "Work Orders" at bounding box center [138, 12] width 19 height 15
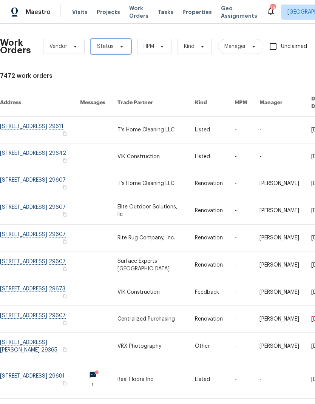
click at [121, 40] on span "Status" at bounding box center [111, 46] width 40 height 15
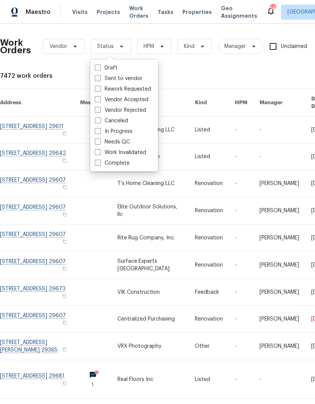
click at [101, 143] on label "Needs QC" at bounding box center [112, 142] width 35 height 8
click at [100, 143] on input "Needs QC" at bounding box center [97, 140] width 5 height 5
checkbox input "true"
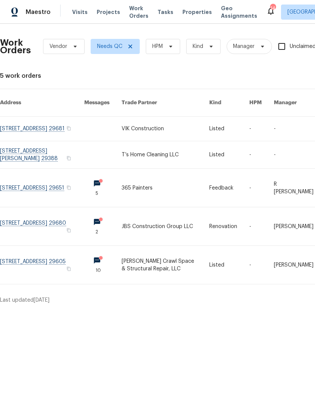
click at [47, 223] on link at bounding box center [42, 226] width 84 height 38
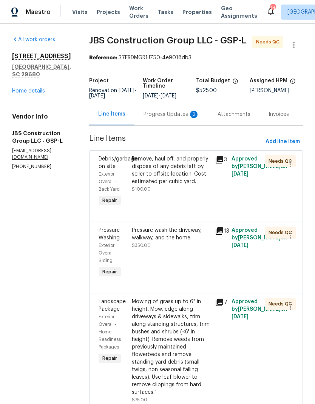
click at [181, 185] on div "Remove, haul off, and properly dispose of any debris left by seller to offsite …" at bounding box center [171, 170] width 78 height 30
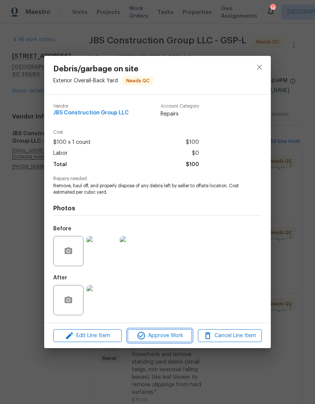
click at [178, 337] on span "Approve Work" at bounding box center [159, 335] width 59 height 9
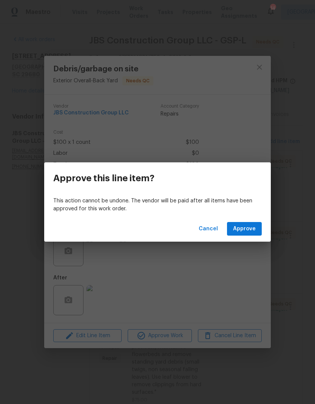
click at [252, 223] on button "Approve" at bounding box center [244, 229] width 35 height 14
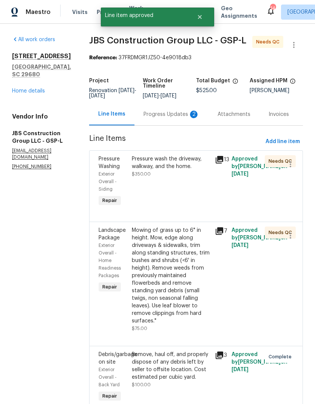
click at [186, 118] on div "Progress Updates 2" at bounding box center [171, 115] width 56 height 8
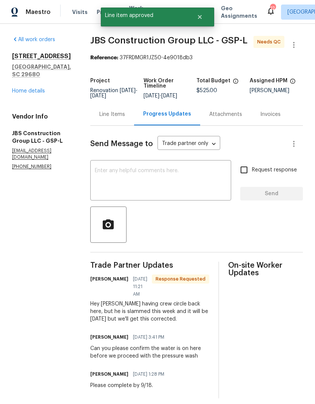
click at [122, 118] on div "Line Items" at bounding box center [112, 115] width 26 height 8
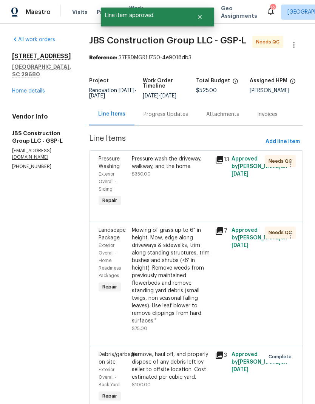
click at [180, 268] on div "Mowing of grass up to 6" in height. Mow, edge along driveways & sidewalks, trim…" at bounding box center [171, 275] width 78 height 98
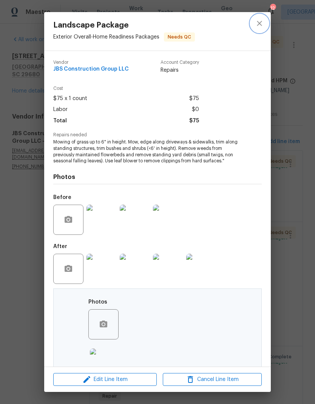
click at [253, 22] on button "close" at bounding box center [259, 23] width 18 height 18
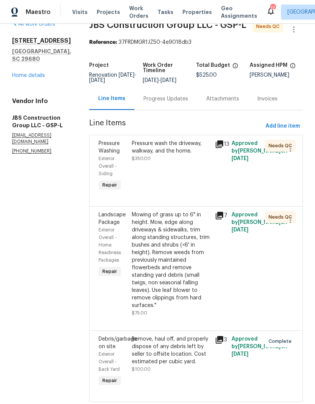
scroll to position [15, 0]
click at [190, 163] on div "Pressure wash the driveway, walkway, and the home. $350.00" at bounding box center [171, 151] width 78 height 23
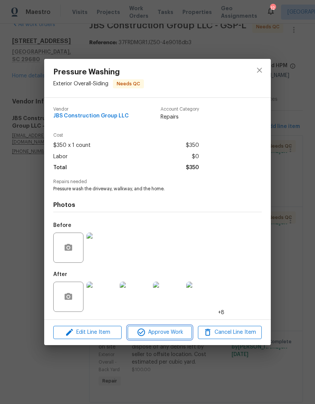
click at [175, 330] on span "Approve Work" at bounding box center [159, 331] width 59 height 9
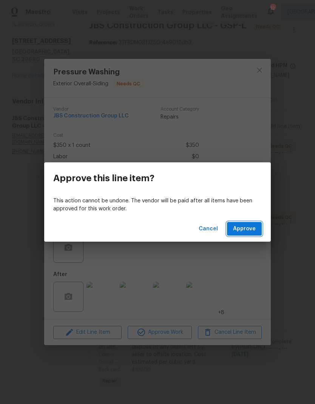
click at [246, 228] on span "Approve" at bounding box center [244, 228] width 23 height 9
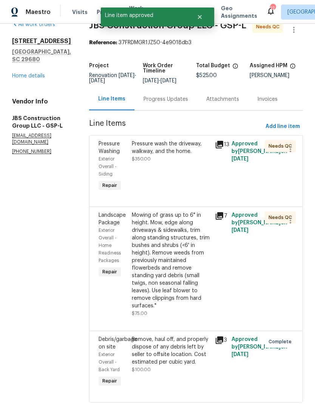
scroll to position [0, 0]
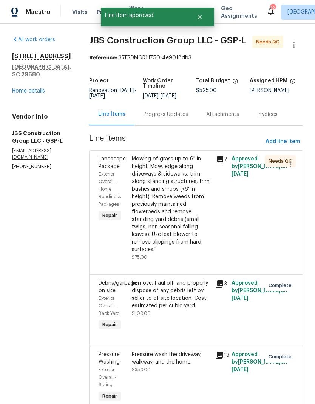
click at [184, 215] on div "Mowing of grass up to 6" in height. Mow, edge along driveways & sidewalks, trim…" at bounding box center [171, 204] width 78 height 98
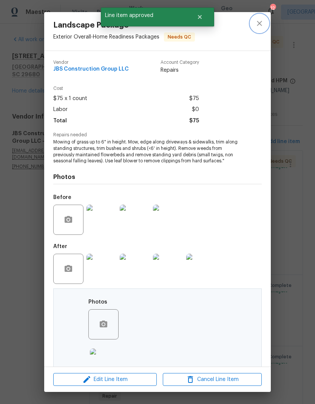
click at [258, 24] on icon "close" at bounding box center [259, 23] width 9 height 9
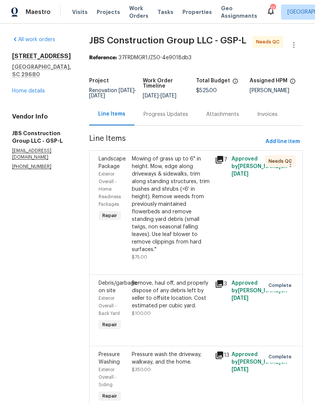
click at [30, 88] on link "Home details" at bounding box center [28, 90] width 33 height 5
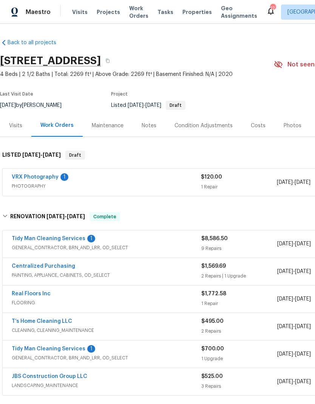
click at [131, 7] on span "Work Orders" at bounding box center [138, 12] width 19 height 15
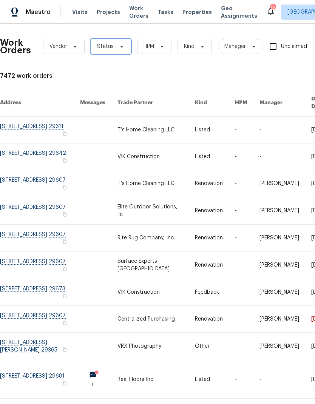
click at [119, 44] on icon at bounding box center [121, 46] width 6 height 6
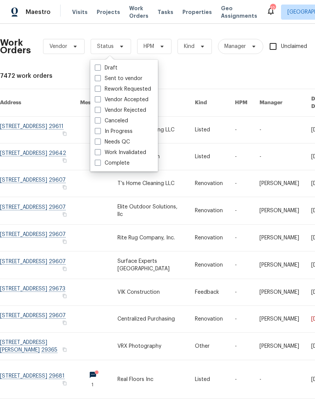
click at [98, 141] on span at bounding box center [98, 141] width 6 height 6
click at [98, 141] on input "Needs QC" at bounding box center [97, 140] width 5 height 5
checkbox input "true"
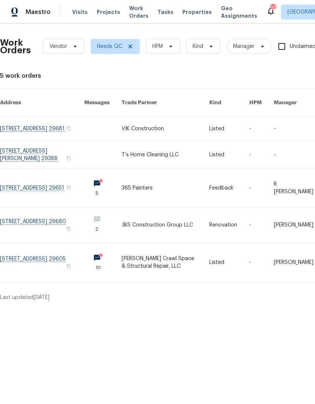
click at [55, 261] on link at bounding box center [42, 262] width 84 height 38
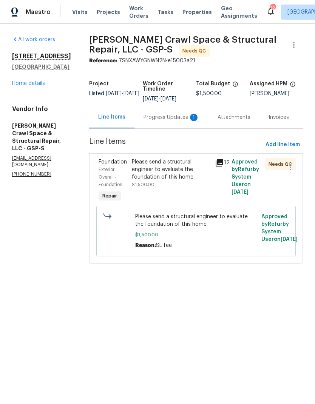
click at [184, 121] on div "Progress Updates 1" at bounding box center [171, 118] width 56 height 8
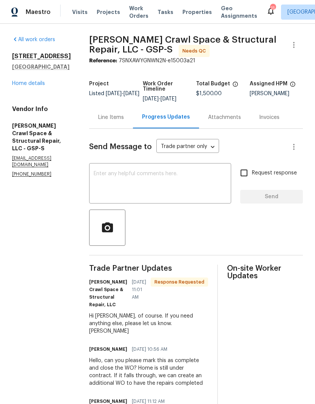
click at [129, 8] on span "Work Orders" at bounding box center [138, 12] width 19 height 15
